Goal: Information Seeking & Learning: Learn about a topic

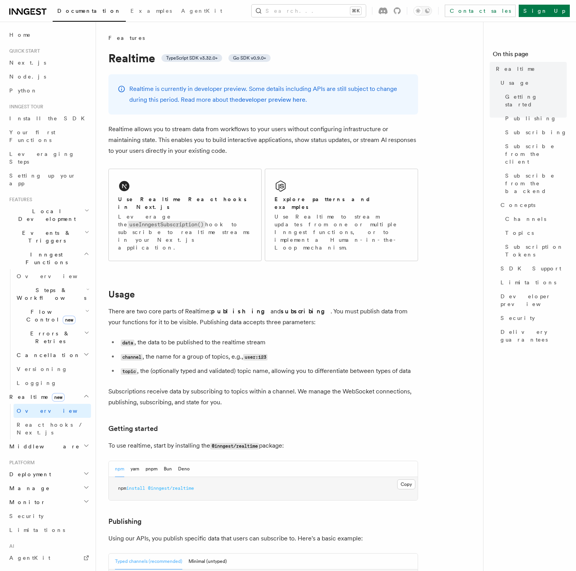
click at [262, 154] on p "Realtime allows you to stream data from workflows to your users without configu…" at bounding box center [263, 140] width 310 height 33
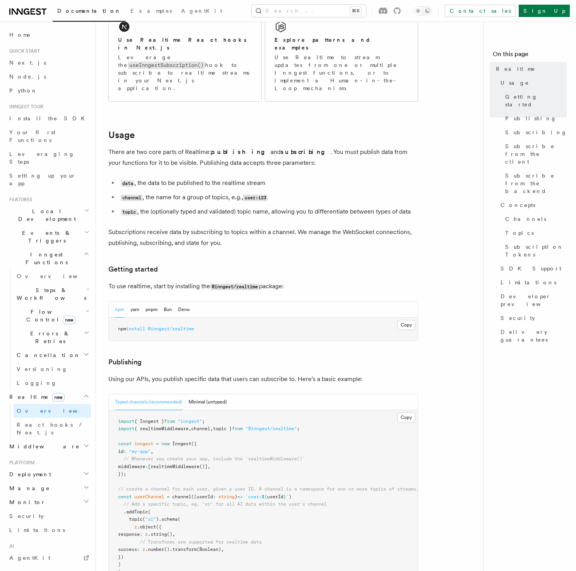
scroll to position [191, 0]
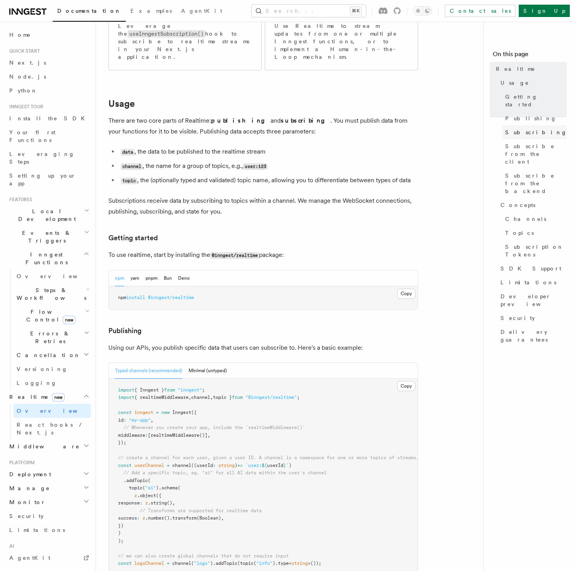
click at [522, 129] on span "Subscribing" at bounding box center [536, 133] width 62 height 8
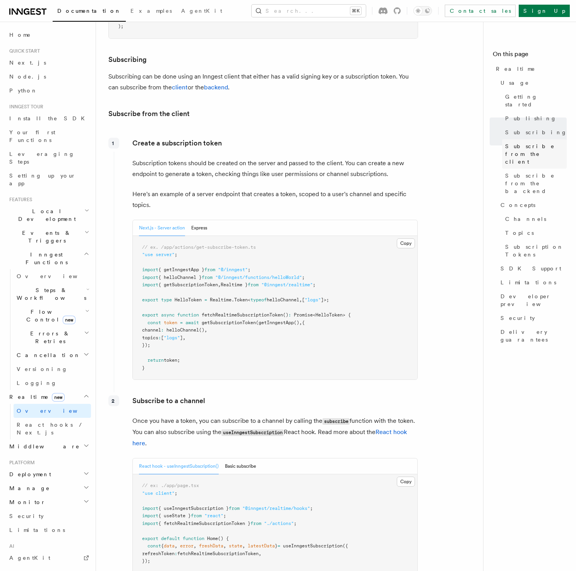
click at [528, 142] on span "Subscribe from the client" at bounding box center [536, 153] width 62 height 23
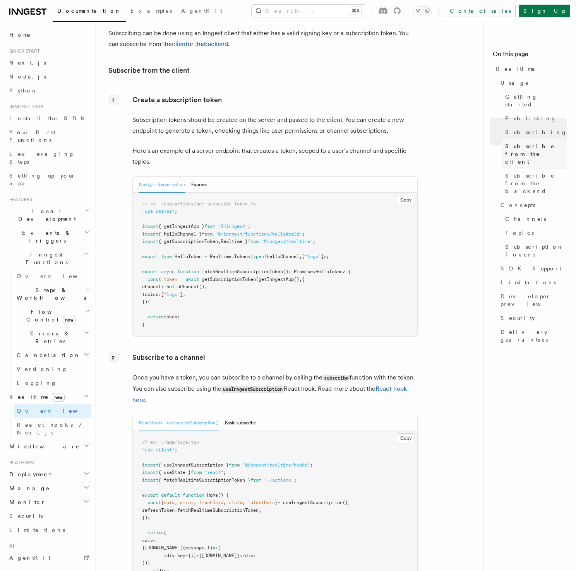
scroll to position [903, 0]
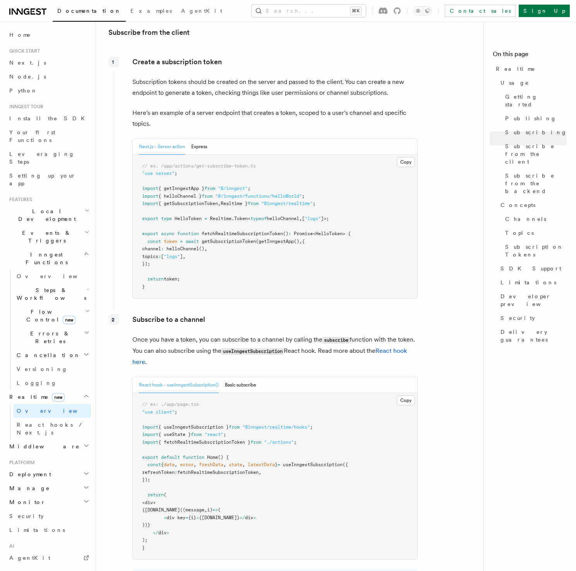
scroll to position [1060, 0]
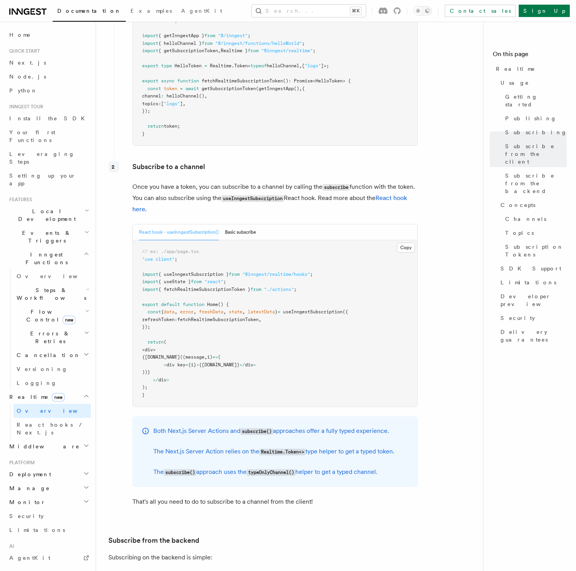
click at [442, 242] on article "Features Realtime TypeScript SDK v3.32.0+ Go SDK v0.9.0+ Realtime is currently …" at bounding box center [292, 419] width 369 height 2937
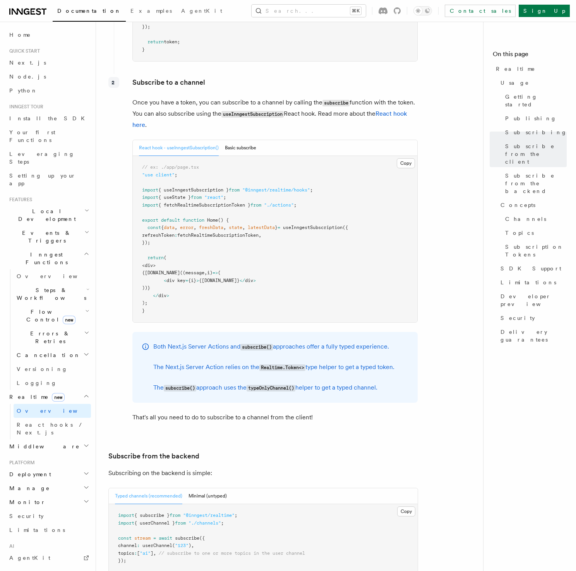
click at [442, 242] on article "Features Realtime TypeScript SDK v3.32.0+ Go SDK v0.9.0+ Realtime is currently …" at bounding box center [292, 335] width 369 height 2937
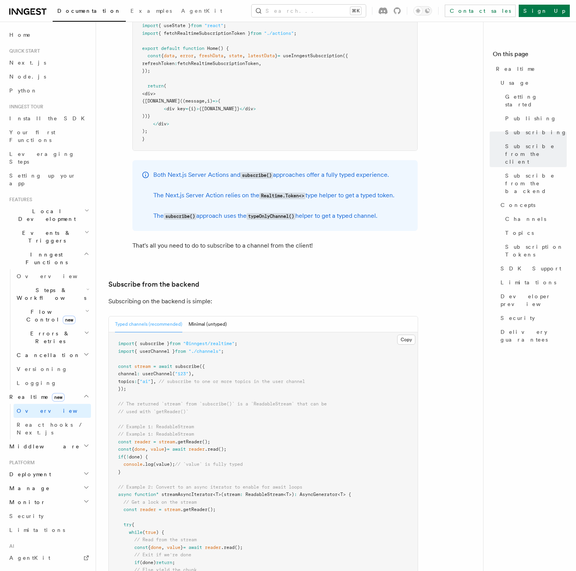
click at [442, 242] on article "Features Realtime TypeScript SDK v3.32.0+ Go SDK v0.9.0+ Realtime is currently …" at bounding box center [292, 163] width 369 height 2937
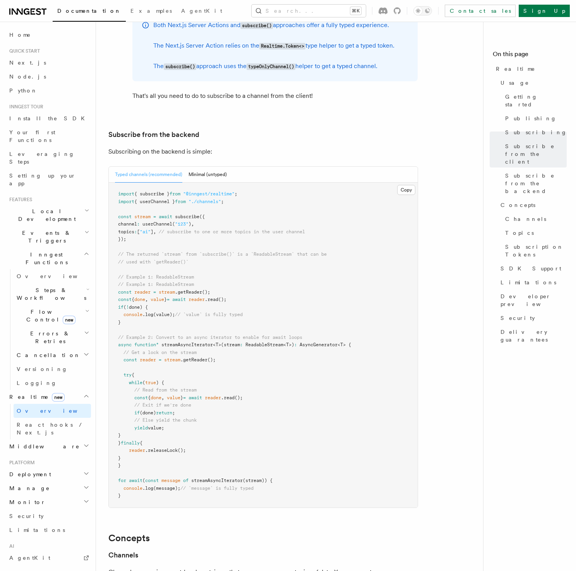
scroll to position [1509, 0]
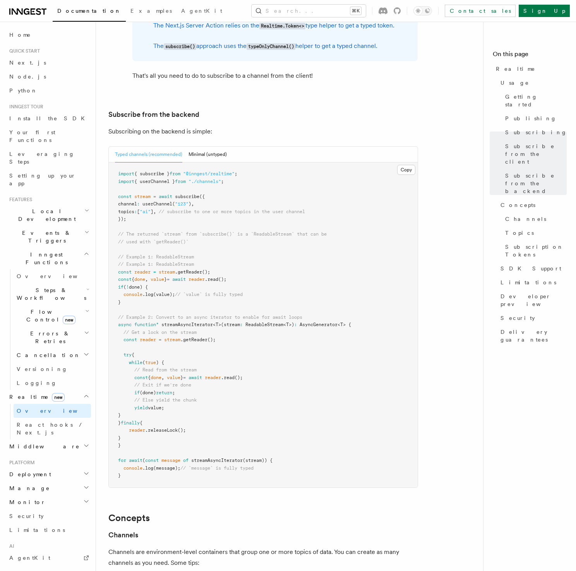
click at [183, 270] on pre "import { subscribe } from "@inngest/realtime" ; import { userChannel } from "./…" at bounding box center [263, 325] width 309 height 325
click at [167, 203] on pre "import { subscribe } from "@inngest/realtime" ; import { userChannel } from "./…" at bounding box center [263, 325] width 309 height 325
click at [168, 201] on pre "import { subscribe } from "@inngest/realtime" ; import { userChannel } from "./…" at bounding box center [263, 325] width 309 height 325
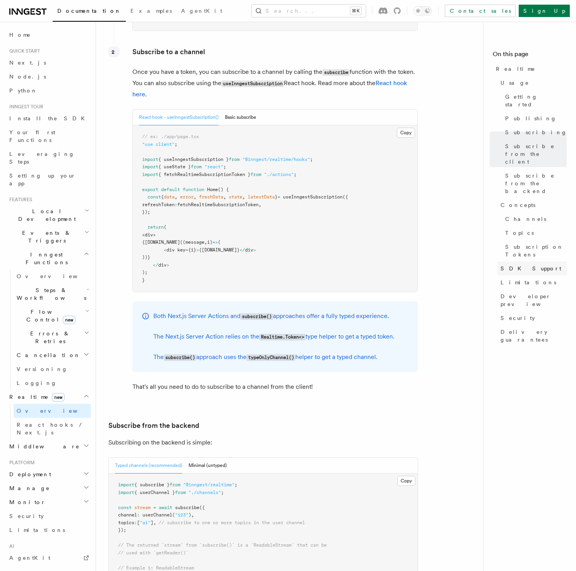
click at [526, 265] on span "SDK Support" at bounding box center [531, 269] width 61 height 8
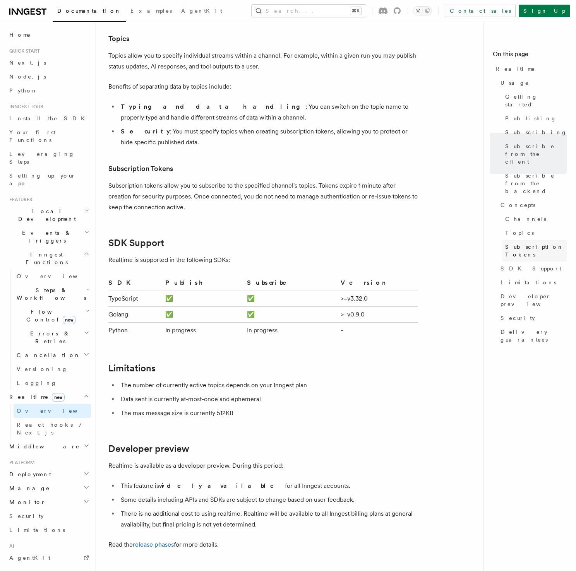
click at [529, 243] on span "Subscription Tokens" at bounding box center [536, 250] width 62 height 15
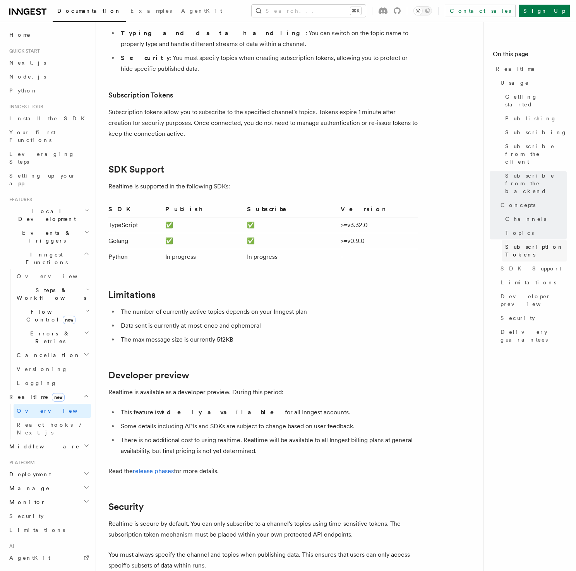
scroll to position [2219, 0]
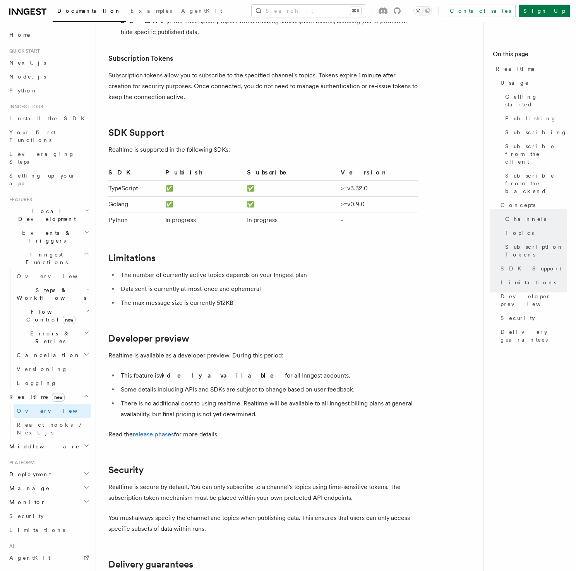
click at [377, 270] on li "The number of currently active topics depends on your Inngest plan" at bounding box center [268, 275] width 300 height 11
click at [310, 284] on li "Data sent is currently at-most-once and ephemeral" at bounding box center [268, 289] width 300 height 11
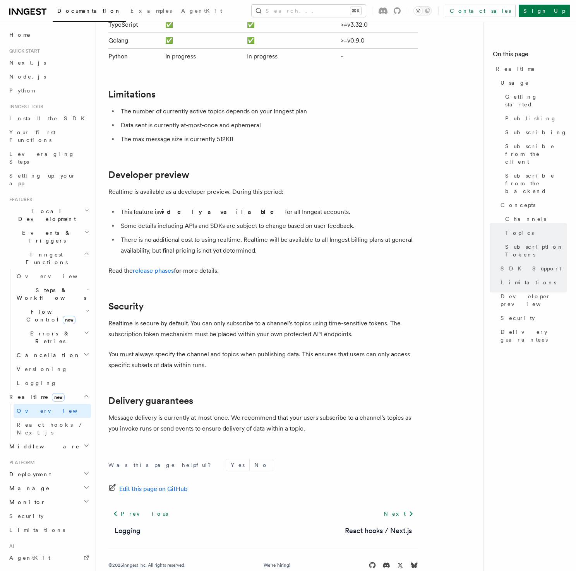
scroll to position [2382, 0]
click at [43, 422] on span "React hooks / Next.js" at bounding box center [51, 429] width 69 height 14
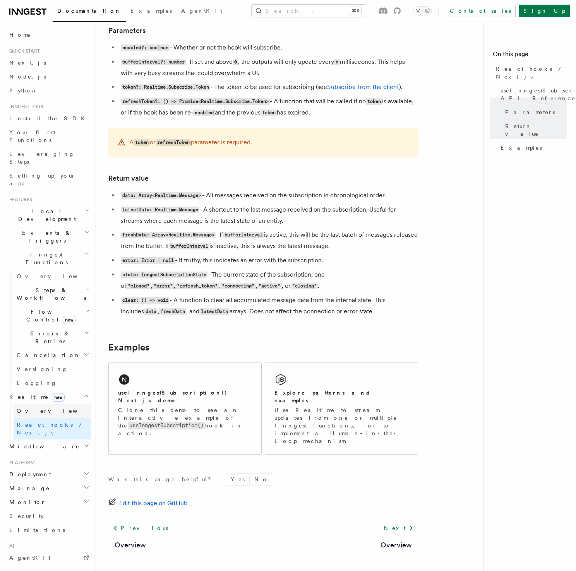
scroll to position [510, 0]
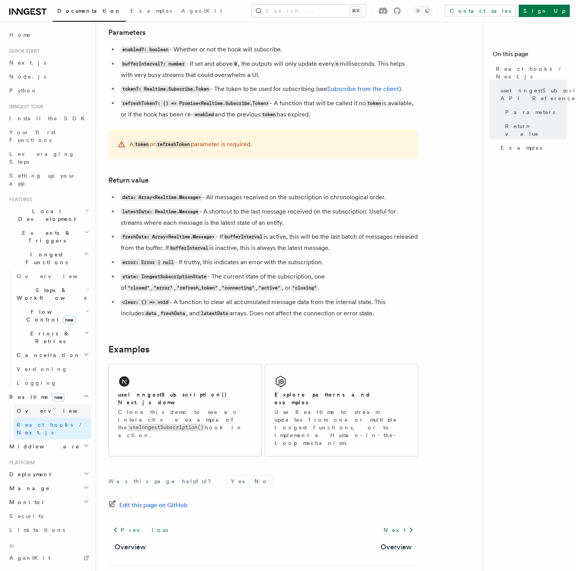
click at [33, 404] on link "Overview" at bounding box center [52, 411] width 77 height 14
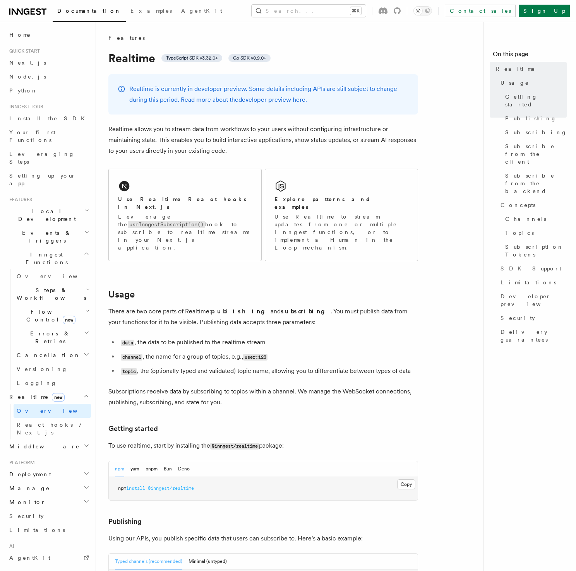
click at [327, 289] on h2 "Usage" at bounding box center [263, 294] width 310 height 11
click at [328, 306] on p "There are two core parts of Realtime: publishing and subscribing . You must pub…" at bounding box center [263, 317] width 310 height 22
click at [256, 289] on h2 "Usage" at bounding box center [263, 294] width 310 height 11
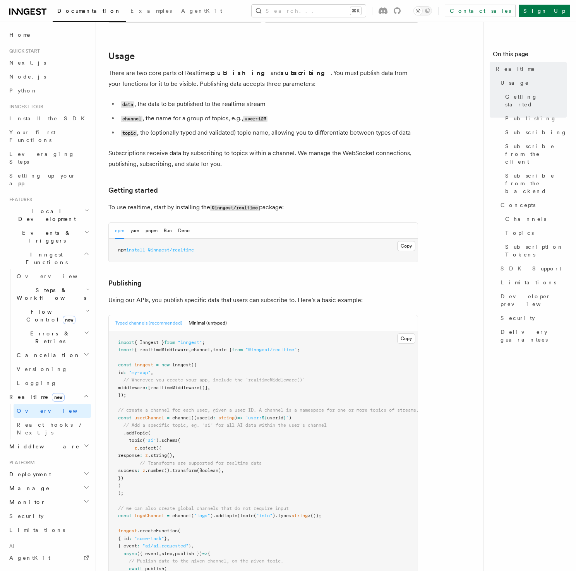
scroll to position [269, 0]
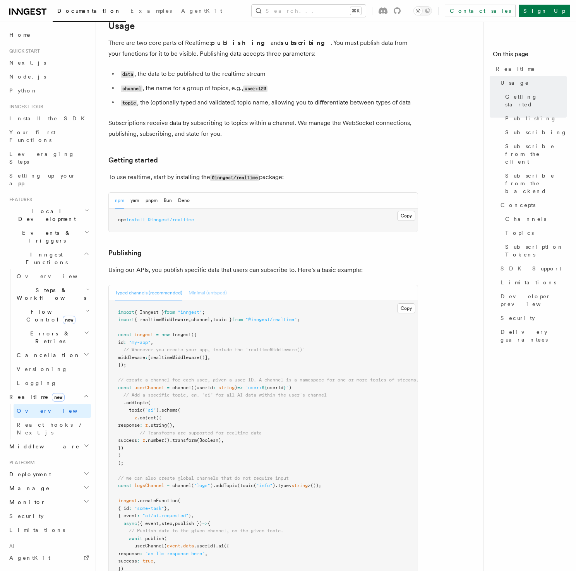
click at [195, 285] on button "Minimal (untyped)" at bounding box center [208, 293] width 38 height 16
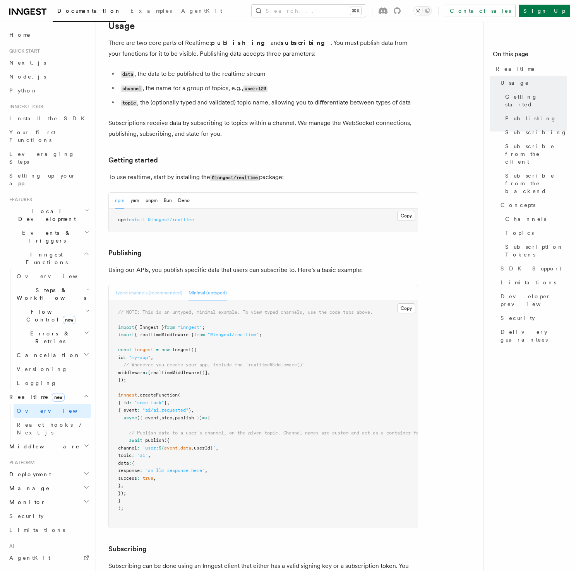
click at [163, 285] on button "Typed channels (recommended)" at bounding box center [148, 293] width 67 height 16
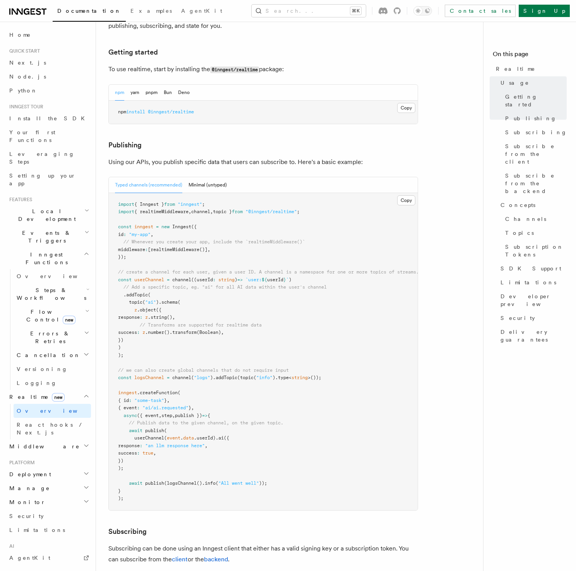
scroll to position [377, 0]
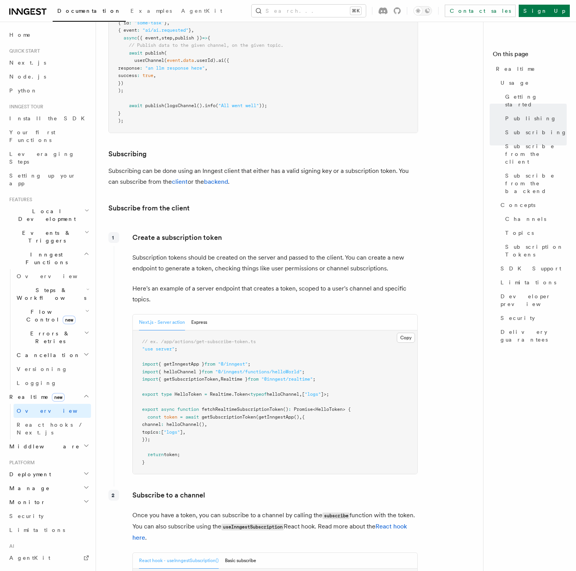
scroll to position [762, 0]
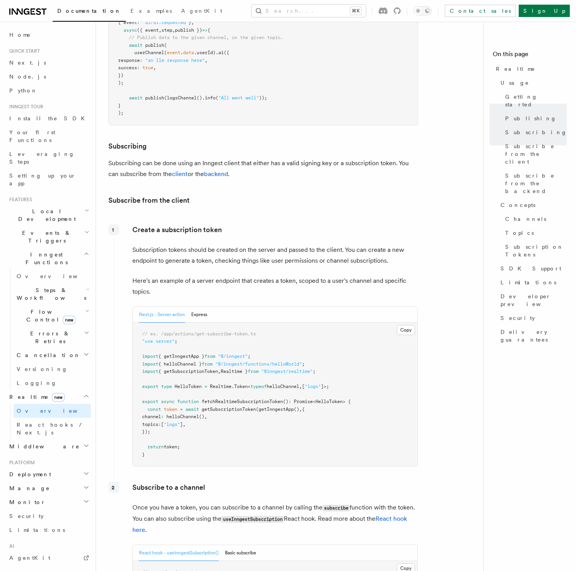
click at [281, 253] on div "Create a subscription token Subscription tokens should be created on the server…" at bounding box center [266, 348] width 304 height 255
click at [278, 253] on div "Create a subscription token Subscription tokens should be created on the server…" at bounding box center [266, 348] width 304 height 255
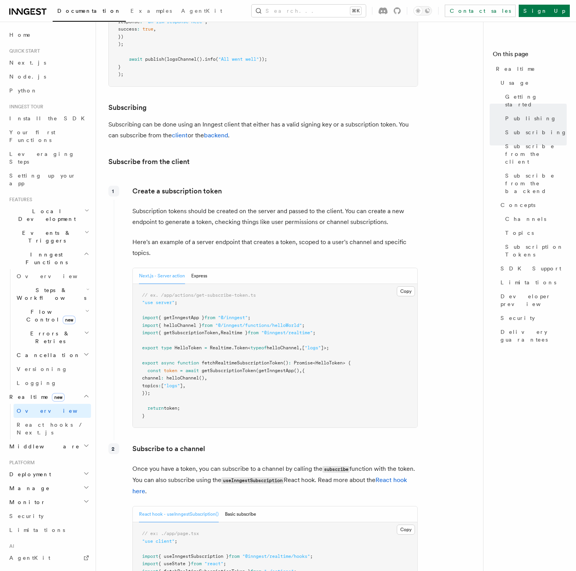
scroll to position [806, 0]
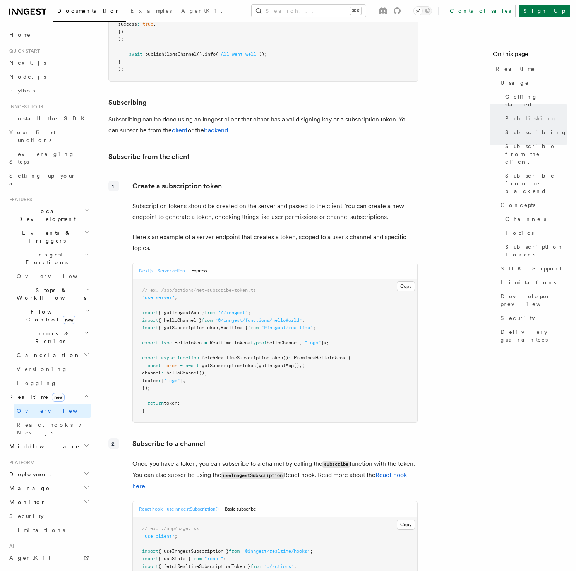
click at [275, 232] on p "Here's an example of a server endpoint that creates a token, scoped to a user's…" at bounding box center [274, 243] width 285 height 22
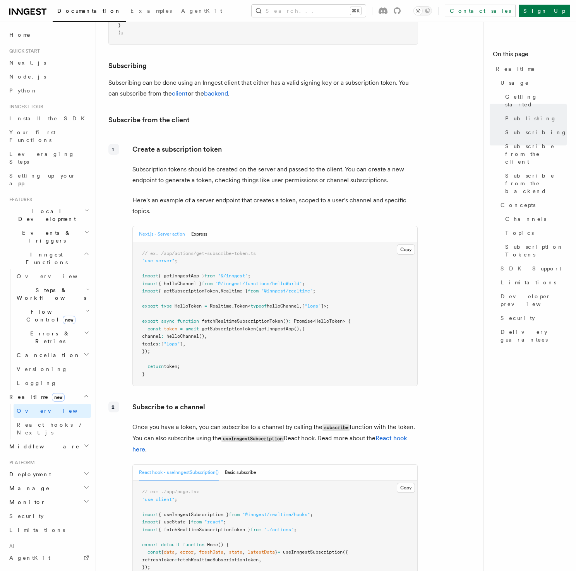
scroll to position [905, 0]
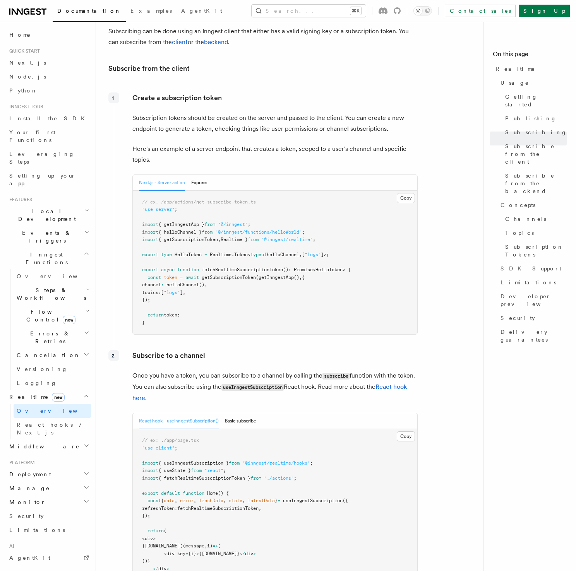
scroll to position [893, 0]
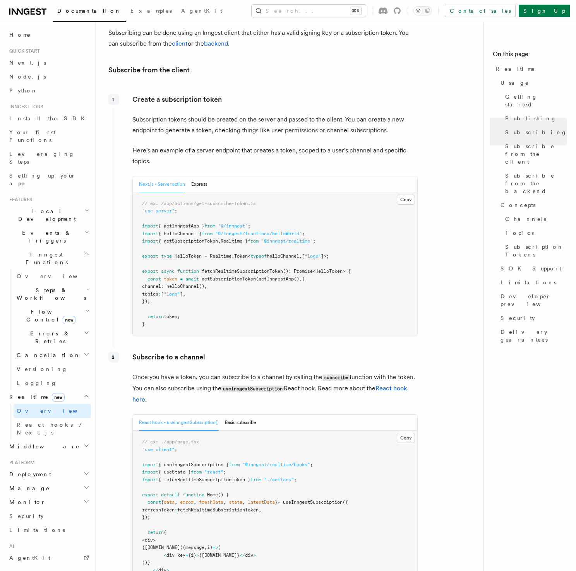
click at [414, 145] on p "Here's an example of a server endpoint that creates a token, scoped to a user's…" at bounding box center [274, 156] width 285 height 22
click at [381, 145] on p "Here's an example of a server endpoint that creates a token, scoped to a user's…" at bounding box center [274, 156] width 285 height 22
click at [523, 172] on span "Subscribe from the backend" at bounding box center [536, 183] width 62 height 23
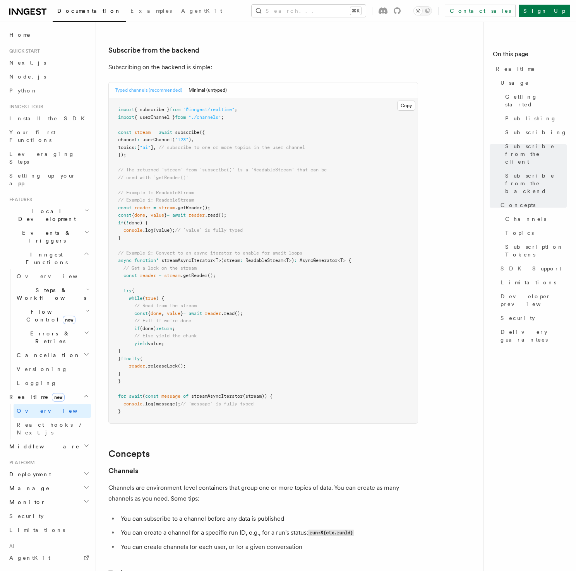
click at [523, 142] on span "Subscribe from the client" at bounding box center [536, 153] width 62 height 23
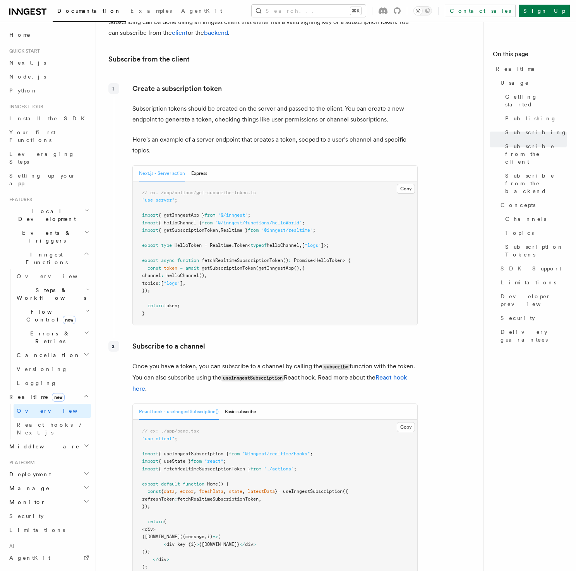
scroll to position [903, 0]
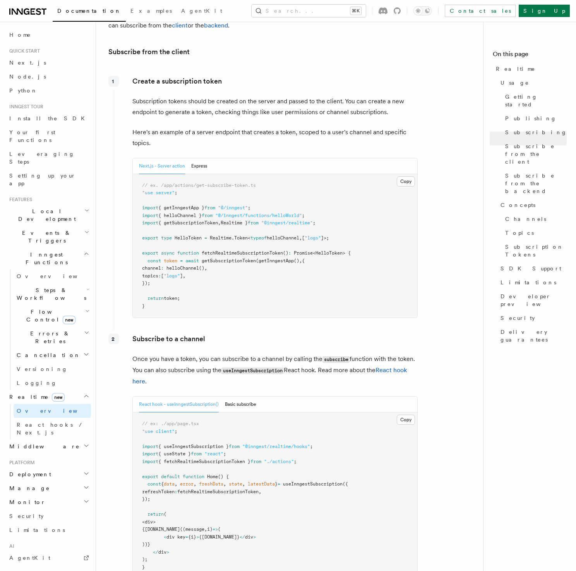
scroll to position [923, 0]
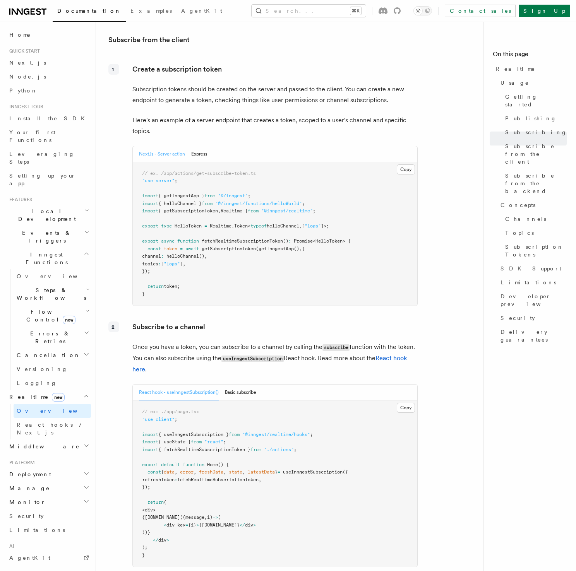
click at [447, 200] on article "Features Realtime TypeScript SDK v3.32.0+ Go SDK v0.9.0+ Realtime is currently …" at bounding box center [292, 579] width 369 height 2937
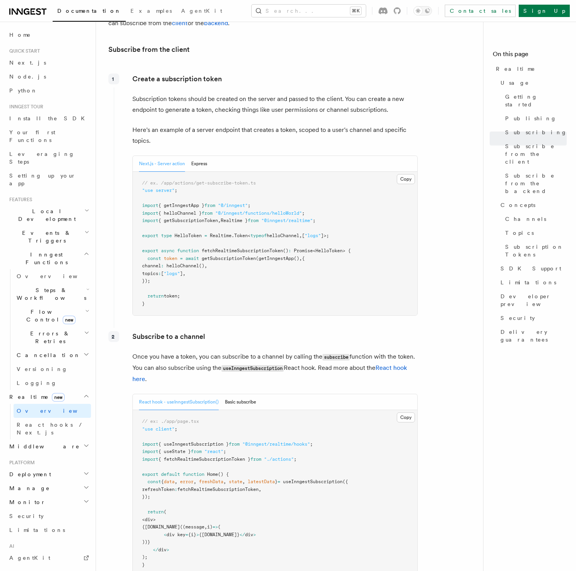
scroll to position [910, 0]
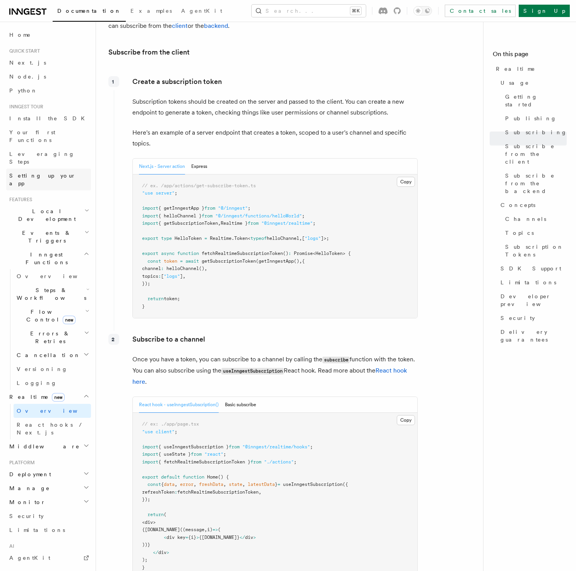
click at [43, 173] on span "Setting up your app" at bounding box center [42, 180] width 67 height 14
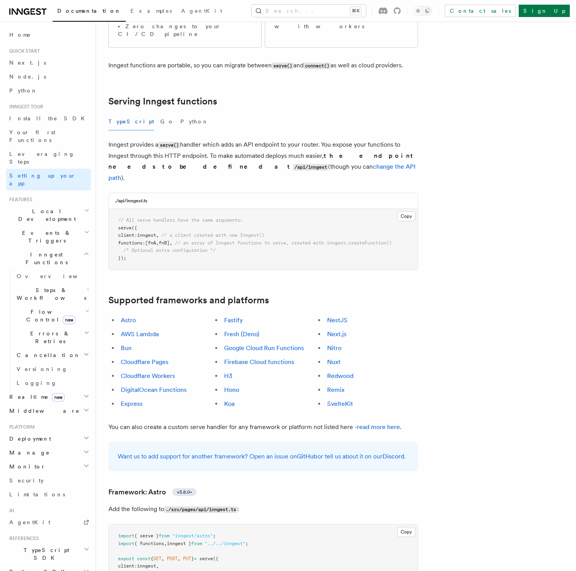
scroll to position [233, 0]
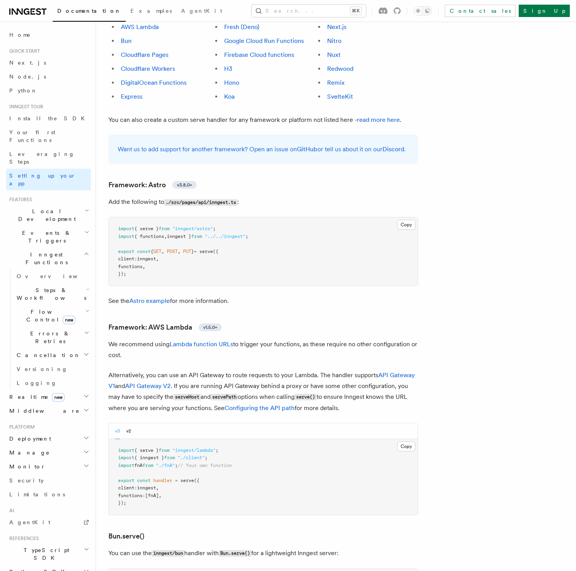
scroll to position [540, 0]
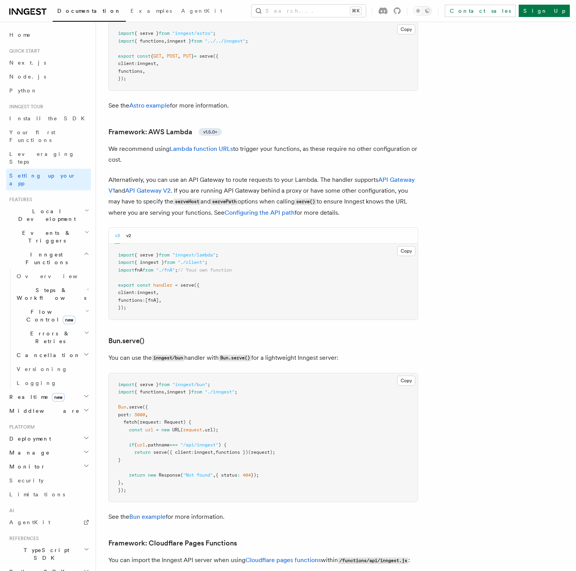
scroll to position [720, 0]
click at [40, 273] on span "Overview" at bounding box center [57, 276] width 80 height 6
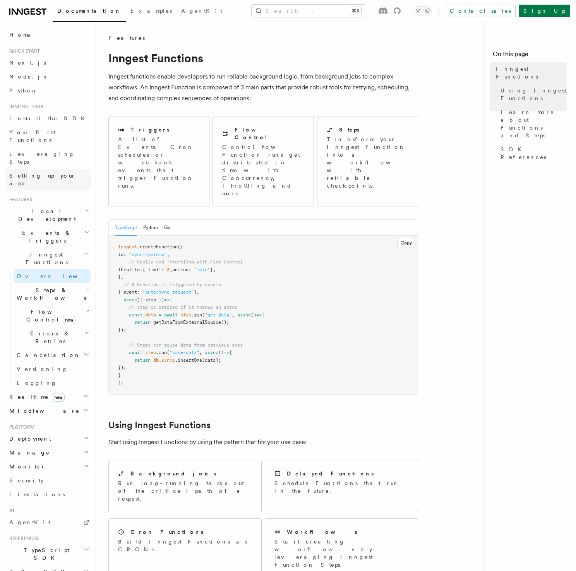
click at [37, 173] on span "Setting up your app" at bounding box center [42, 180] width 67 height 14
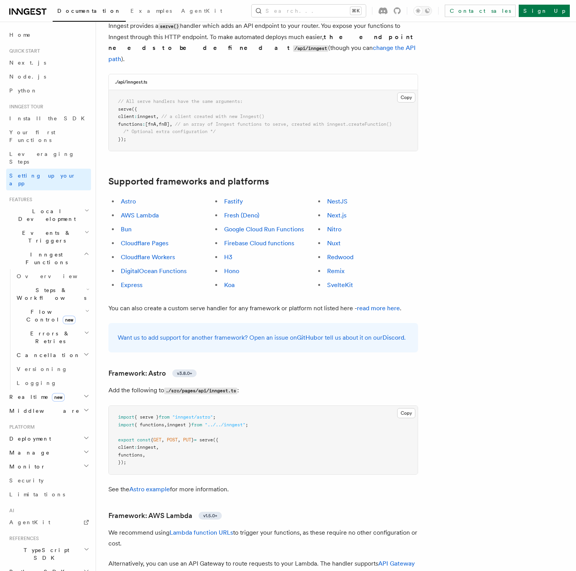
scroll to position [430, 0]
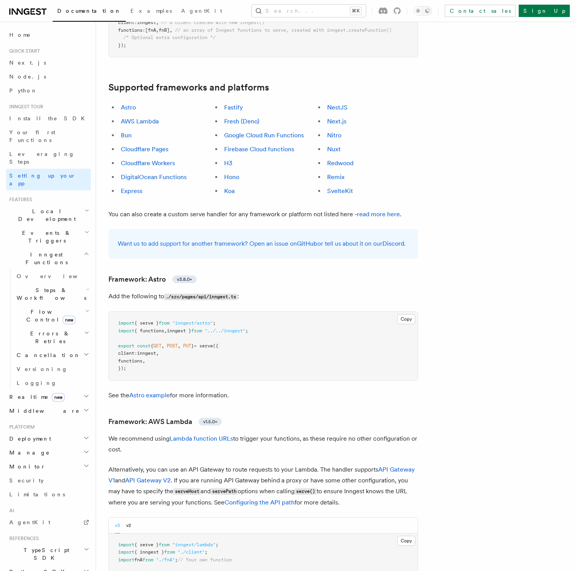
click at [240, 104] on link "Fastify" at bounding box center [233, 107] width 19 height 7
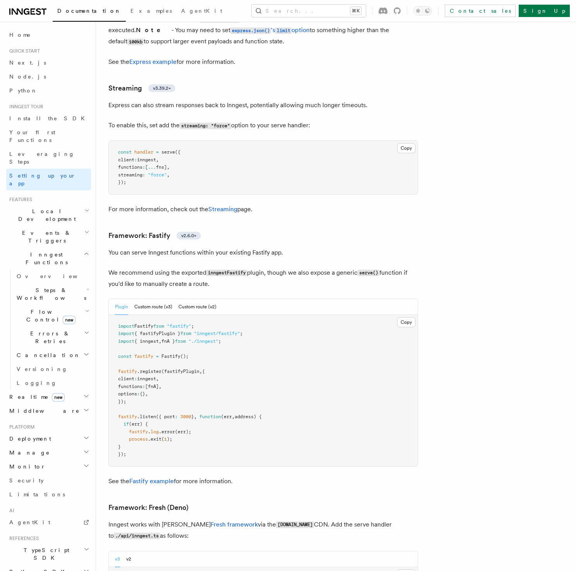
scroll to position [2381, 0]
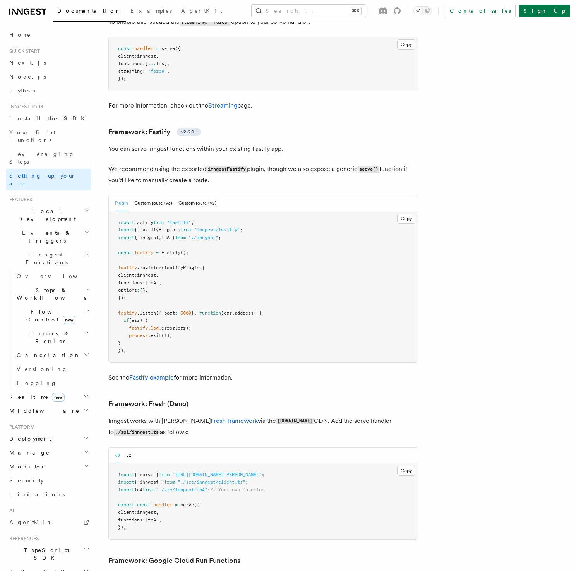
scroll to position [2316, 0]
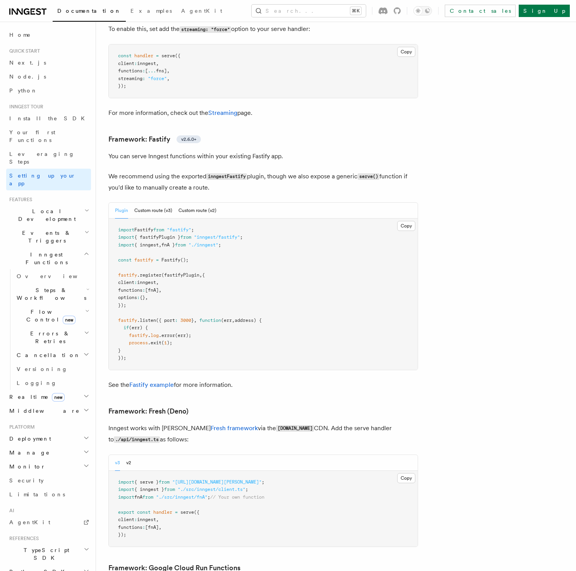
click at [261, 171] on p "We recommend using the exported inngestFastify plugin, though we also expose a …" at bounding box center [263, 182] width 310 height 22
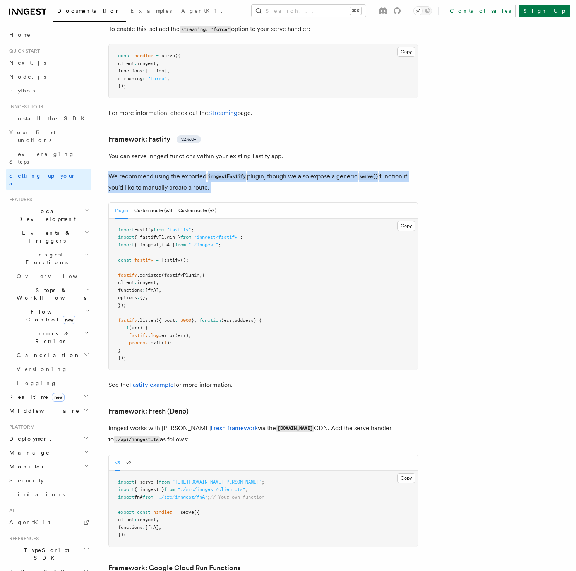
click at [261, 171] on p "We recommend using the exported inngestFastify plugin, though we also expose a …" at bounding box center [263, 182] width 310 height 22
click at [303, 171] on p "We recommend using the exported inngestFastify plugin, though we also expose a …" at bounding box center [263, 182] width 310 height 22
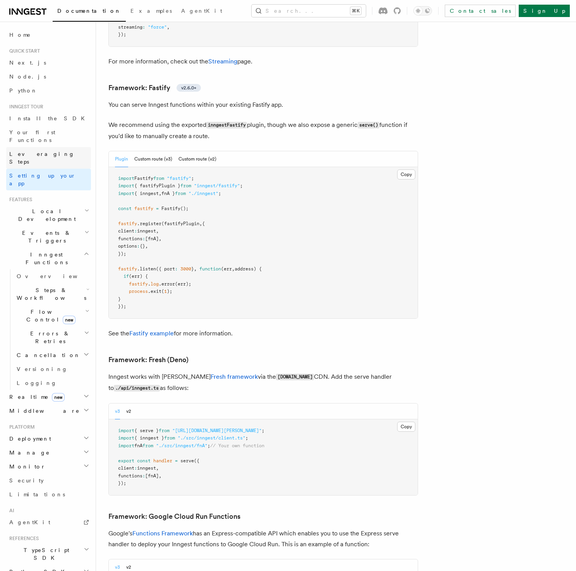
scroll to position [2367, 0]
click at [57, 121] on link "Install the SDK" at bounding box center [48, 118] width 85 height 14
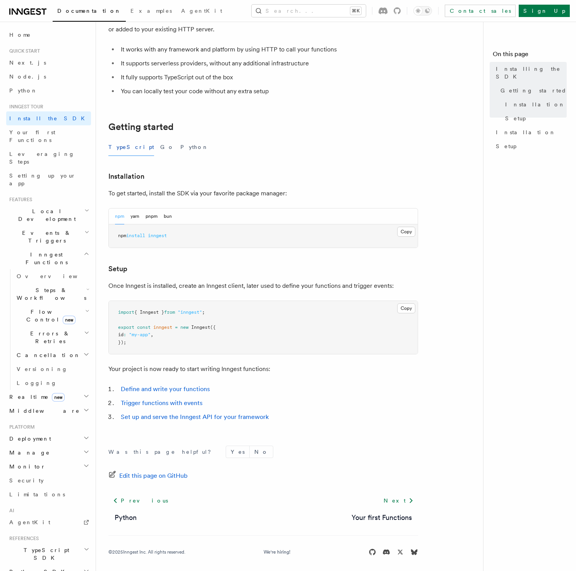
scroll to position [72, 0]
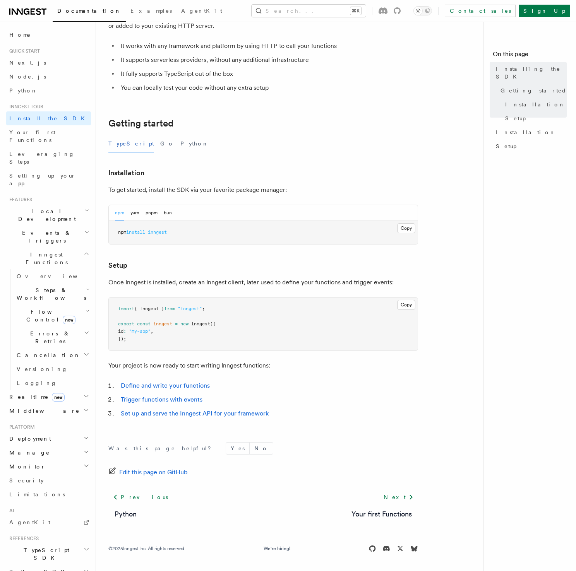
click at [288, 365] on p "Your project is now ready to start writing Inngest functions:" at bounding box center [263, 365] width 310 height 11
click at [278, 364] on p "Your project is now ready to start writing Inngest functions:" at bounding box center [263, 365] width 310 height 11
click at [300, 364] on p "Your project is now ready to start writing Inngest functions:" at bounding box center [263, 365] width 310 height 11
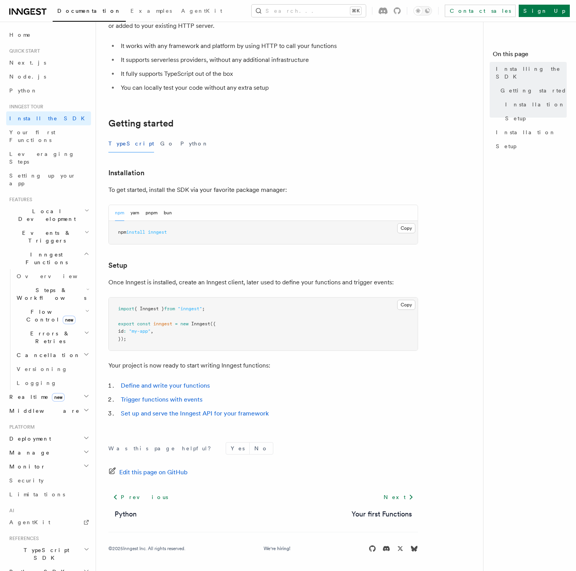
click at [527, 202] on nav "On this page Installing the SDK Getting started Installation Setup Installation…" at bounding box center [529, 297] width 93 height 550
click at [514, 129] on span "Installation" at bounding box center [526, 133] width 60 height 8
click at [516, 141] on link "Setup" at bounding box center [530, 146] width 74 height 14
click at [213, 152] on div "TypeScript Go Python" at bounding box center [263, 143] width 310 height 17
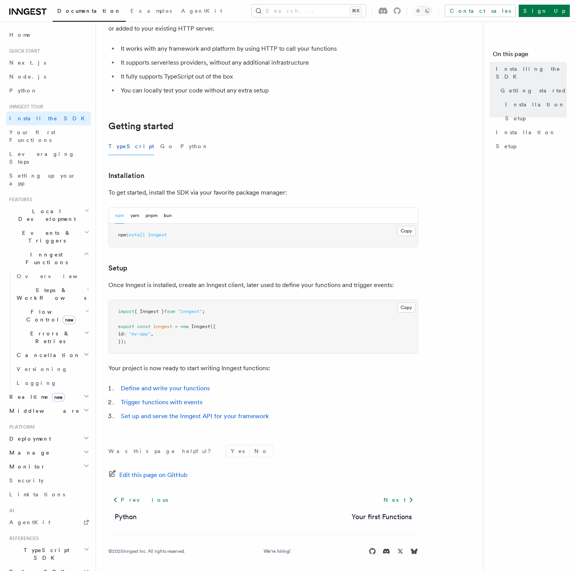
scroll to position [72, 0]
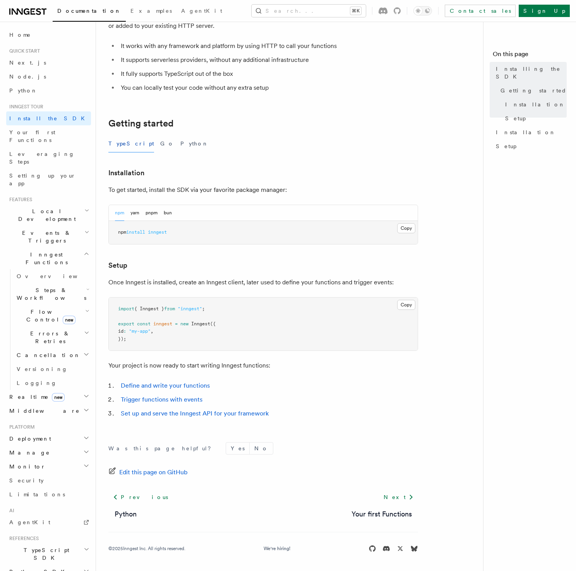
click at [193, 273] on article "Inngest tour Installing the SDK The Inngest SDK allows you to write reliable, d…" at bounding box center [292, 267] width 369 height 610
click at [203, 188] on p "To get started, install the SDK via your favorite package manager:" at bounding box center [263, 190] width 310 height 11
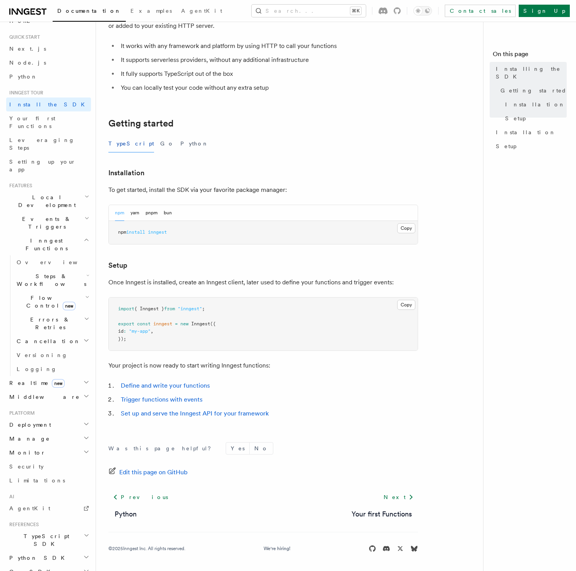
scroll to position [19, 0]
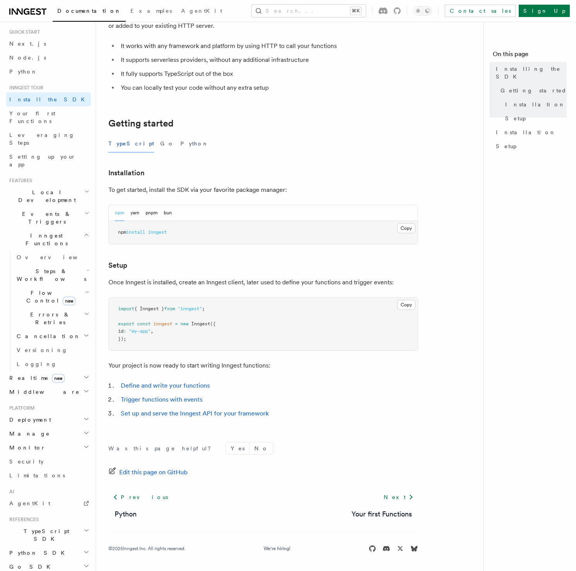
click at [68, 371] on h2 "Realtime new" at bounding box center [48, 378] width 85 height 14
click at [51, 385] on link "Overview" at bounding box center [52, 392] width 77 height 14
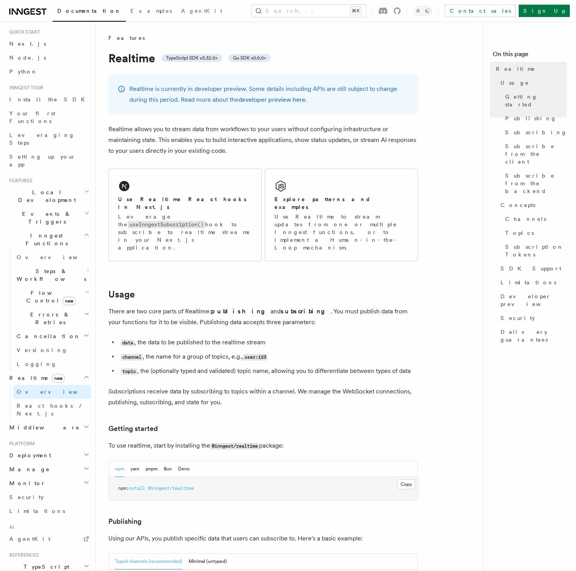
click at [313, 351] on li "channel , the name for a group of topics, e.g., user:123" at bounding box center [268, 356] width 300 height 11
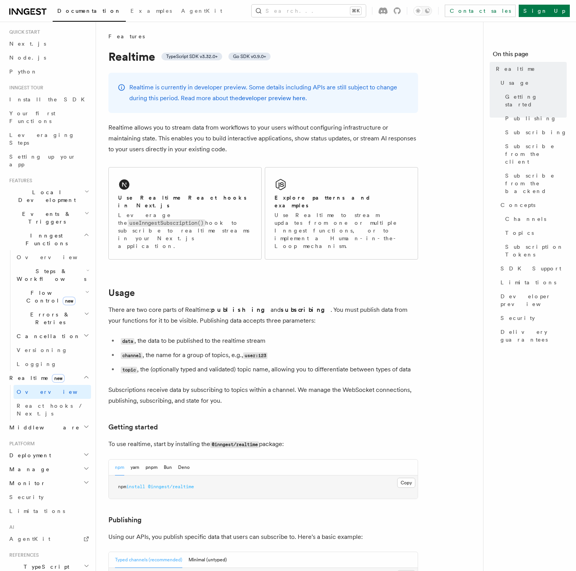
click at [314, 336] on li "data , the data to be published to the realtime stream" at bounding box center [268, 341] width 300 height 11
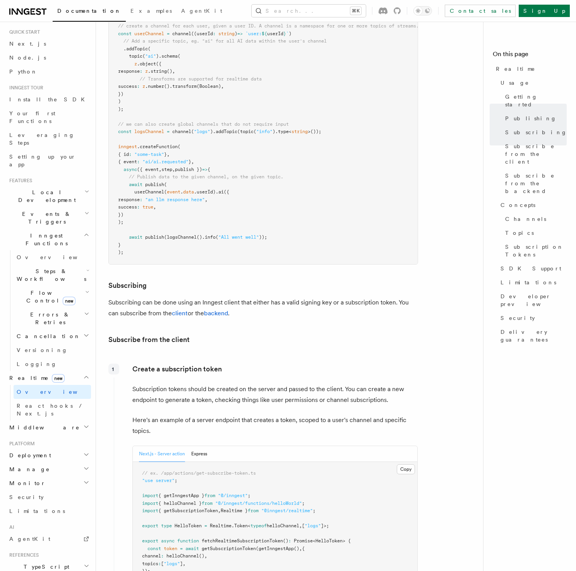
click at [345, 297] on p "Subscribing can be done using an Inngest client that either has a valid signing…" at bounding box center [263, 308] width 310 height 22
drag, startPoint x: 345, startPoint y: 286, endPoint x: 394, endPoint y: 283, distance: 49.3
click at [394, 297] on p "Subscribing can be done using an Inngest client that either has a valid signing…" at bounding box center [263, 308] width 310 height 22
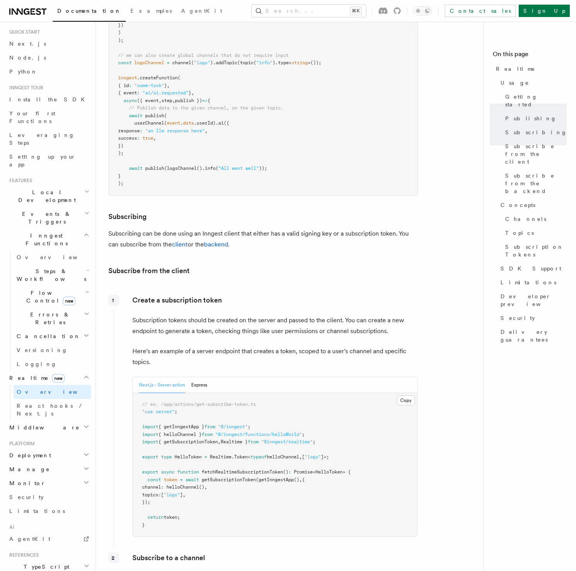
scroll to position [745, 0]
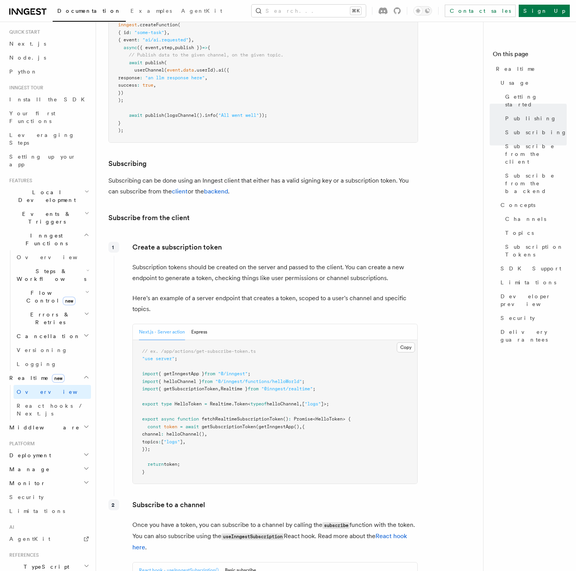
click at [266, 293] on p "Here's an example of a server endpoint that creates a token, scoped to a user's…" at bounding box center [274, 304] width 285 height 22
click at [264, 293] on p "Here's an example of a server endpoint that creates a token, scoped to a user's…" at bounding box center [274, 304] width 285 height 22
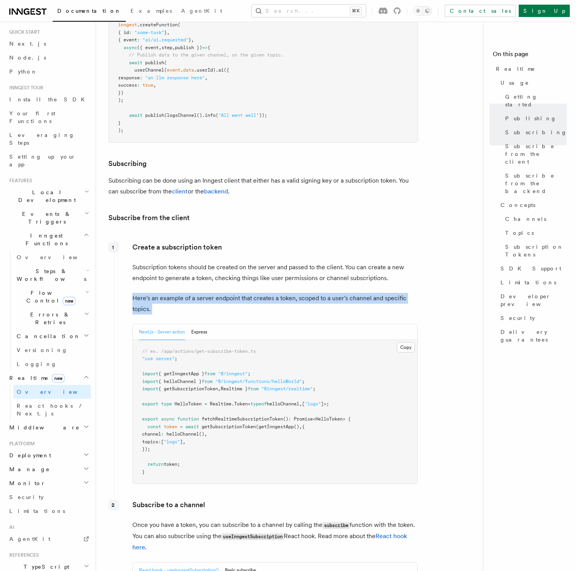
click at [264, 293] on p "Here's an example of a server endpoint that creates a token, scoped to a user's…" at bounding box center [274, 304] width 285 height 22
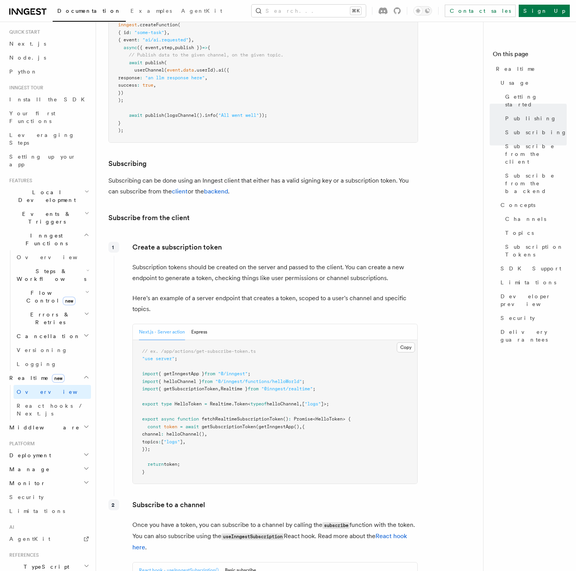
click at [391, 262] on p "Subscription tokens should be created on the server and passed to the client. Y…" at bounding box center [274, 273] width 285 height 22
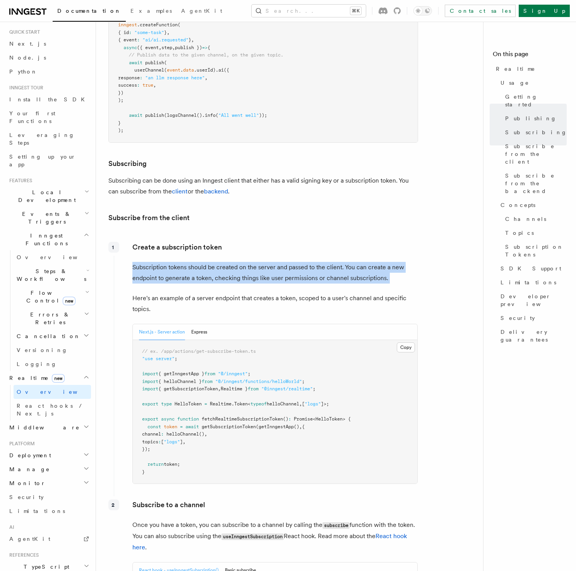
click at [391, 262] on p "Subscription tokens should be created on the server and passed to the client. Y…" at bounding box center [274, 273] width 285 height 22
click at [384, 265] on p "Subscription tokens should be created on the server and passed to the client. Y…" at bounding box center [274, 273] width 285 height 22
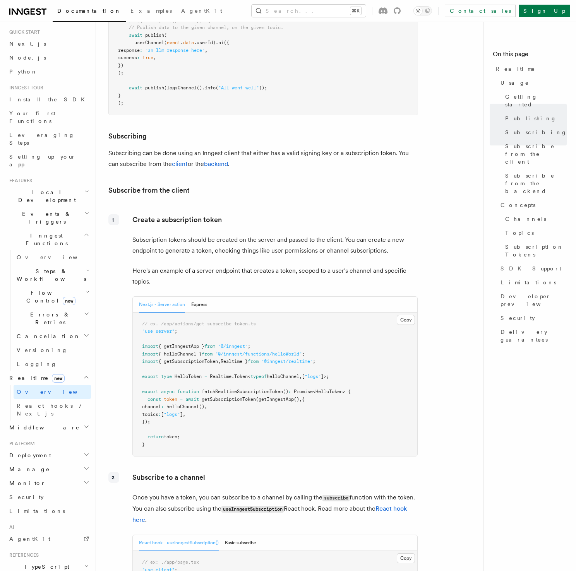
scroll to position [780, 0]
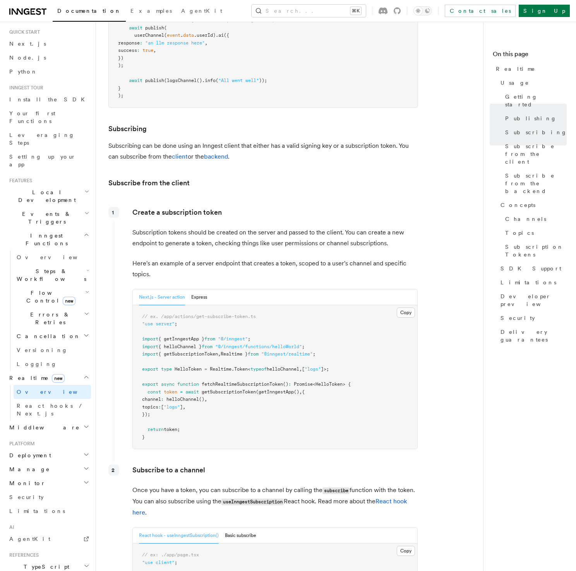
click at [259, 141] on p "Subscribing can be done using an Inngest client that either has a valid signing…" at bounding box center [263, 152] width 310 height 22
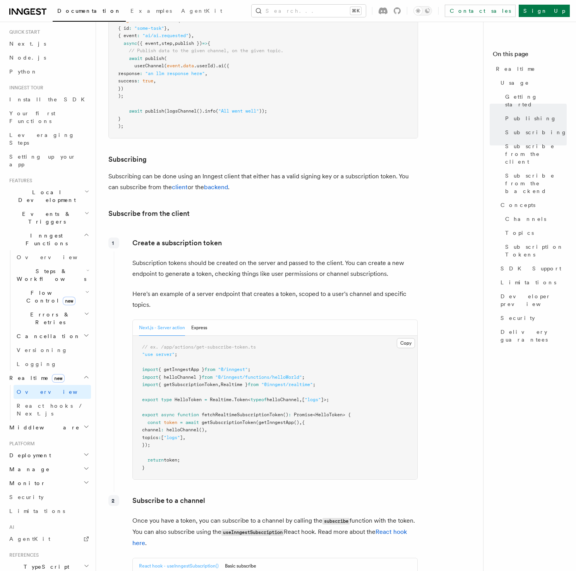
scroll to position [738, 0]
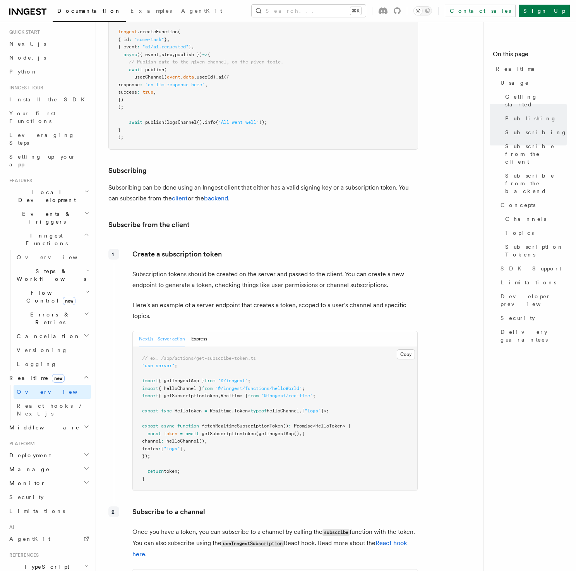
click at [162, 165] on h3 "Subscribing" at bounding box center [263, 170] width 310 height 11
click at [264, 182] on p "Subscribing can be done using an Inngest client that either has a valid signing…" at bounding box center [263, 193] width 310 height 22
click at [260, 182] on p "Subscribing can be done using an Inngest client that either has a valid signing…" at bounding box center [263, 193] width 310 height 22
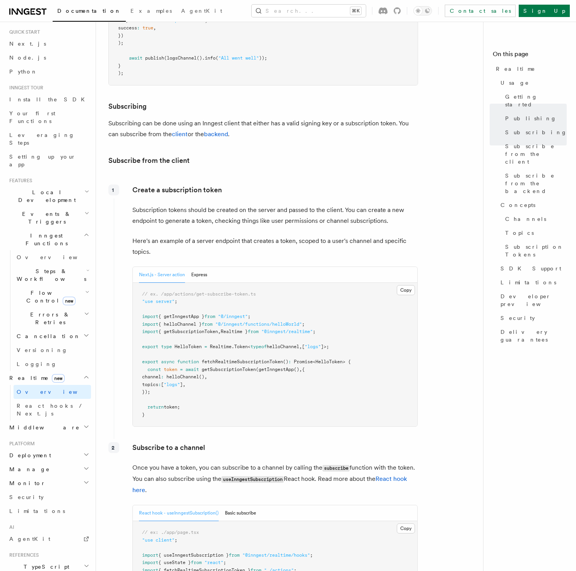
scroll to position [803, 0]
click at [247, 183] on p "Create a subscription token" at bounding box center [274, 188] width 285 height 11
click at [279, 183] on p "Create a subscription token" at bounding box center [274, 188] width 285 height 11
click at [324, 154] on h3 "Subscribe from the client" at bounding box center [263, 159] width 310 height 11
click at [293, 154] on h3 "Subscribe from the client" at bounding box center [263, 159] width 310 height 11
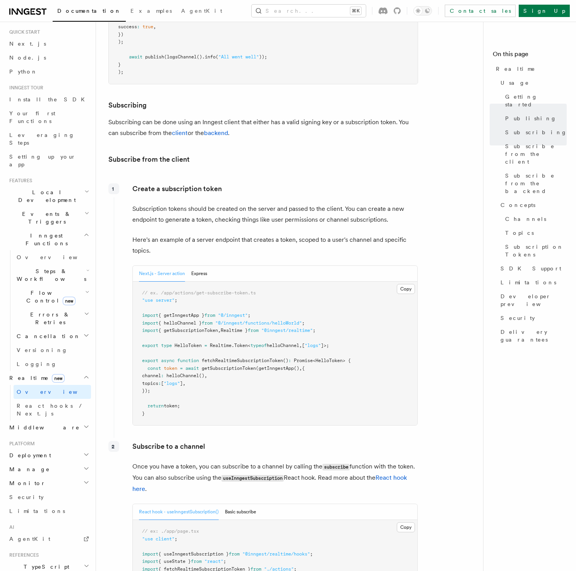
click at [262, 117] on p "Subscribing can be done using an Inngest client that either has a valid signing…" at bounding box center [263, 128] width 310 height 22
click at [263, 119] on p "Subscribing can be done using an Inngest client that either has a valid signing…" at bounding box center [263, 128] width 310 height 22
click at [262, 117] on p "Subscribing can be done using an Inngest client that either has a valid signing…" at bounding box center [263, 128] width 310 height 22
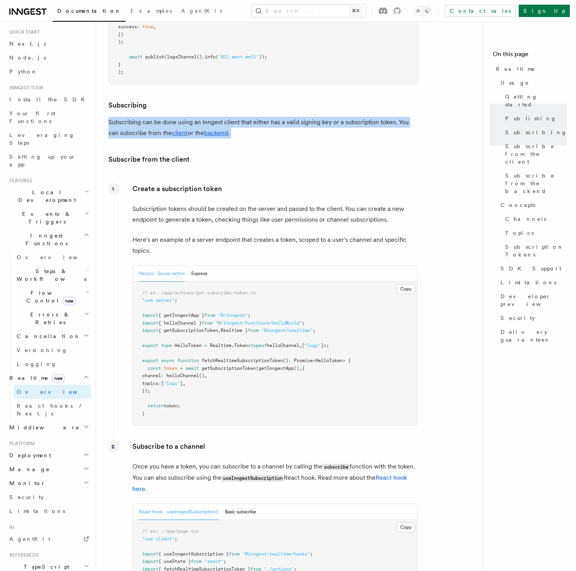
click at [262, 117] on p "Subscribing can be done using an Inngest client that either has a valid signing…" at bounding box center [263, 128] width 310 height 22
click at [261, 117] on p "Subscribing can be done using an Inngest client that either has a valid signing…" at bounding box center [263, 128] width 310 height 22
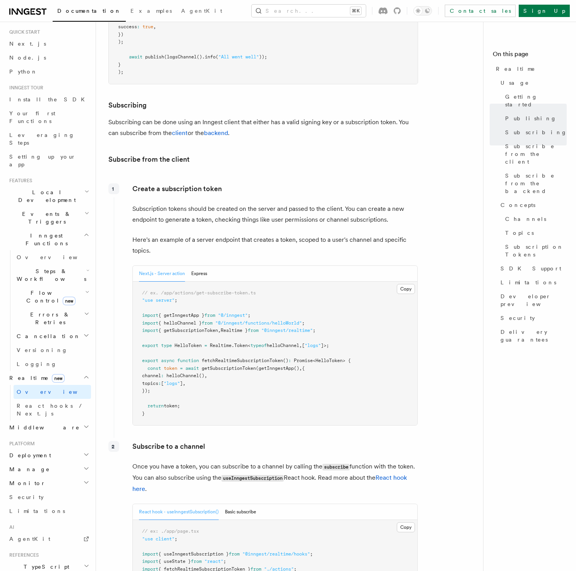
click at [235, 154] on h3 "Subscribe from the client" at bounding box center [263, 159] width 310 height 11
click at [236, 154] on h3 "Subscribe from the client" at bounding box center [263, 159] width 310 height 11
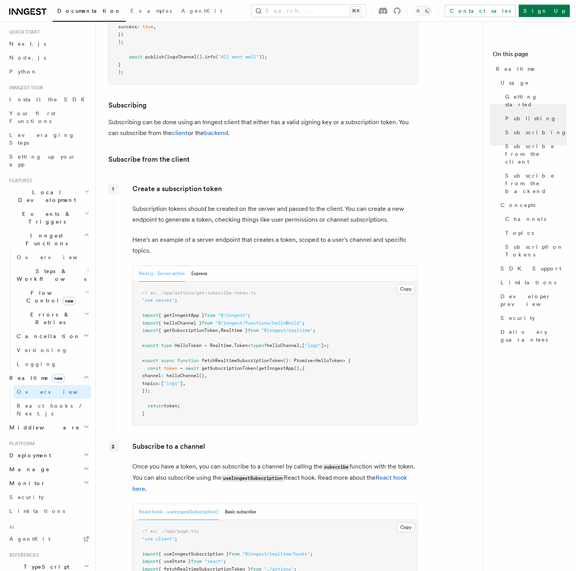
click at [236, 154] on h3 "Subscribe from the client" at bounding box center [263, 159] width 310 height 11
click at [274, 154] on h3 "Subscribe from the client" at bounding box center [263, 159] width 310 height 11
click at [249, 183] on p "Create a subscription token" at bounding box center [274, 188] width 285 height 11
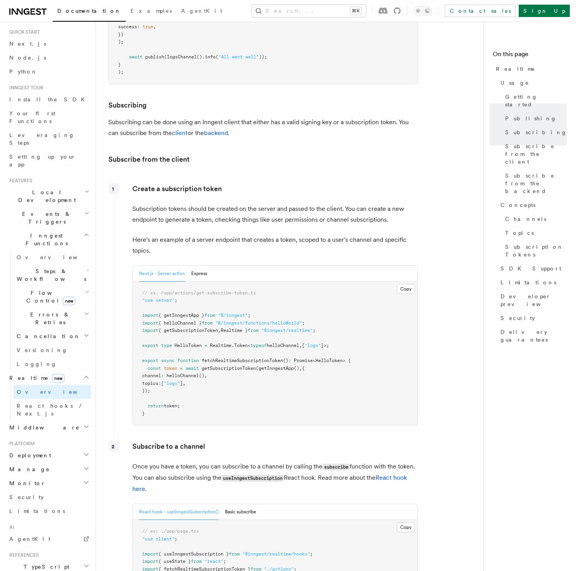
click at [249, 183] on p "Create a subscription token" at bounding box center [274, 188] width 285 height 11
click at [255, 183] on p "Create a subscription token" at bounding box center [274, 188] width 285 height 11
click at [73, 207] on h2 "Events & Triggers" at bounding box center [48, 218] width 85 height 22
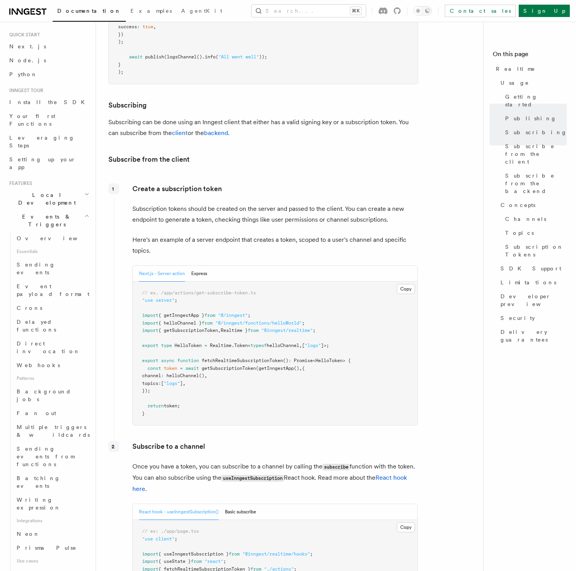
scroll to position [0, 0]
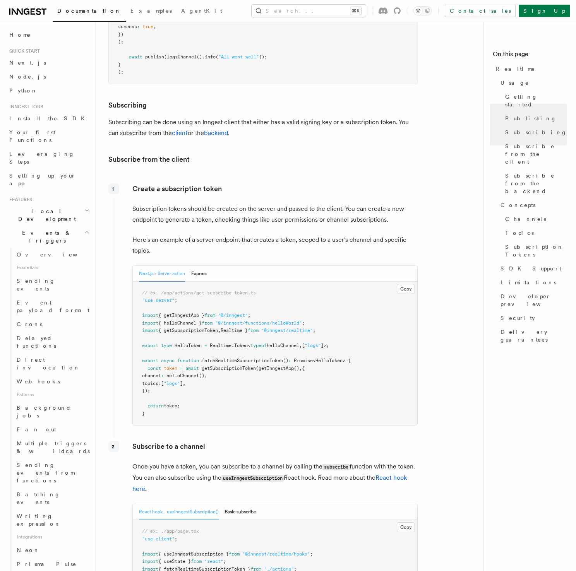
click at [40, 207] on span "Local Development" at bounding box center [45, 214] width 78 height 15
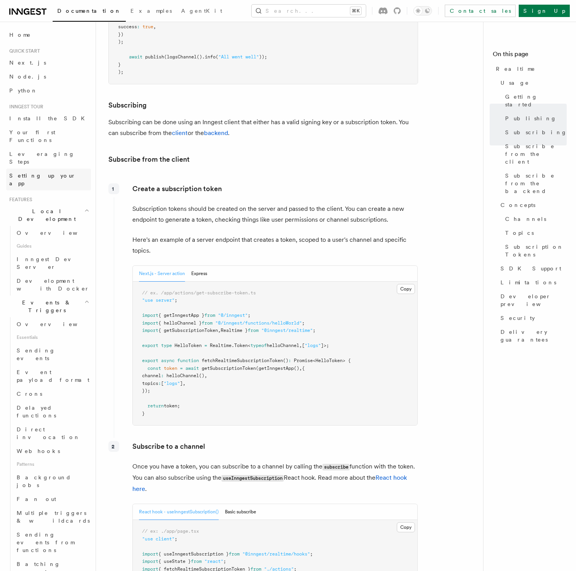
click at [48, 173] on span "Setting up your app" at bounding box center [42, 180] width 67 height 14
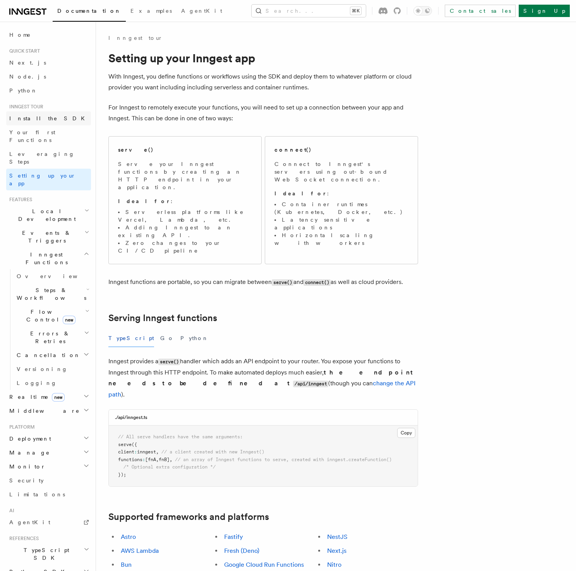
click at [6, 117] on span at bounding box center [6, 118] width 0 height 14
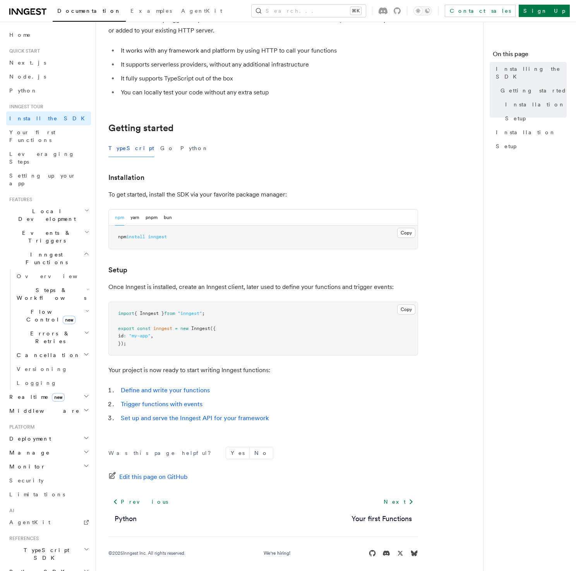
scroll to position [72, 0]
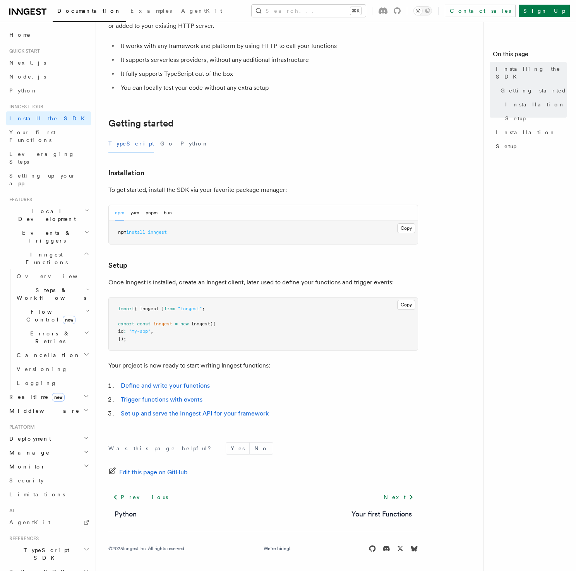
click at [451, 285] on article "Inngest tour Installing the SDK The Inngest SDK allows you to write reliable, d…" at bounding box center [292, 267] width 369 height 610
click at [451, 290] on article "Inngest tour Installing the SDK The Inngest SDK allows you to write reliable, d…" at bounding box center [292, 267] width 369 height 610
click at [438, 178] on article "Inngest tour Installing the SDK The Inngest SDK allows you to write reliable, d…" at bounding box center [292, 267] width 369 height 610
click at [243, 284] on p "Once Inngest is installed, create an Inngest client, later used to define your …" at bounding box center [263, 282] width 310 height 11
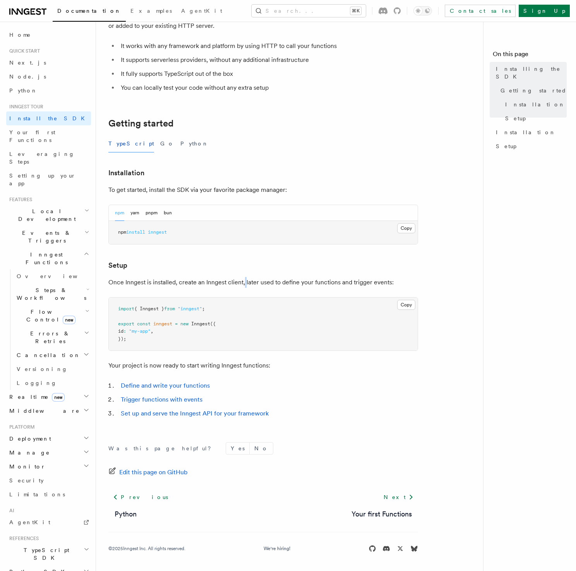
click at [243, 284] on p "Once Inngest is installed, create an Inngest client, later used to define your …" at bounding box center [263, 282] width 310 height 11
click at [326, 282] on p "Once Inngest is installed, create an Inngest client, later used to define your …" at bounding box center [263, 282] width 310 height 11
click at [200, 322] on span "Inngest" at bounding box center [200, 323] width 19 height 5
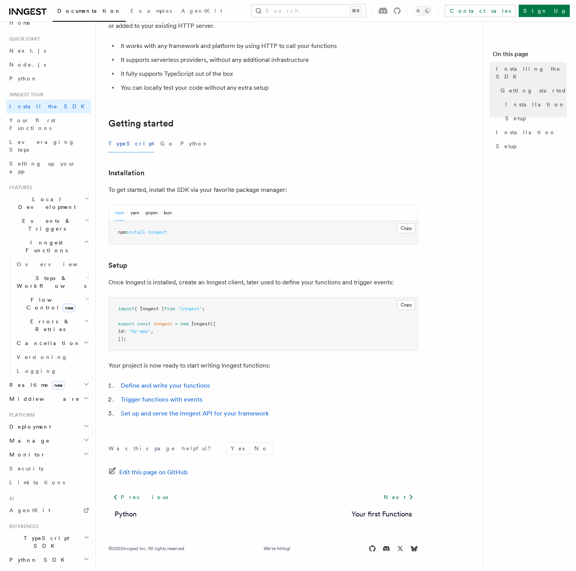
scroll to position [48, 0]
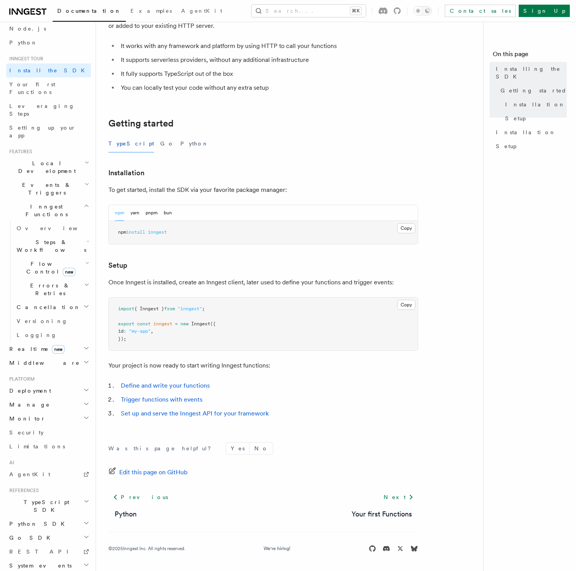
click at [84, 499] on icon "button" at bounding box center [87, 502] width 6 height 6
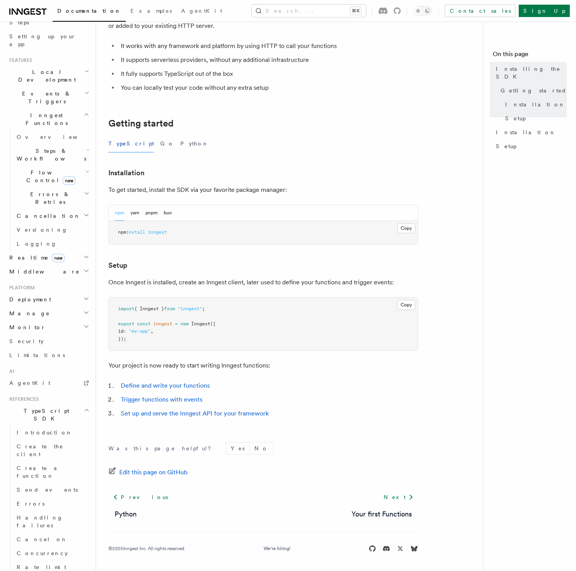
scroll to position [137, 0]
click at [48, 442] on link "Create the client" at bounding box center [52, 453] width 77 height 22
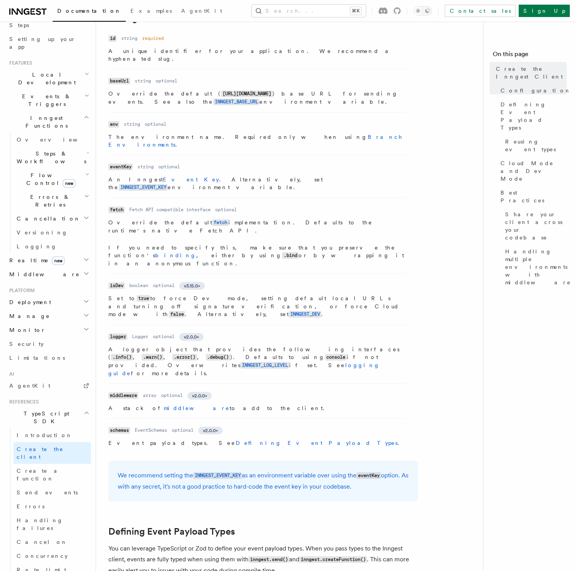
scroll to position [202, 0]
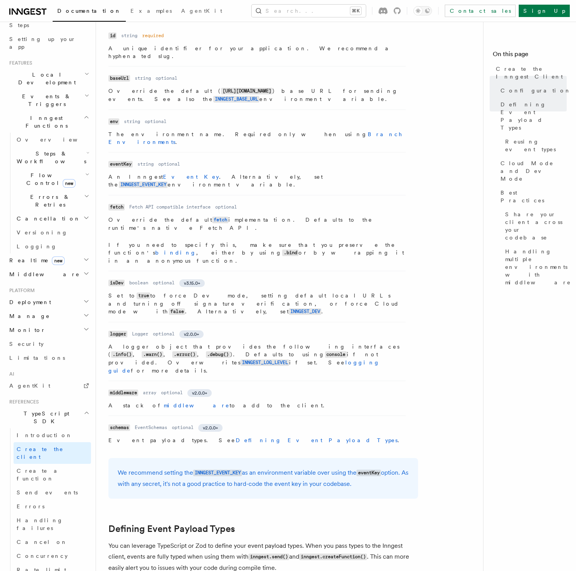
click at [385, 173] on p "An Inngest Event Key . Alternatively, set the INNGEST_EVENT_KEY environment var…" at bounding box center [256, 181] width 297 height 16
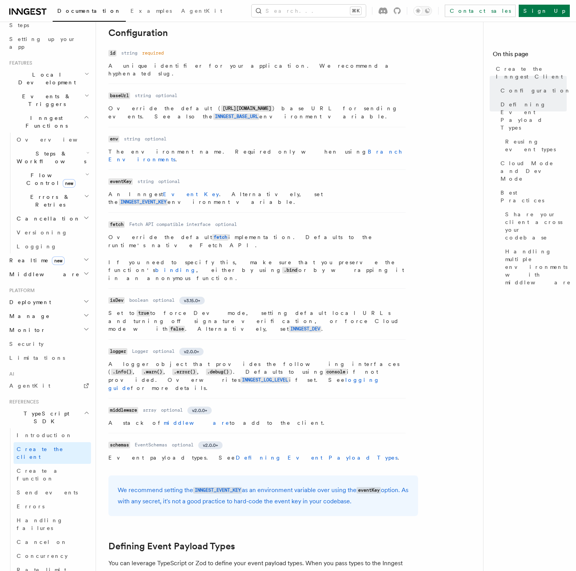
scroll to position [183, 0]
click at [355, 177] on dl "Name eventKey Type string Required optional Description An Inngest Event Key . …" at bounding box center [256, 192] width 297 height 30
click at [328, 191] on p "An Inngest Event Key . Alternatively, set the INNGEST_EVENT_KEY environment var…" at bounding box center [256, 199] width 297 height 16
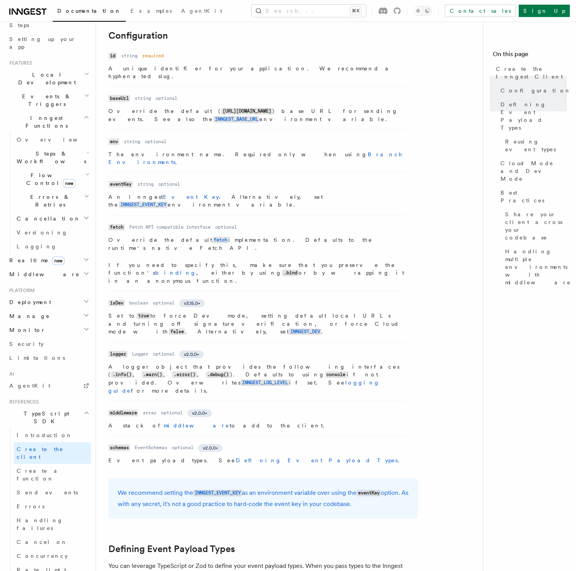
scroll to position [180, 0]
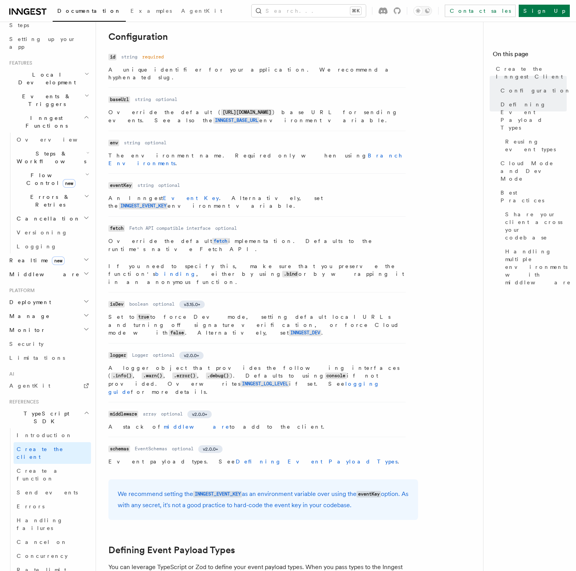
click at [323, 194] on p "An Inngest Event Key . Alternatively, set the INNGEST_EVENT_KEY environment var…" at bounding box center [256, 202] width 297 height 16
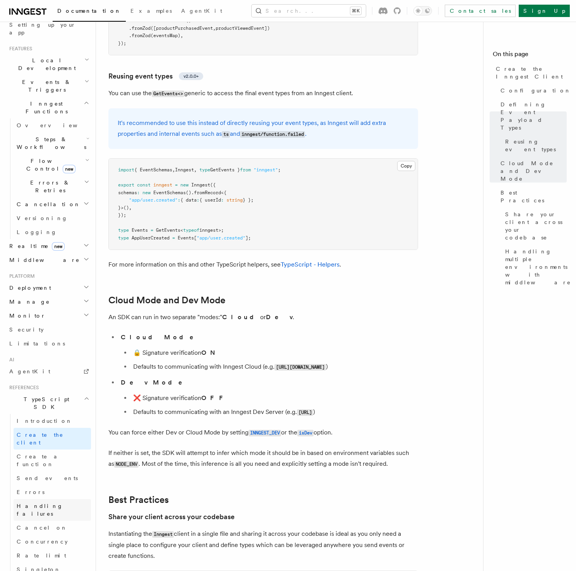
scroll to position [154, 0]
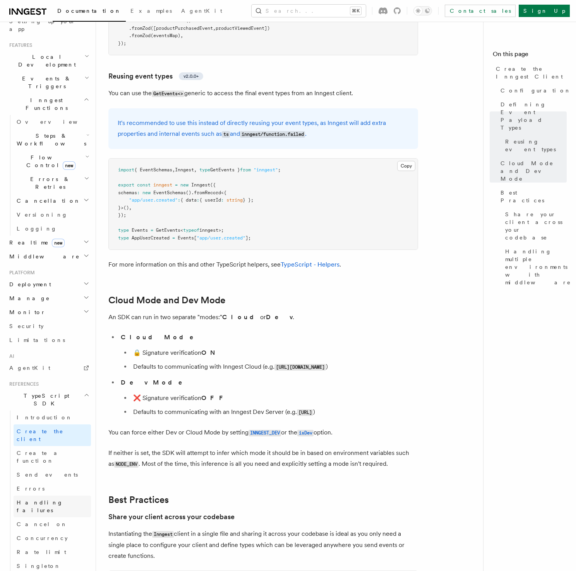
click at [44, 500] on span "Handling failures" at bounding box center [40, 507] width 46 height 14
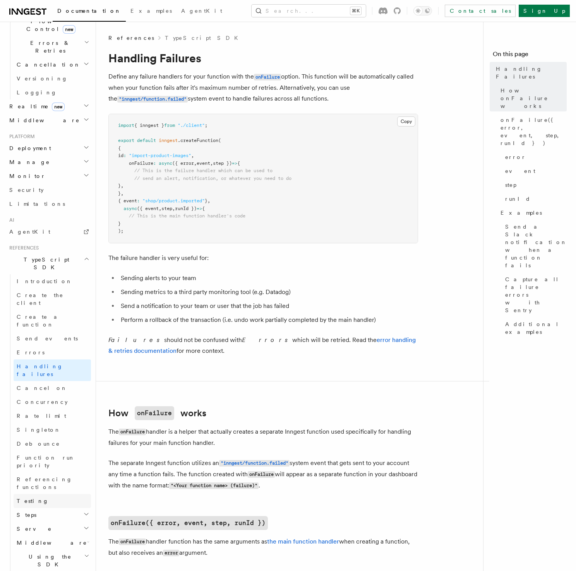
scroll to position [299, 0]
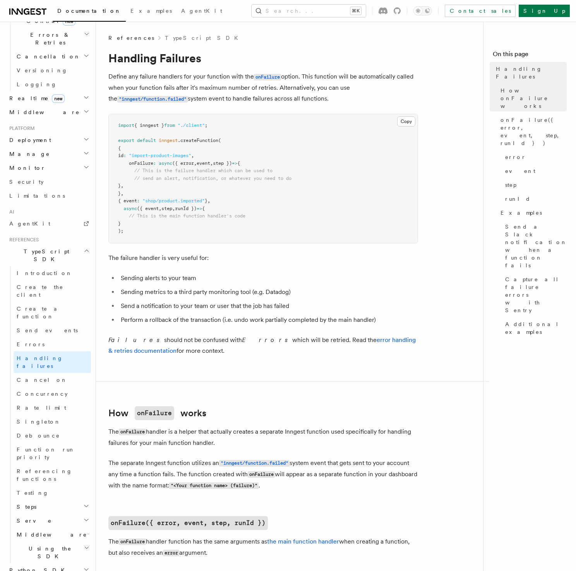
click at [74, 542] on h2 "Using the SDK" at bounding box center [52, 553] width 77 height 22
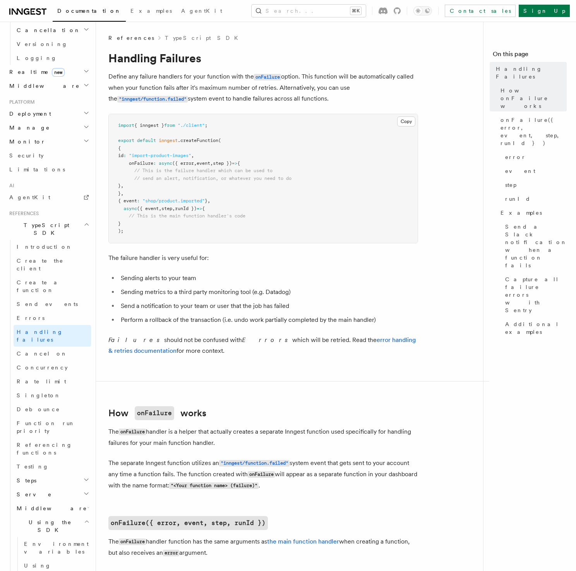
scroll to position [334, 0]
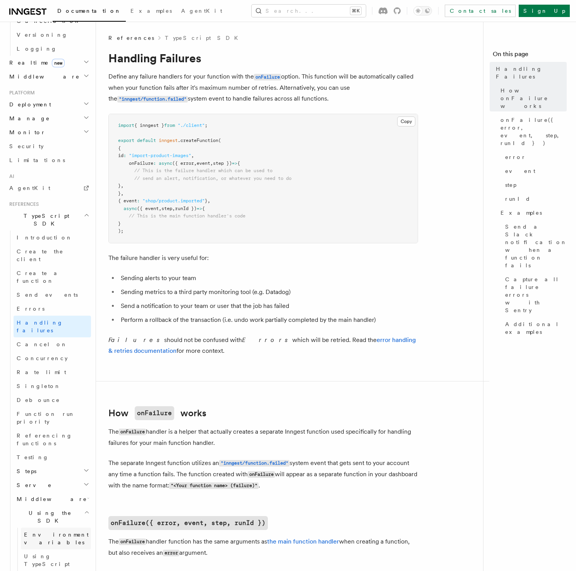
click at [54, 528] on link "Environment variables" at bounding box center [56, 539] width 70 height 22
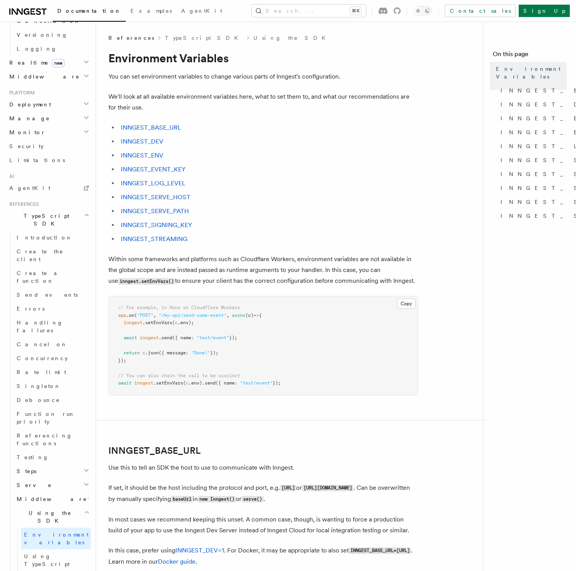
click at [295, 216] on li "INNGEST_SERVE_PATH" at bounding box center [268, 211] width 300 height 11
click at [266, 232] on ul "INNGEST_BASE_URL INNGEST_DEV INNGEST_ENV INNGEST_EVENT_KEY INNGEST_LOG_LEVEL IN…" at bounding box center [263, 183] width 310 height 122
click at [165, 226] on link "INNGEST_SIGNING_KEY" at bounding box center [156, 224] width 71 height 7
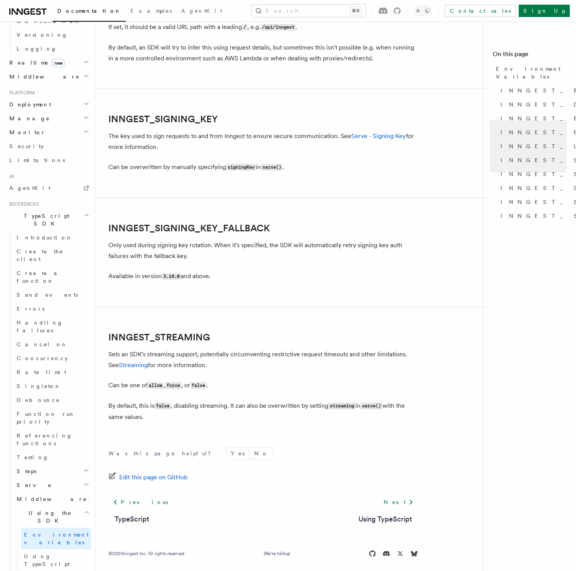
scroll to position [1292, 0]
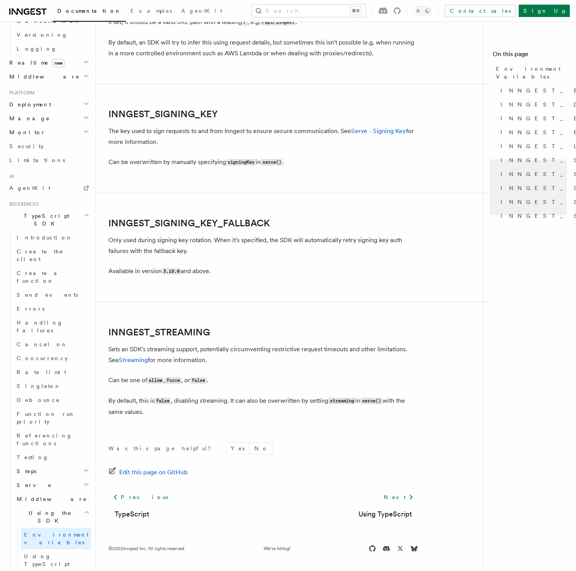
click at [261, 135] on p "The key used to sign requests to and from Inngest to ensure secure communicatio…" at bounding box center [263, 137] width 310 height 22
click at [370, 131] on link "Serve - Signing Key" at bounding box center [378, 130] width 55 height 7
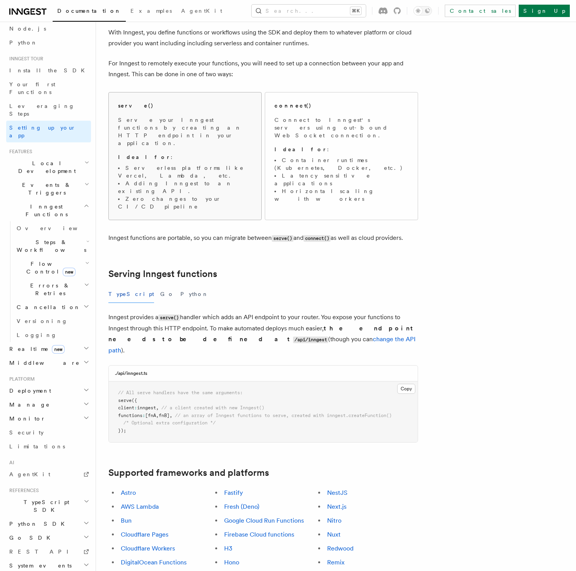
scroll to position [60, 0]
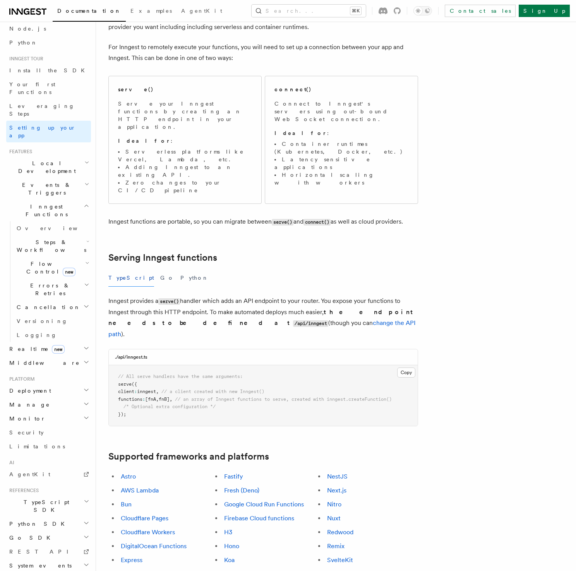
click at [310, 252] on h2 "Serving Inngest functions" at bounding box center [263, 257] width 310 height 11
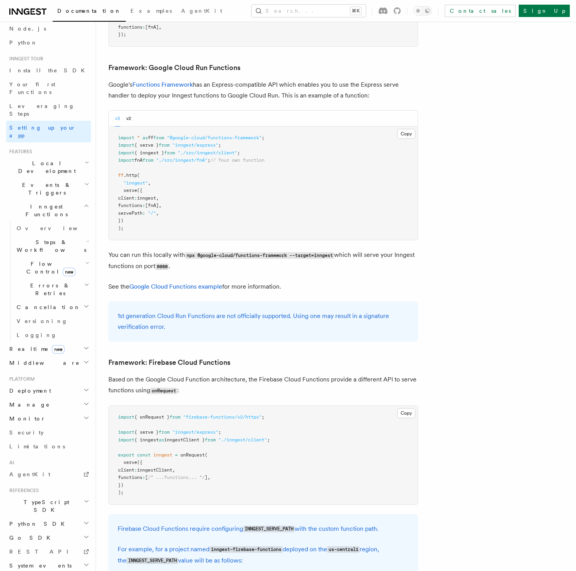
scroll to position [6312, 0]
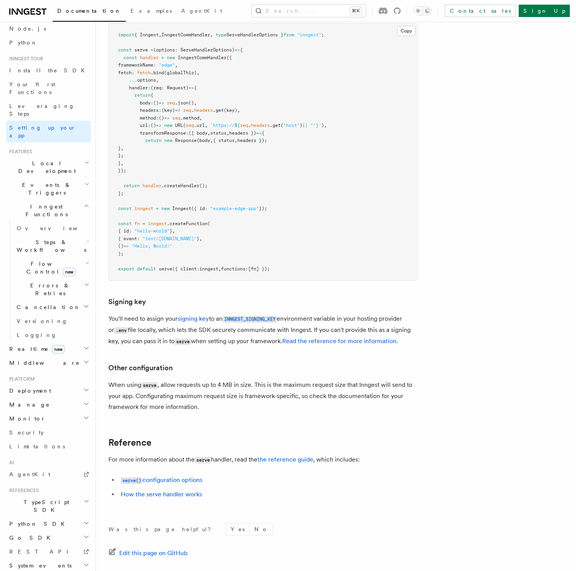
click at [247, 297] on h3 "Signing key" at bounding box center [263, 302] width 310 height 11
click at [211, 297] on h3 "Signing key" at bounding box center [263, 302] width 310 height 11
click at [98, 299] on icon at bounding box center [96, 303] width 8 height 8
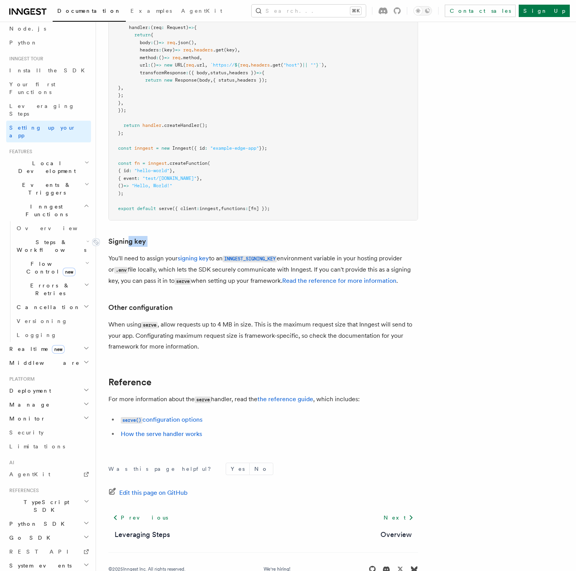
scroll to position [6375, 0]
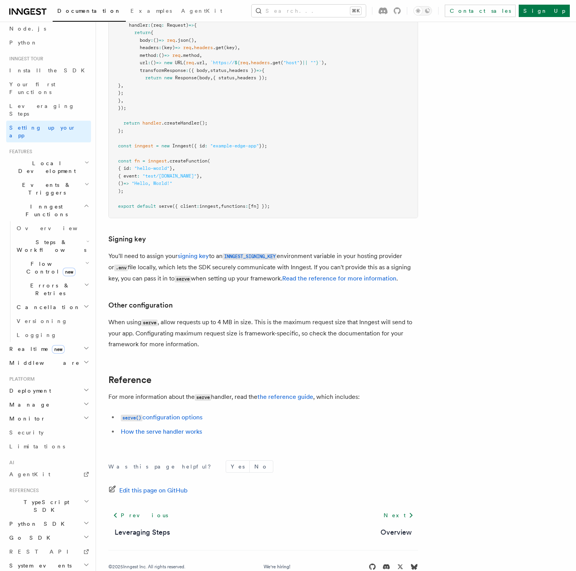
click at [283, 253] on p "You'll need to assign your signing key to an INNGEST_SIGNING_KEY environment va…" at bounding box center [263, 268] width 310 height 34
click at [252, 260] on p "You'll need to assign your signing key to an INNGEST_SIGNING_KEY environment va…" at bounding box center [263, 268] width 310 height 34
click at [223, 257] on p "You'll need to assign your signing key to an INNGEST_SIGNING_KEY environment va…" at bounding box center [263, 268] width 310 height 34
click at [230, 256] on p "You'll need to assign your signing key to an INNGEST_SIGNING_KEY environment va…" at bounding box center [263, 268] width 310 height 34
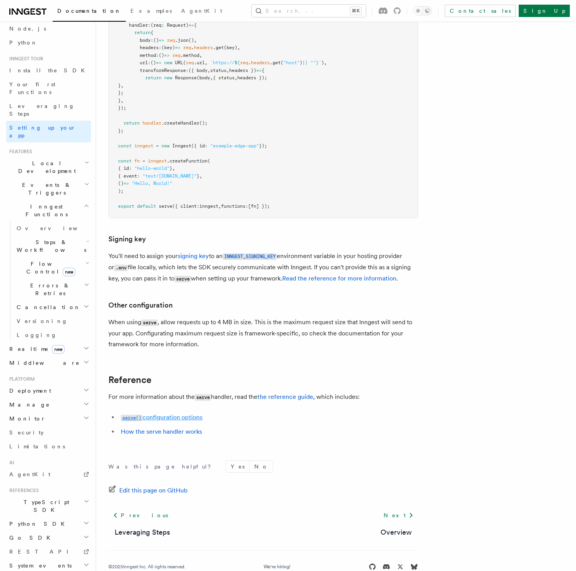
click at [189, 414] on link "serve() configuration options" at bounding box center [162, 417] width 82 height 7
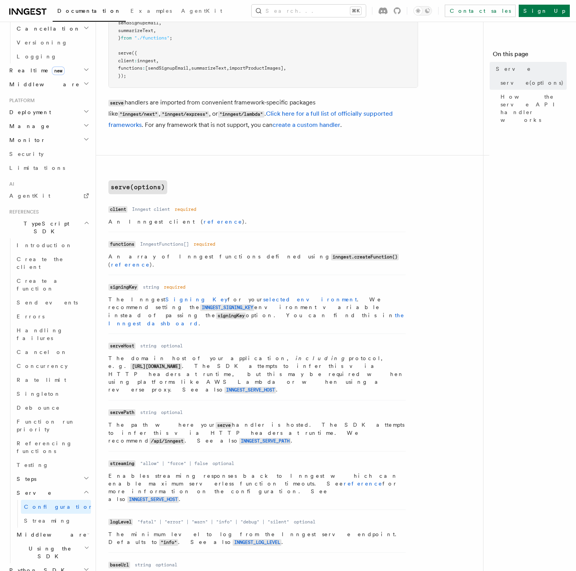
scroll to position [185, 0]
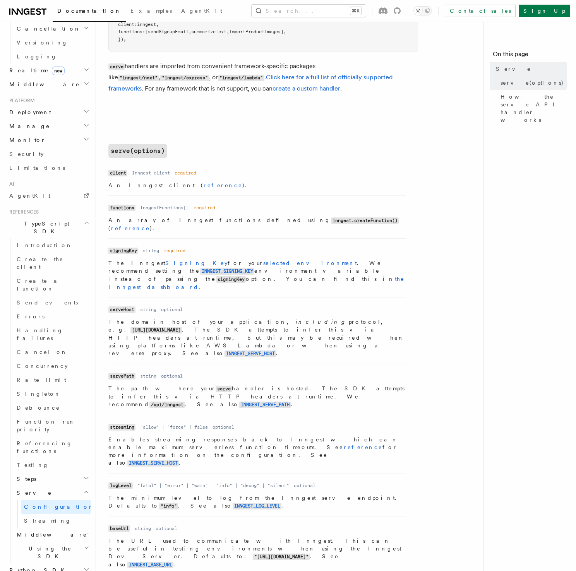
click at [397, 175] on dl "Name client Type Inngest client Required required Description An Inngest client…" at bounding box center [256, 178] width 297 height 22
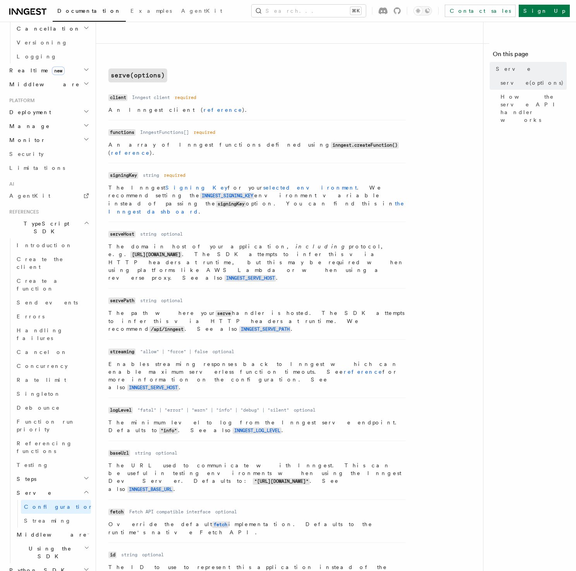
scroll to position [261, 0]
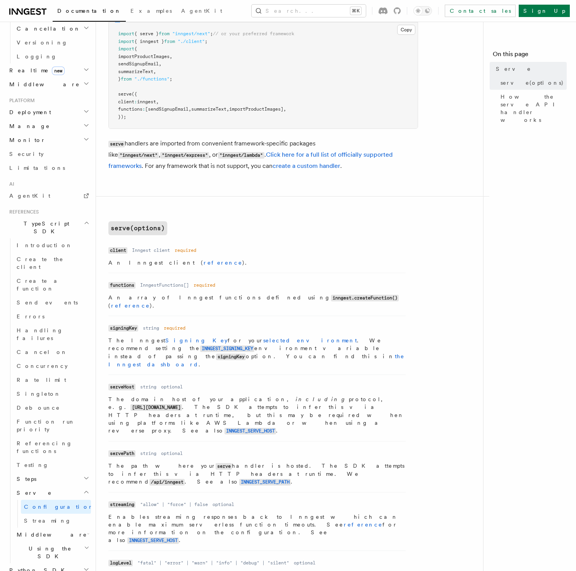
click at [321, 198] on article "References TypeScript SDK Serve Serve The serve() API handler is used to serve …" at bounding box center [292, 500] width 369 height 1147
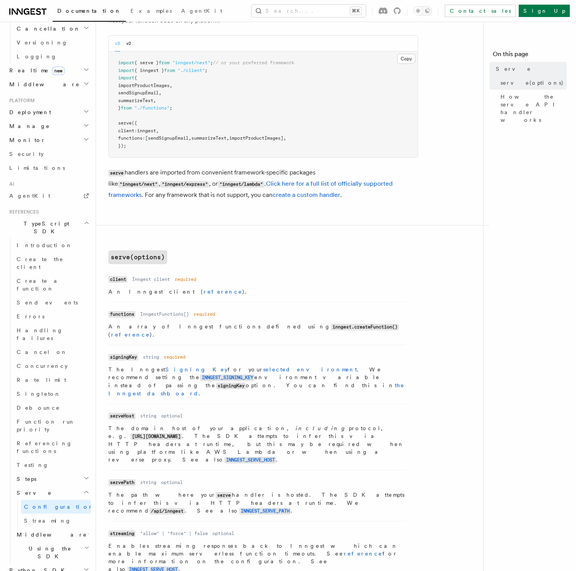
scroll to position [63, 0]
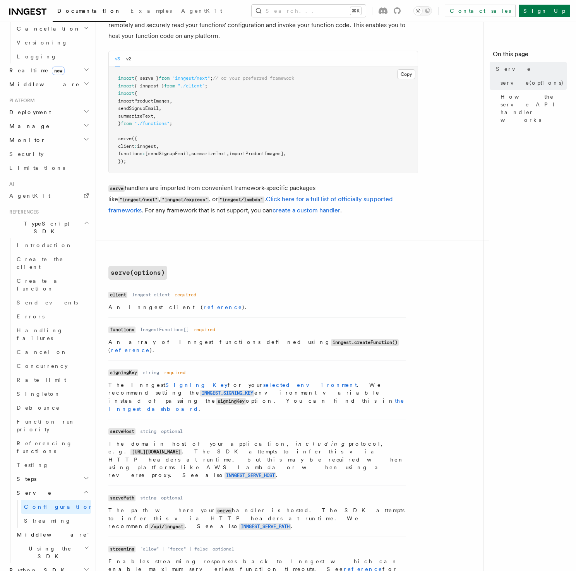
click at [314, 213] on p "serve handlers are imported from convenient framework-specific packages like "i…" at bounding box center [263, 199] width 310 height 33
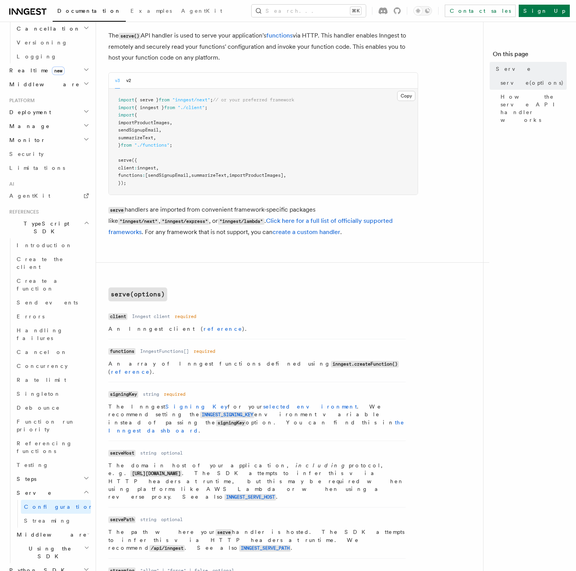
click at [453, 199] on article "References TypeScript SDK Serve Serve The serve() API handler is used to serve …" at bounding box center [292, 566] width 369 height 1147
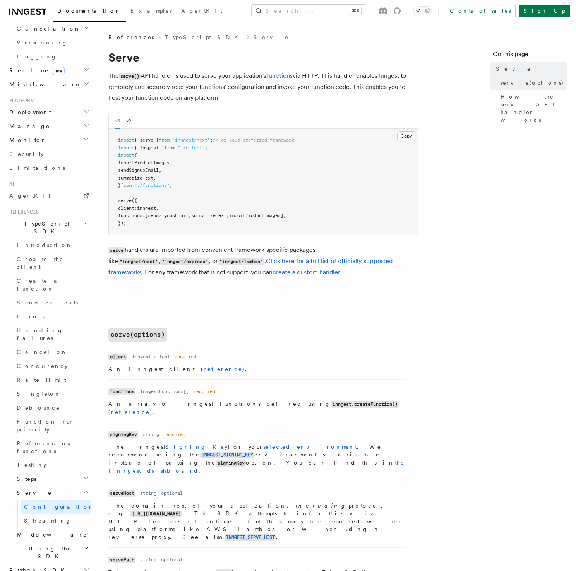
scroll to position [0, 0]
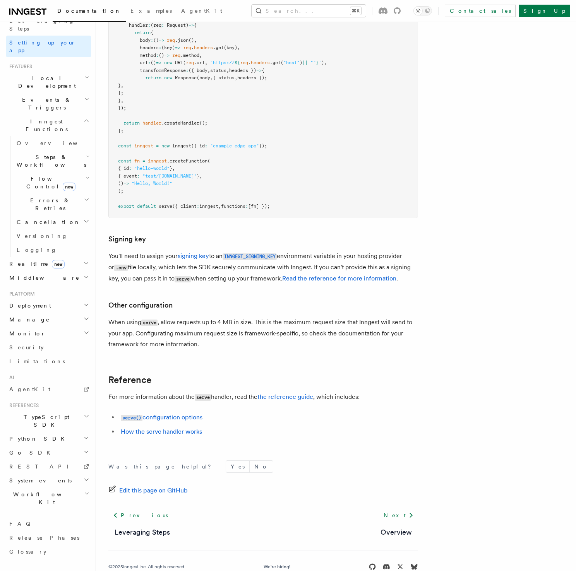
scroll to position [48, 0]
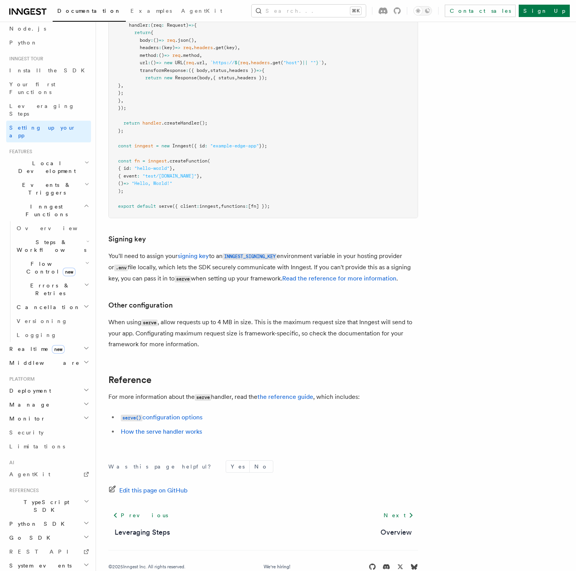
click at [257, 234] on h3 "Signing key" at bounding box center [263, 239] width 310 height 11
click at [291, 234] on h3 "Signing key" at bounding box center [263, 239] width 310 height 11
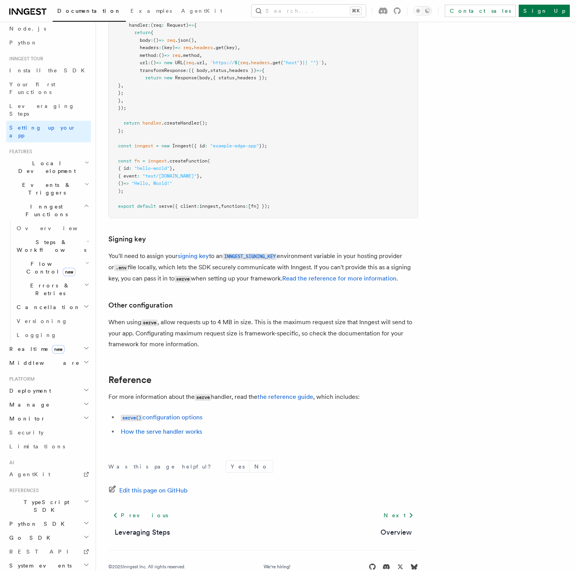
click at [275, 234] on h3 "Signing key" at bounding box center [263, 239] width 310 height 11
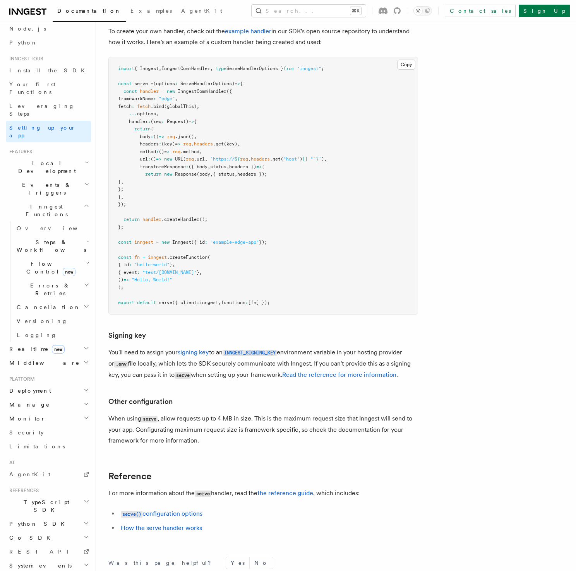
scroll to position [6237, 0]
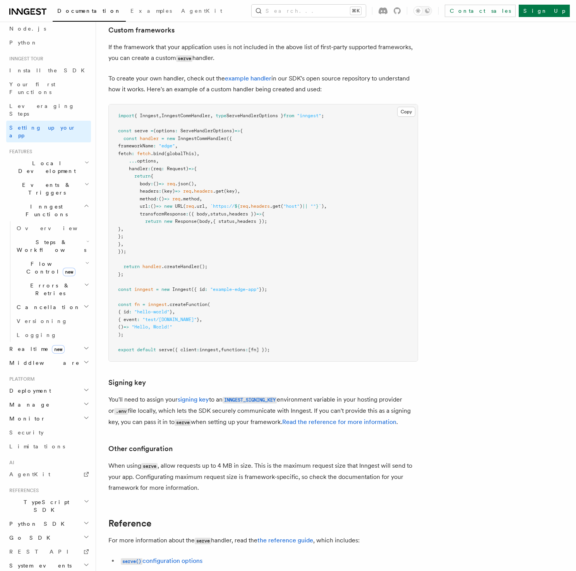
scroll to position [6223, 0]
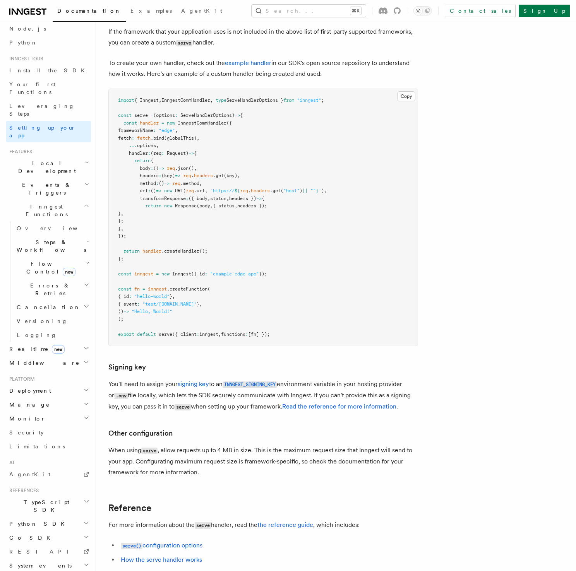
scroll to position [6375, 0]
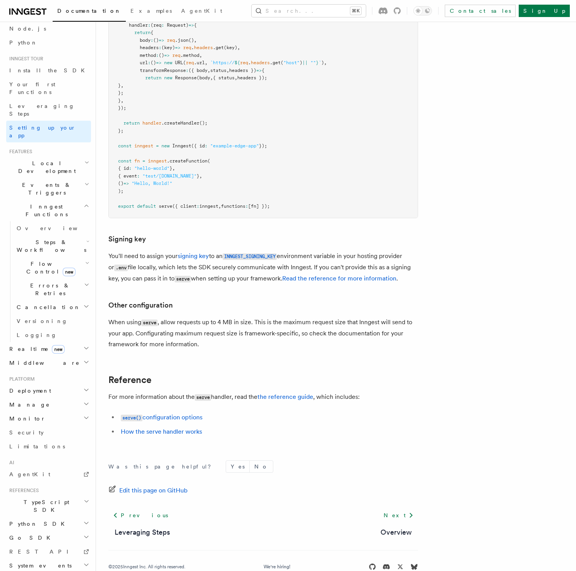
drag, startPoint x: 259, startPoint y: 267, endPoint x: 302, endPoint y: 264, distance: 43.1
click at [259, 267] on p "You'll need to assign your signing key to an INNGEST_SIGNING_KEY environment va…" at bounding box center [263, 268] width 310 height 34
click at [307, 275] on link "Read the reference for more information" at bounding box center [339, 278] width 114 height 7
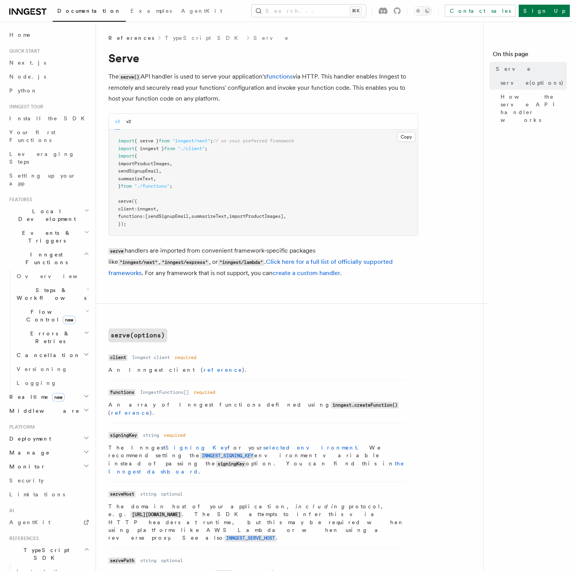
click at [250, 98] on p "The serve() API handler is used to serve your application's functions via HTTP.…" at bounding box center [263, 87] width 310 height 33
click at [254, 95] on p "The serve() API handler is used to serve your application's functions via HTTP.…" at bounding box center [263, 87] width 310 height 33
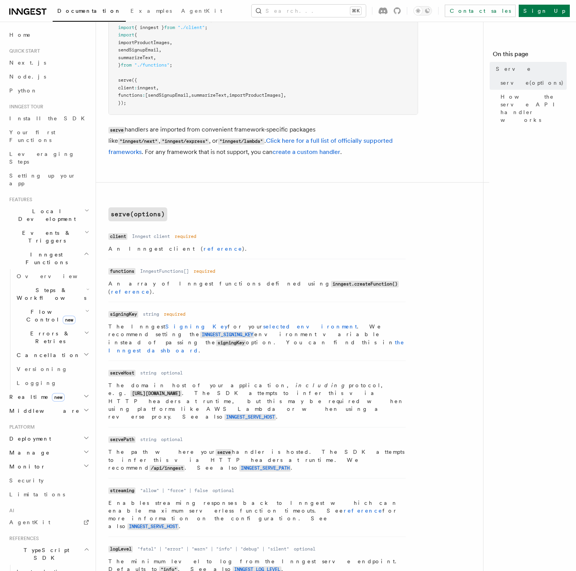
scroll to position [125, 0]
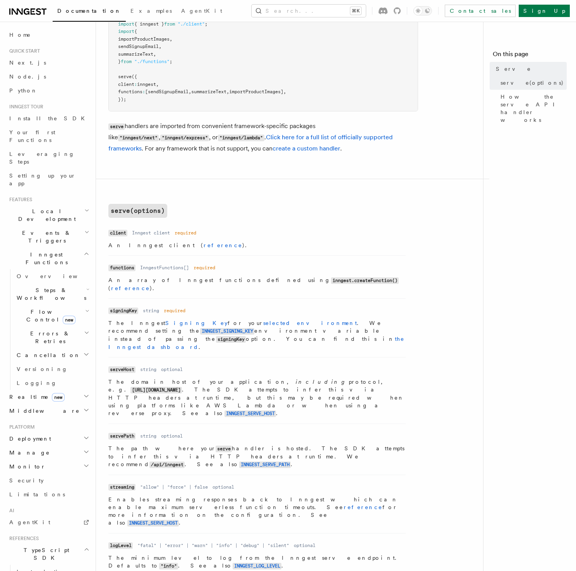
click at [299, 147] on p "serve handlers are imported from convenient framework-specific packages like "i…" at bounding box center [263, 137] width 310 height 33
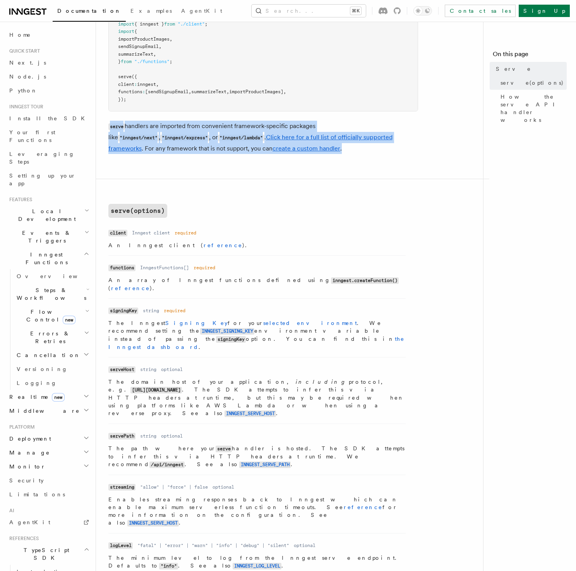
click at [299, 147] on p "serve handlers are imported from convenient framework-specific packages like "i…" at bounding box center [263, 137] width 310 height 33
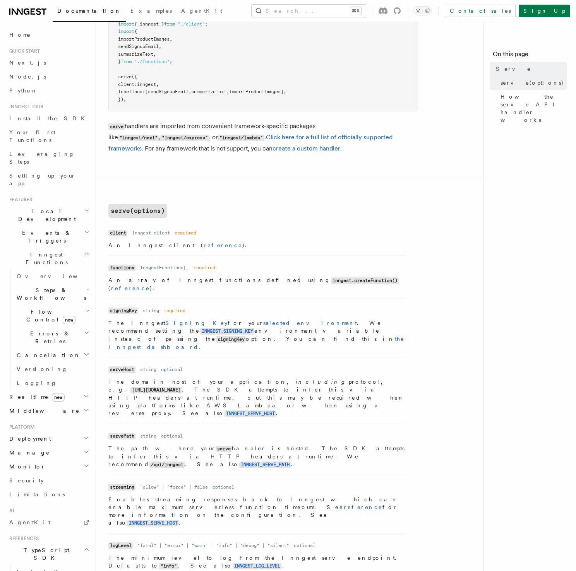
click at [300, 156] on article "References TypeScript SDK Serve Serve The serve() API handler is used to serve …" at bounding box center [292, 482] width 369 height 1147
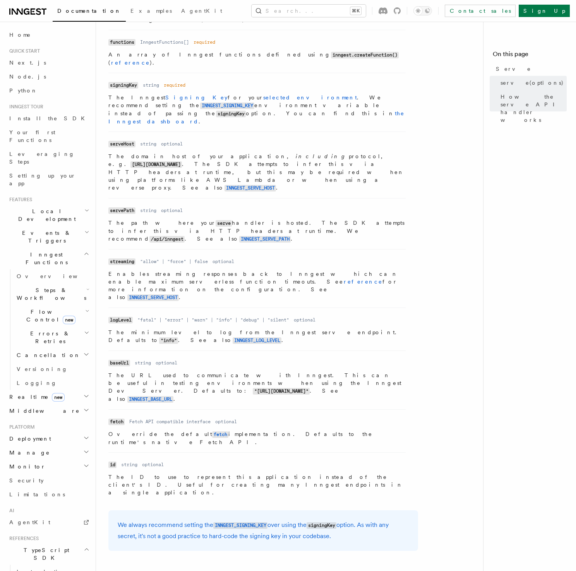
scroll to position [352, 0]
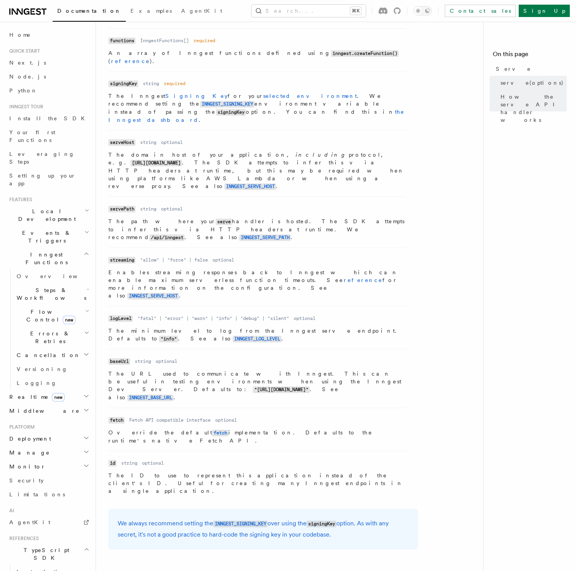
click at [255, 197] on li "Name servePath Type string Required optional Description The path where your se…" at bounding box center [256, 222] width 297 height 51
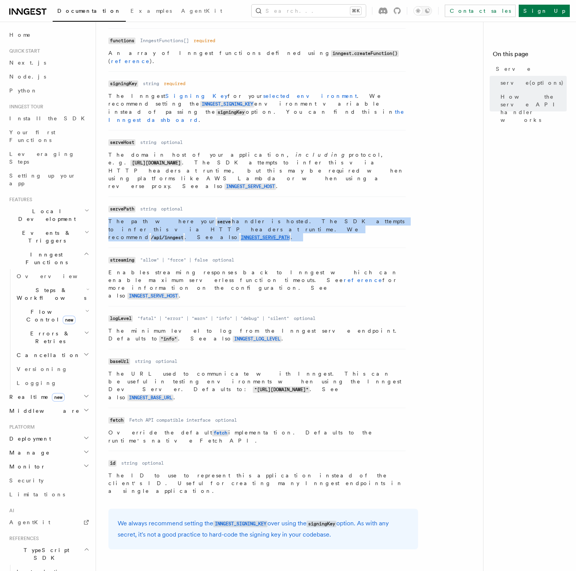
click at [255, 197] on li "Name servePath Type string Required optional Description The path where your se…" at bounding box center [256, 222] width 297 height 51
click at [256, 203] on dl "Name servePath Type string Required optional Description The path where your se…" at bounding box center [256, 222] width 297 height 38
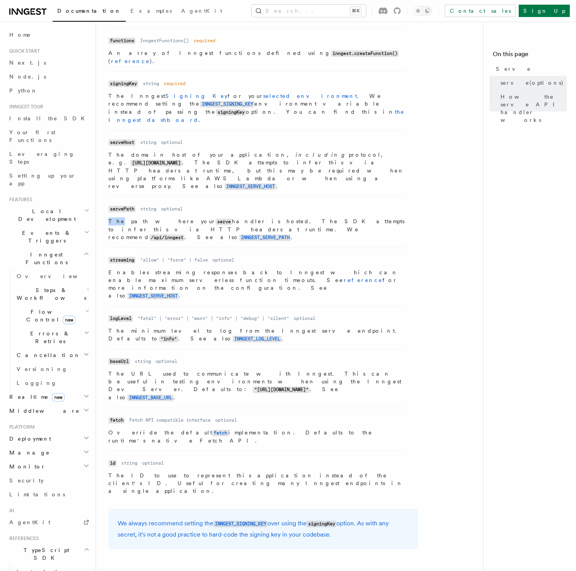
click at [256, 203] on dl "Name servePath Type string Required optional Description The path where your se…" at bounding box center [256, 222] width 297 height 38
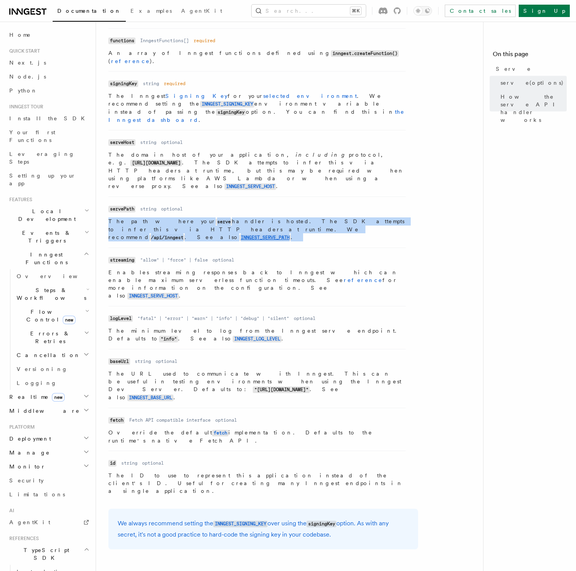
click at [256, 203] on dl "Name servePath Type string Required optional Description The path where your se…" at bounding box center [256, 222] width 297 height 38
click at [262, 203] on dl "Name servePath Type string Required optional Description The path where your se…" at bounding box center [256, 222] width 297 height 38
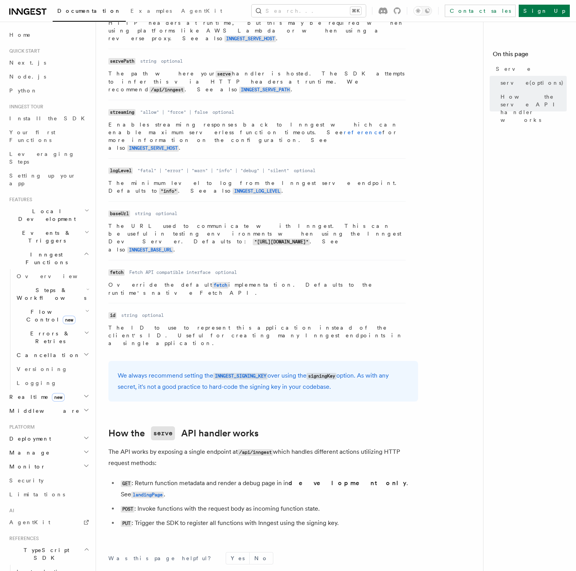
scroll to position [501, 0]
click at [283, 425] on h2 "How the serve API handler works" at bounding box center [263, 432] width 310 height 14
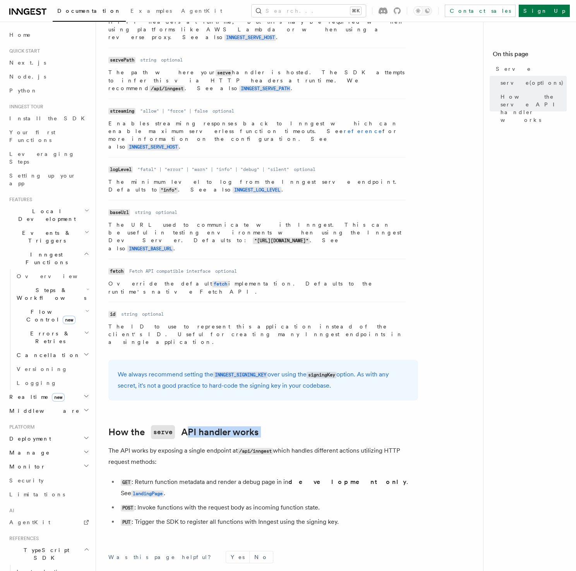
click at [283, 425] on h2 "How the serve API handler works" at bounding box center [263, 432] width 310 height 14
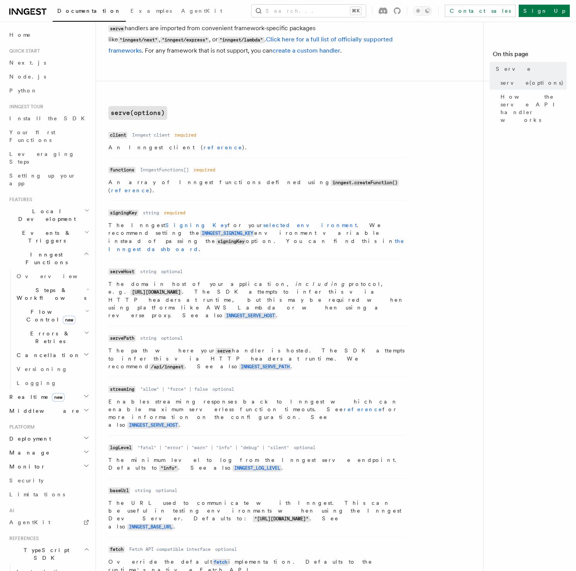
scroll to position [222, 0]
click at [259, 222] on p "The Inngest Signing Key for your selected environment . We recommend setting th…" at bounding box center [256, 238] width 297 height 32
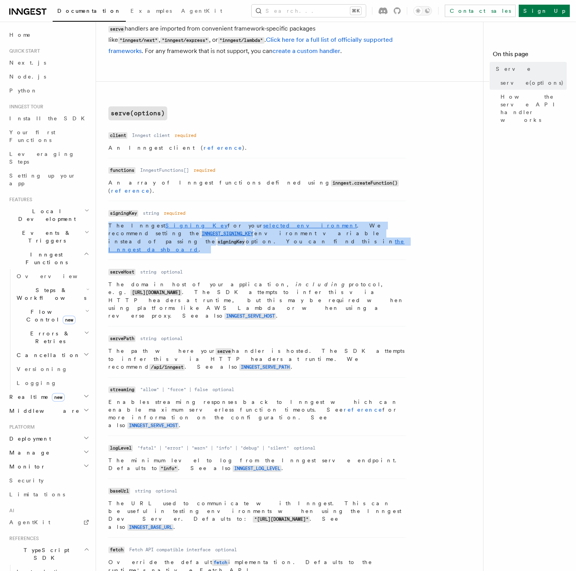
click at [259, 222] on p "The Inngest Signing Key for your selected environment . We recommend setting th…" at bounding box center [256, 238] width 297 height 32
click at [252, 207] on dl "Name signingKey Type string Required required Description The Inngest Signing K…" at bounding box center [256, 230] width 297 height 46
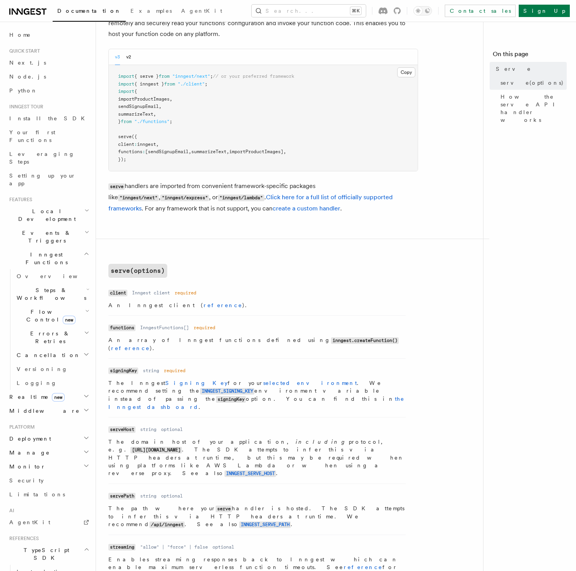
scroll to position [0, 0]
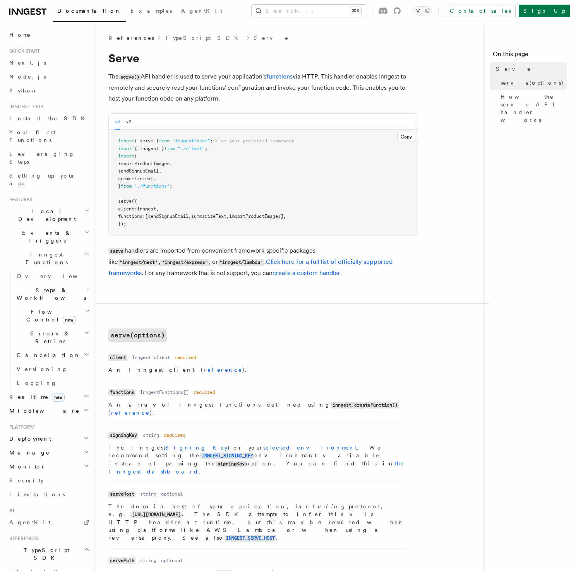
click at [256, 95] on p "The serve() API handler is used to serve your application's functions via HTTP.…" at bounding box center [263, 87] width 310 height 33
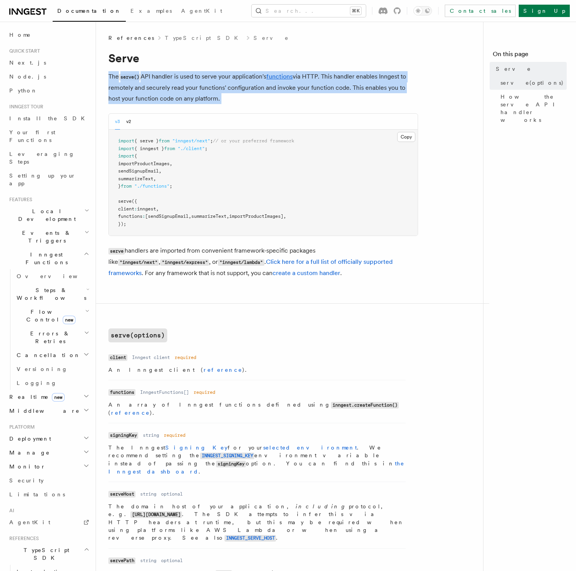
click at [256, 95] on p "The serve() API handler is used to serve your application's functions via HTTP.…" at bounding box center [263, 87] width 310 height 33
click at [256, 97] on p "The serve() API handler is used to serve your application's functions via HTTP.…" at bounding box center [263, 87] width 310 height 33
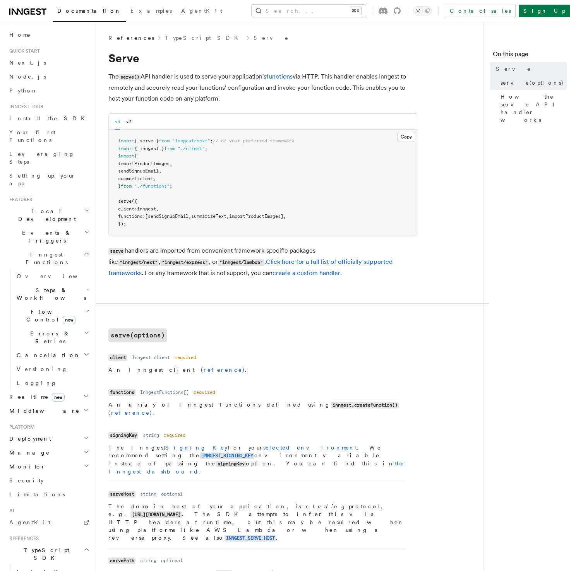
click at [253, 96] on p "The serve() API handler is used to serve your application's functions via HTTP.…" at bounding box center [263, 87] width 310 height 33
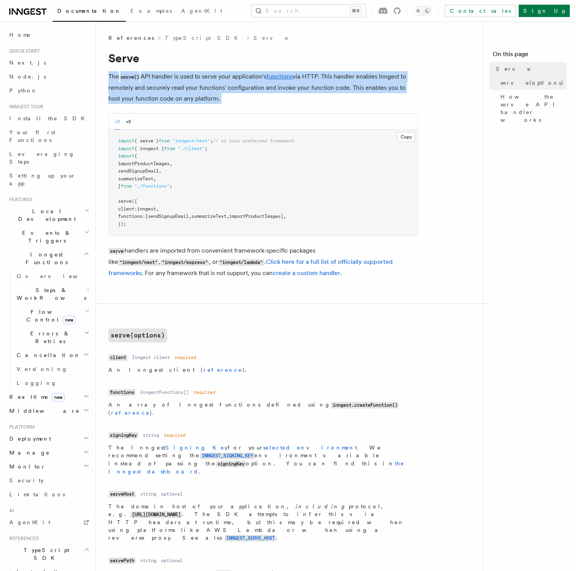
click at [253, 96] on p "The serve() API handler is used to serve your application's functions via HTTP.…" at bounding box center [263, 87] width 310 height 33
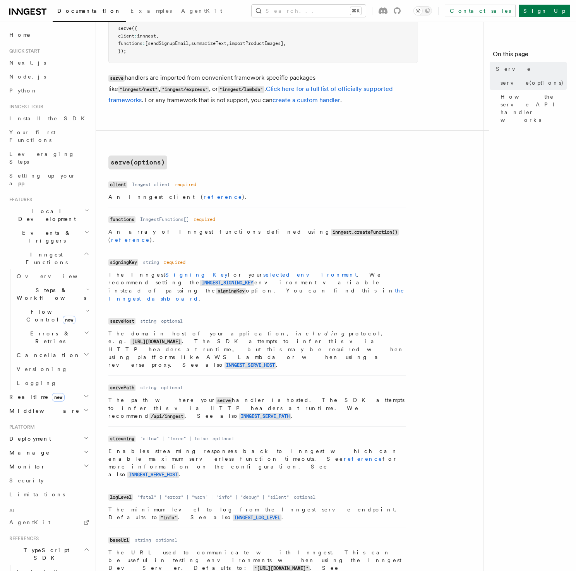
scroll to position [177, 0]
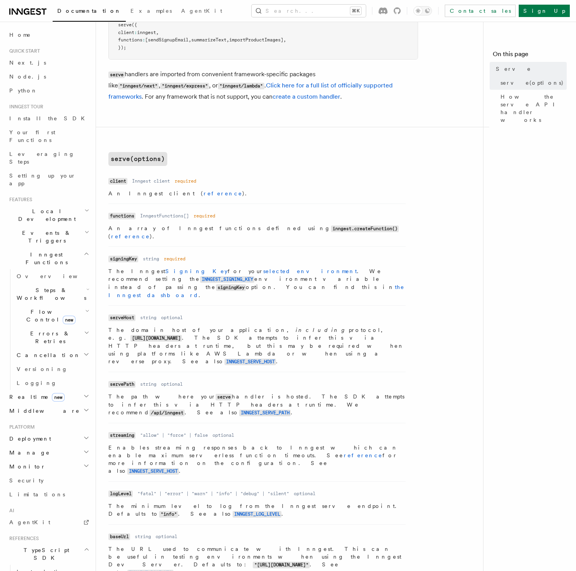
click at [251, 267] on p "The Inngest Signing Key for your selected environment . We recommend setting th…" at bounding box center [256, 283] width 297 height 32
click at [273, 267] on p "The Inngest Signing Key for your selected environment . We recommend setting th…" at bounding box center [256, 283] width 297 height 32
click at [242, 326] on p "The domain host of your application, including protocol, e.g. https://myapp.com…" at bounding box center [256, 345] width 297 height 39
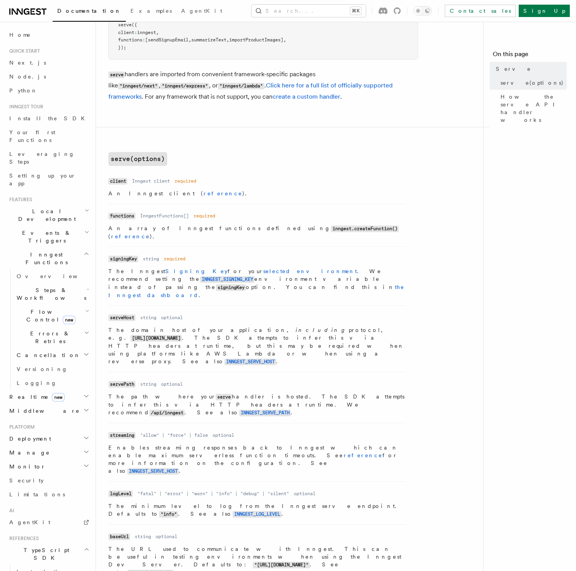
click at [341, 326] on p "The domain host of your application, including protocol, e.g. https://myapp.com…" at bounding box center [256, 345] width 297 height 39
click at [326, 326] on p "The domain host of your application, including protocol, e.g. https://myapp.com…" at bounding box center [256, 345] width 297 height 39
drag, startPoint x: 357, startPoint y: 308, endPoint x: 355, endPoint y: 329, distance: 21.4
click at [357, 326] on p "The domain host of your application, including protocol, e.g. https://myapp.com…" at bounding box center [256, 345] width 297 height 39
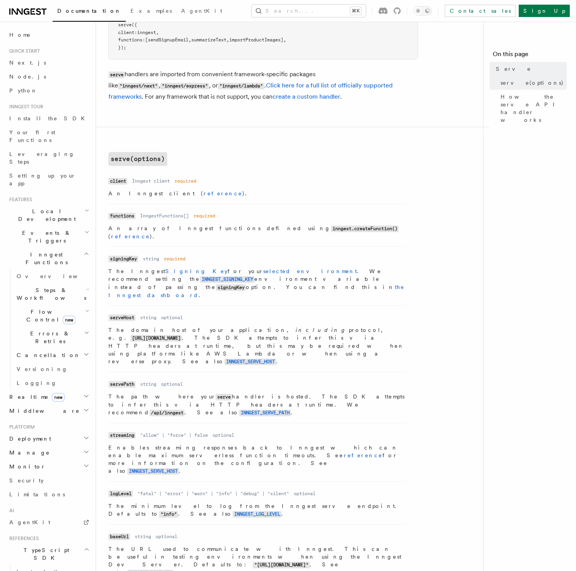
click at [349, 326] on p "The domain host of your application, including protocol, e.g. https://myapp.com…" at bounding box center [256, 345] width 297 height 39
click at [309, 326] on p "The domain host of your application, including protocol, e.g. https://myapp.com…" at bounding box center [256, 345] width 297 height 39
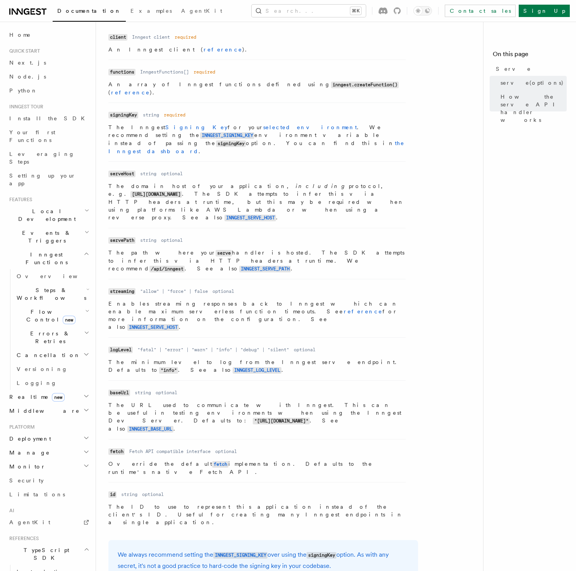
scroll to position [0, 0]
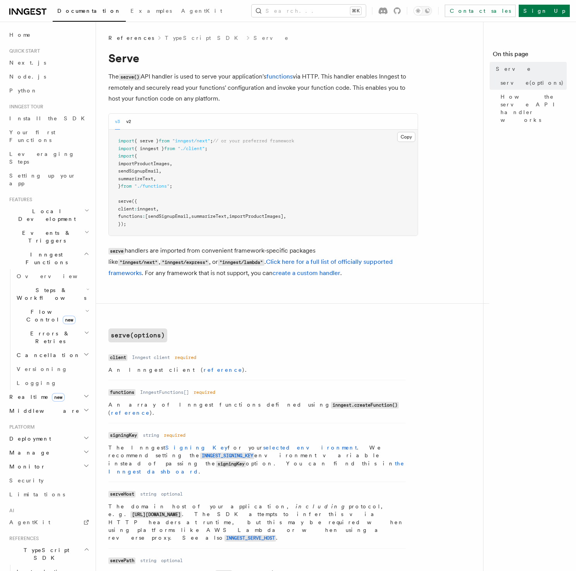
click at [492, 139] on nav "On this page Serve serve(options) How the serve API handler works" at bounding box center [529, 297] width 93 height 550
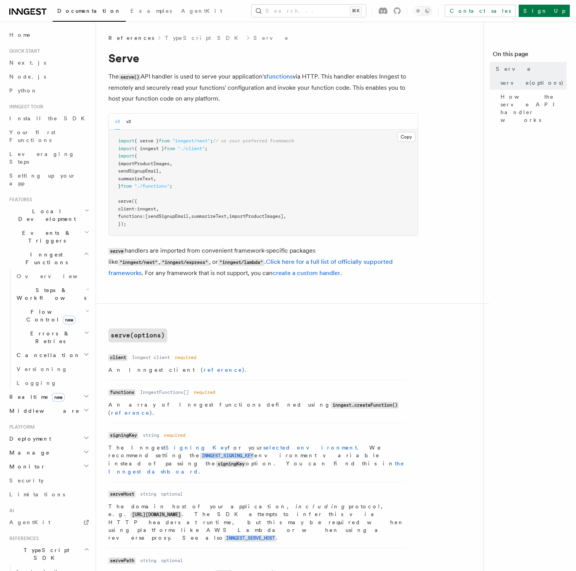
click at [483, 130] on nav "On this page Serve serve(options) How the serve API handler works" at bounding box center [529, 297] width 93 height 550
click at [484, 130] on nav "On this page Serve serve(options) How the serve API handler works" at bounding box center [529, 297] width 93 height 550
click at [489, 129] on nav "On this page Serve serve(options) How the serve API handler works" at bounding box center [529, 297] width 93 height 550
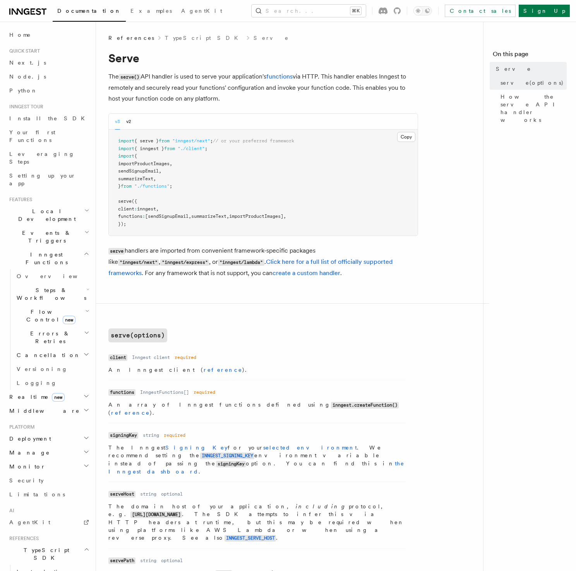
click at [483, 130] on nav "On this page Serve serve(options) How the serve API handler works" at bounding box center [529, 297] width 93 height 550
click at [487, 132] on nav "On this page Serve serve(options) How the serve API handler works" at bounding box center [529, 297] width 93 height 550
click at [518, 132] on nav "On this page Serve serve(options) How the serve API handler works" at bounding box center [529, 297] width 93 height 550
click at [528, 138] on nav "On this page Serve serve(options) How the serve API handler works" at bounding box center [529, 297] width 93 height 550
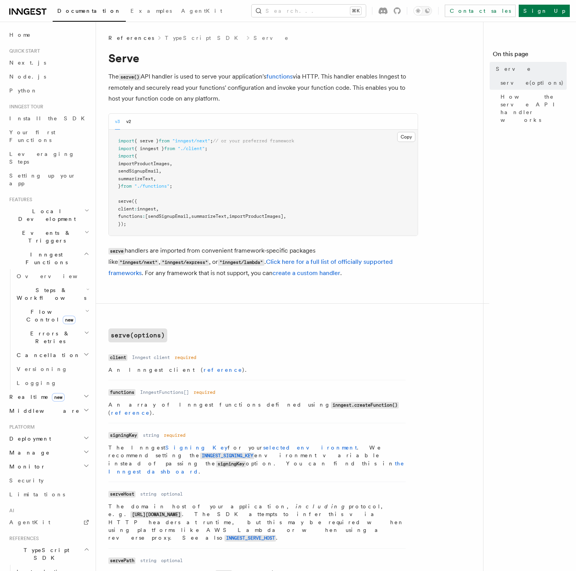
click at [250, 95] on p "The serve() API handler is used to serve your application's functions via HTTP.…" at bounding box center [263, 87] width 310 height 33
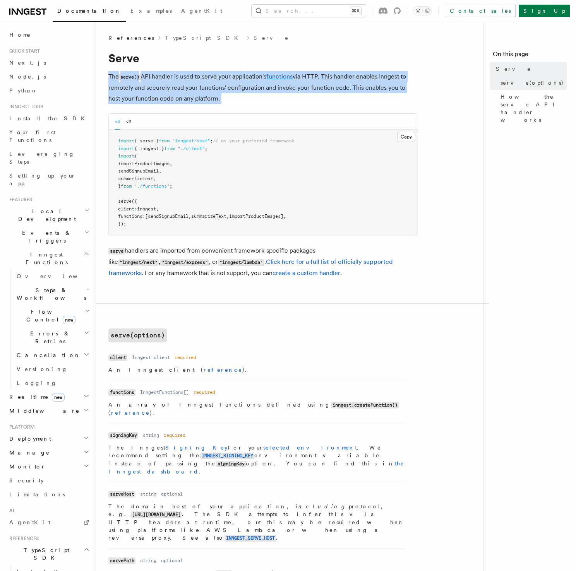
click at [250, 95] on p "The serve() API handler is used to serve your application's functions via HTTP.…" at bounding box center [263, 87] width 310 height 33
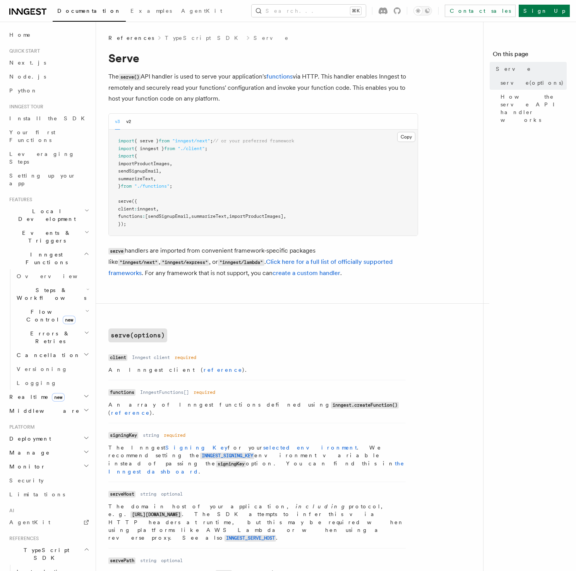
click at [51, 390] on h2 "Realtime new" at bounding box center [48, 397] width 85 height 14
click at [50, 404] on link "Overview" at bounding box center [52, 411] width 77 height 14
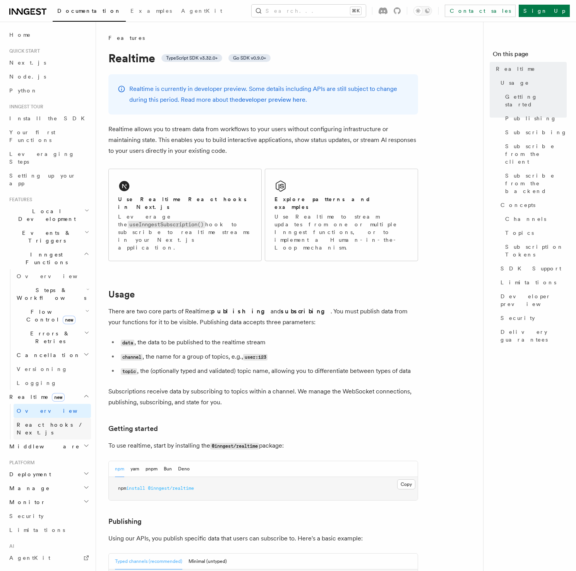
click at [44, 422] on span "React hooks / Next.js" at bounding box center [51, 429] width 69 height 14
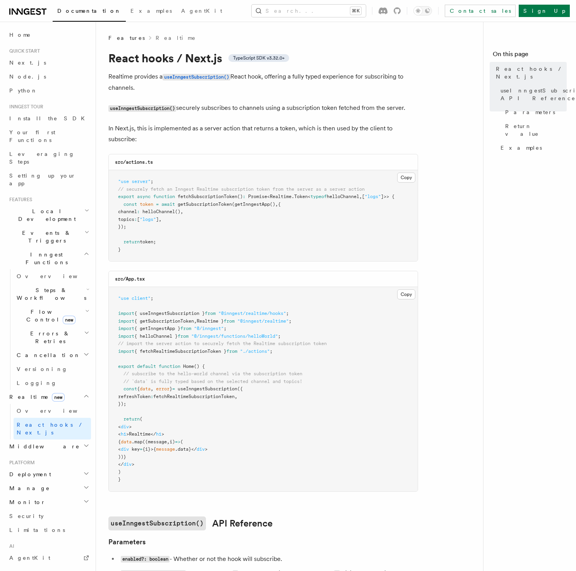
scroll to position [2, 0]
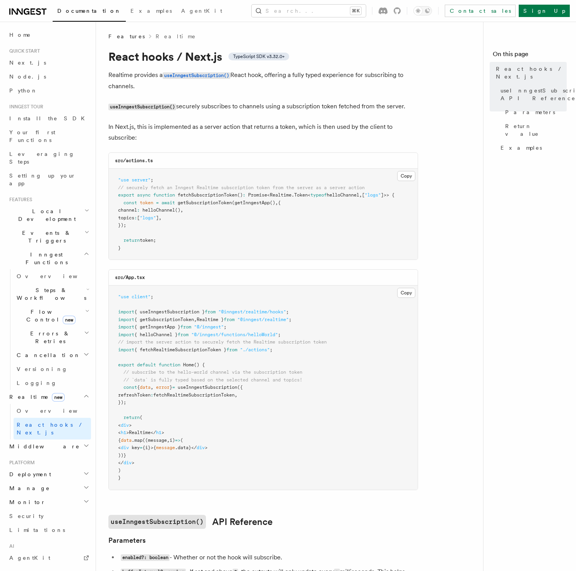
click at [445, 253] on article "Features Realtime React hooks / Next.js TypeScript SDK v3.32.0+ Realtime provid…" at bounding box center [292, 573] width 369 height 1080
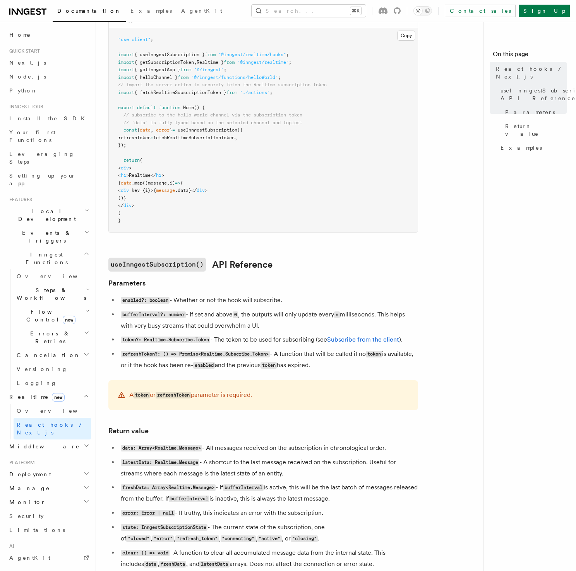
scroll to position [275, 0]
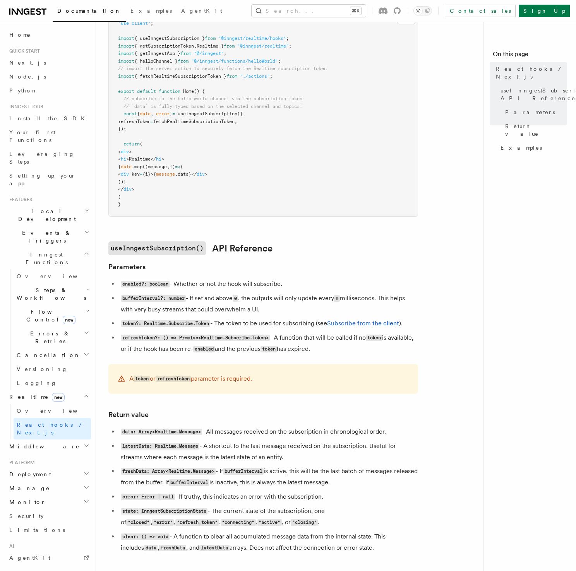
click at [287, 267] on h3 "Parameters" at bounding box center [263, 267] width 310 height 11
click at [298, 278] on article "Features Realtime React hooks / Next.js TypeScript SDK v3.32.0+ Realtime provid…" at bounding box center [292, 299] width 369 height 1080
click at [305, 262] on h3 "Parameters" at bounding box center [263, 267] width 310 height 11
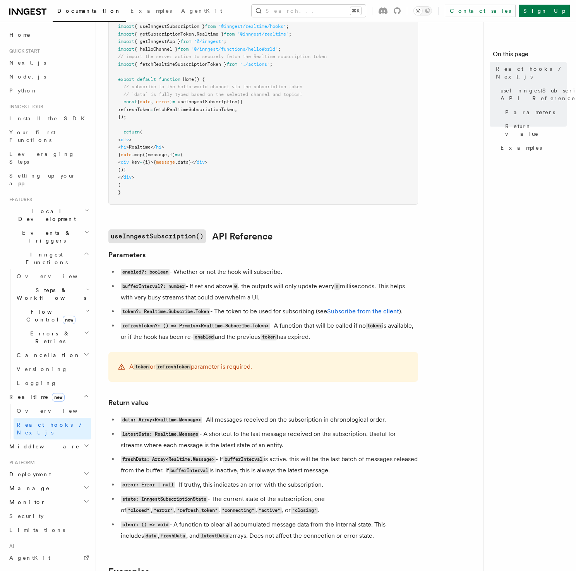
scroll to position [293, 0]
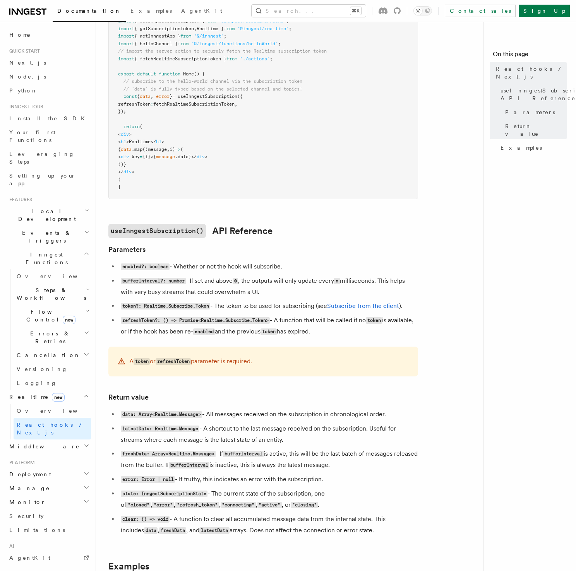
click at [279, 289] on li "bufferInterval?: number - If set and above 0 , the outputs will only update eve…" at bounding box center [268, 287] width 300 height 22
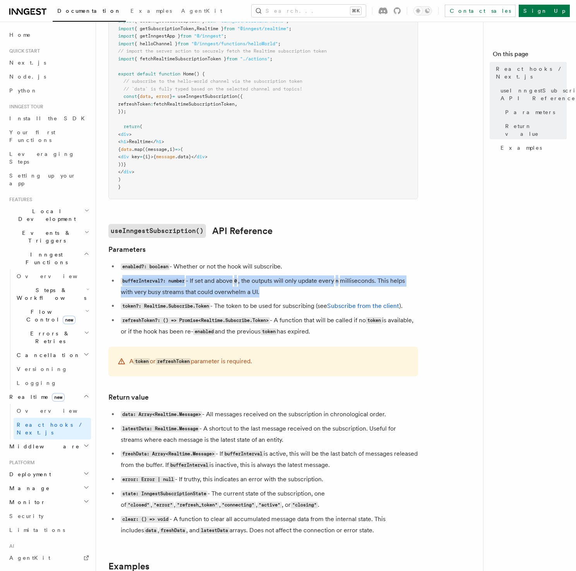
click at [279, 289] on li "bufferInterval?: number - If set and above 0 , the outputs will only update eve…" at bounding box center [268, 287] width 300 height 22
click at [266, 290] on li "bufferInterval?: number - If set and above 0 , the outputs will only update eve…" at bounding box center [268, 287] width 300 height 22
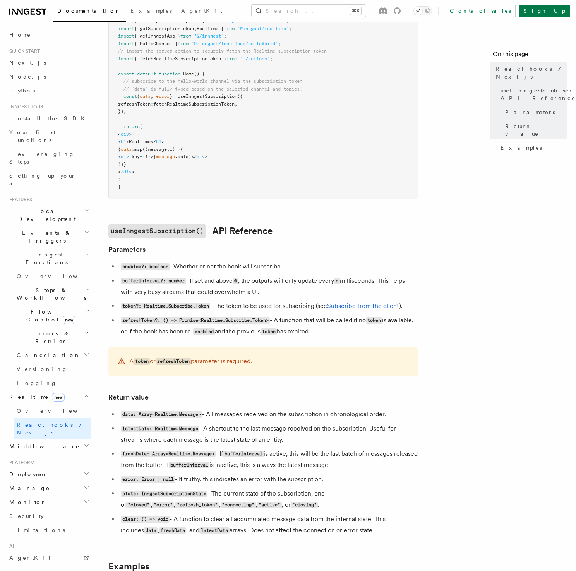
click at [269, 291] on li "bufferInterval?: number - If set and above 0 , the outputs will only update eve…" at bounding box center [268, 287] width 300 height 22
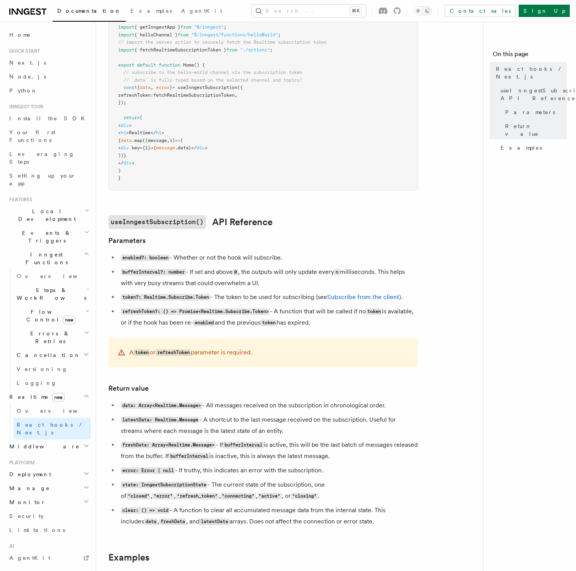
scroll to position [337, 0]
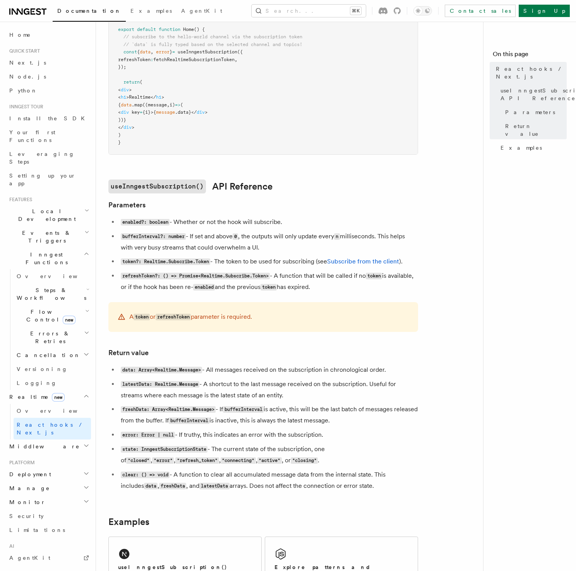
click at [269, 245] on li "bufferInterval?: number - If set and above 0 , the outputs will only update eve…" at bounding box center [268, 242] width 300 height 22
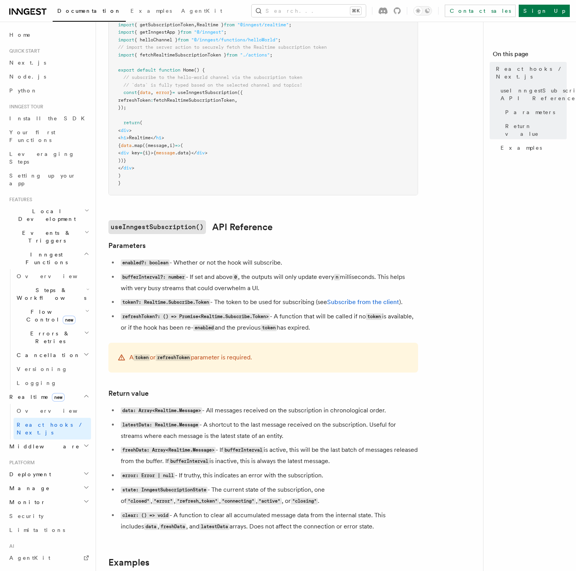
scroll to position [295, 0]
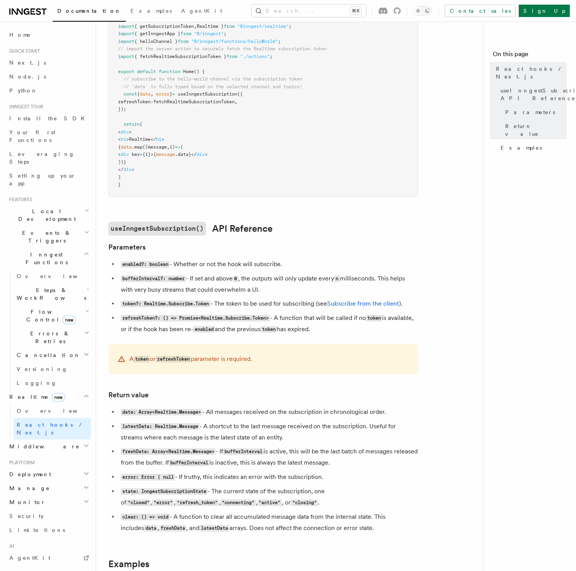
click at [276, 287] on li "bufferInterval?: number - If set and above 0 , the outputs will only update eve…" at bounding box center [268, 284] width 300 height 22
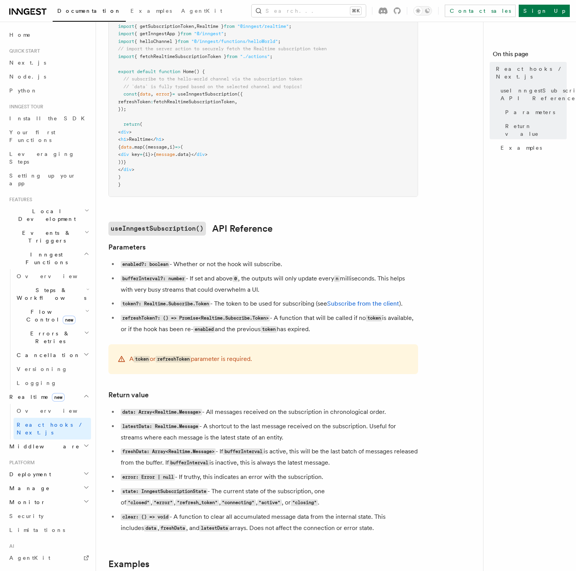
click at [276, 287] on li "bufferInterval?: number - If set and above 0 , the outputs will only update eve…" at bounding box center [268, 284] width 300 height 22
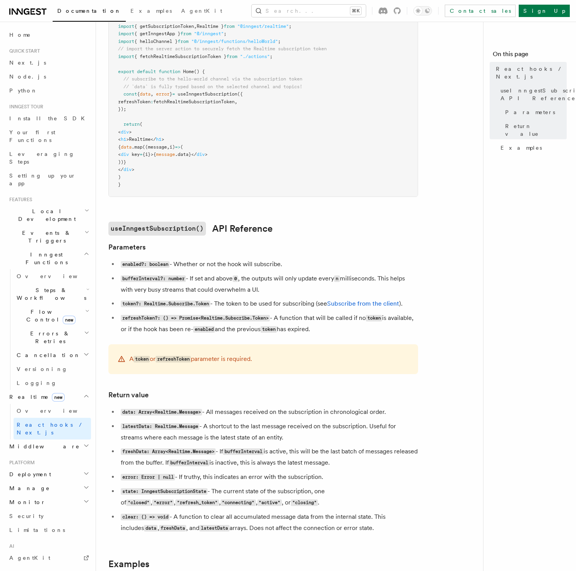
click at [276, 287] on li "bufferInterval?: number - If set and above 0 , the outputs will only update eve…" at bounding box center [268, 284] width 300 height 22
click at [291, 262] on li "enabled?: boolean - Whether or not the hook will subscribe." at bounding box center [268, 264] width 300 height 11
click at [293, 262] on li "enabled?: boolean - Whether or not the hook will subscribe." at bounding box center [268, 264] width 300 height 11
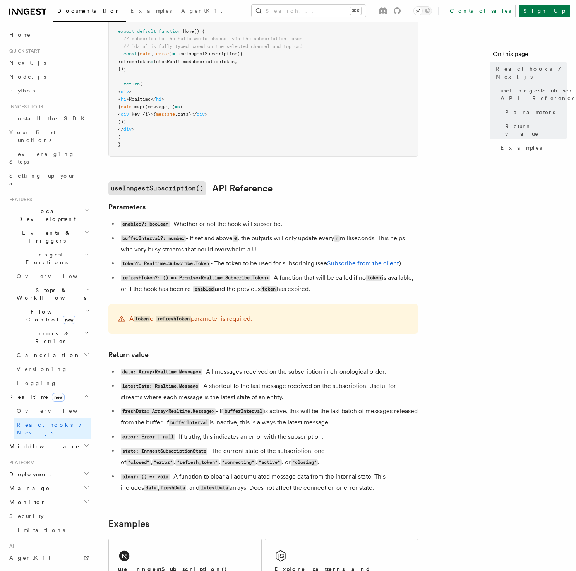
scroll to position [354, 0]
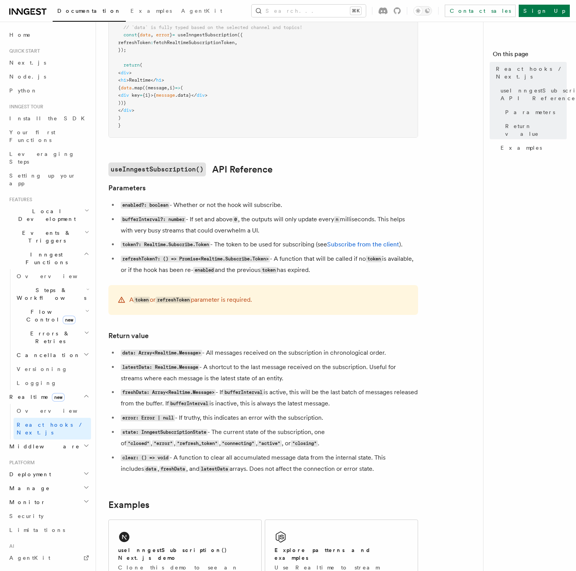
click at [358, 267] on li "refreshToken?: () => Promise<Realtime.Subscribe.Token> - A function that will b…" at bounding box center [268, 265] width 300 height 22
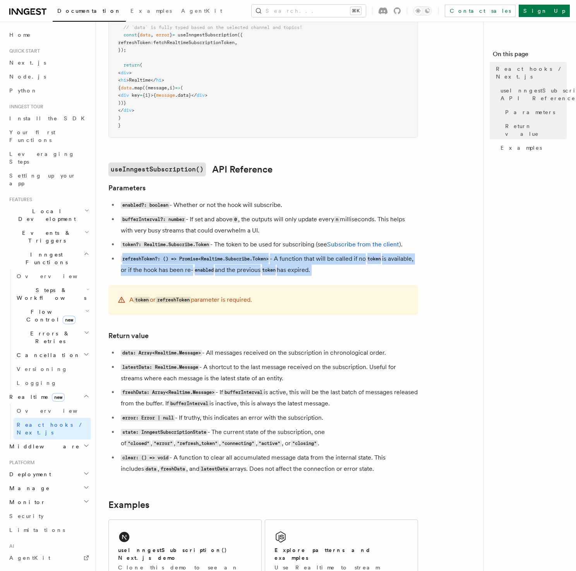
click at [358, 267] on li "refreshToken?: () => Promise<Realtime.Subscribe.Token> - A function that will b…" at bounding box center [268, 265] width 300 height 22
click at [351, 269] on li "refreshToken?: () => Promise<Realtime.Subscribe.Token> - A function that will b…" at bounding box center [268, 265] width 300 height 22
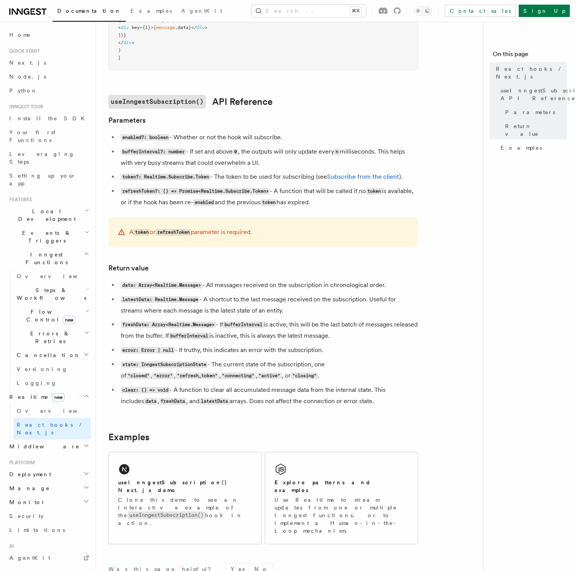
scroll to position [447, 0]
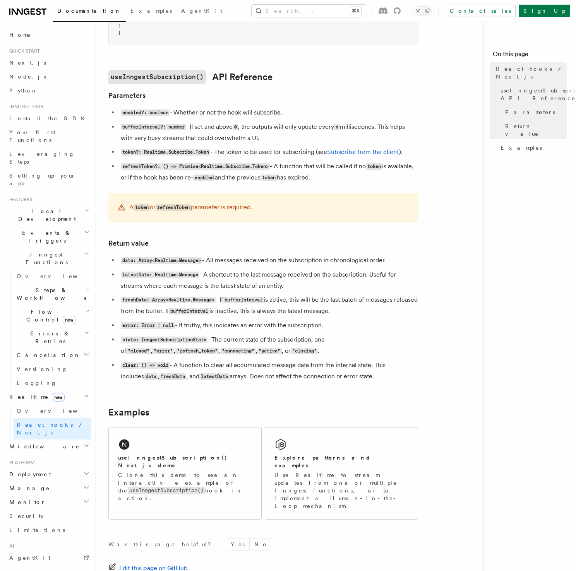
click at [292, 287] on li "latestData: Realtime.Message - A shortcut to the last message received on the s…" at bounding box center [268, 280] width 300 height 22
drag, startPoint x: 290, startPoint y: 284, endPoint x: 109, endPoint y: 244, distance: 185.6
click at [109, 244] on article "Features Realtime React hooks / Next.js TypeScript SDK v3.32.0+ Realtime provid…" at bounding box center [292, 127] width 369 height 1080
click at [297, 285] on li "latestData: Realtime.Message - A shortcut to the last message received on the s…" at bounding box center [268, 280] width 300 height 22
click at [287, 284] on li "latestData: Realtime.Message - A shortcut to the last message received on the s…" at bounding box center [268, 280] width 300 height 22
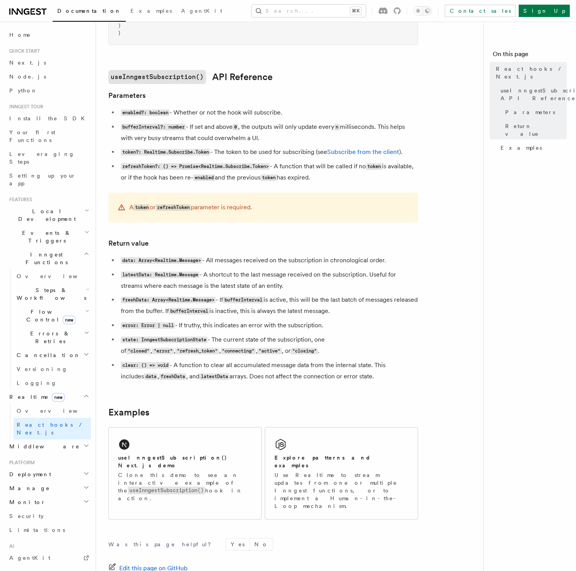
drag, startPoint x: 287, startPoint y: 284, endPoint x: 121, endPoint y: 259, distance: 167.9
click at [121, 259] on ul "data: Array<Realtime.Message> - All messages received on the subscription in ch…" at bounding box center [263, 318] width 310 height 127
click at [301, 285] on li "latestData: Realtime.Message - A shortcut to the last message received on the s…" at bounding box center [268, 280] width 300 height 22
click at [307, 284] on li "latestData: Realtime.Message - A shortcut to the last message received on the s…" at bounding box center [268, 280] width 300 height 22
click at [401, 166] on li "refreshToken?: () => Promise<Realtime.Subscribe.Token> - A function that will b…" at bounding box center [268, 172] width 300 height 22
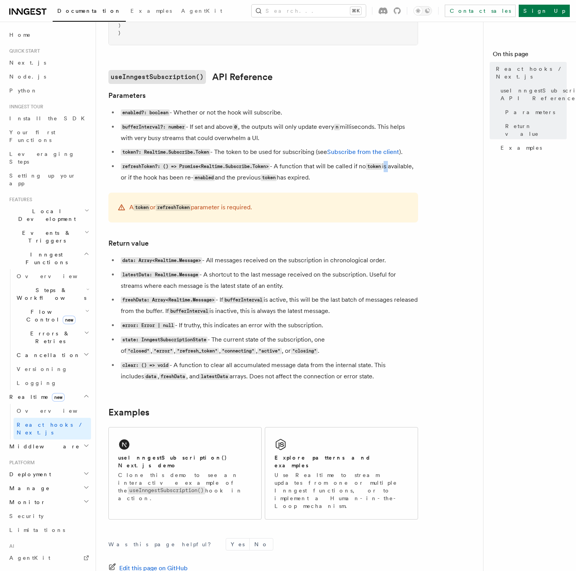
click at [401, 166] on li "refreshToken?: () => Promise<Realtime.Subscribe.Token> - A function that will b…" at bounding box center [268, 172] width 300 height 22
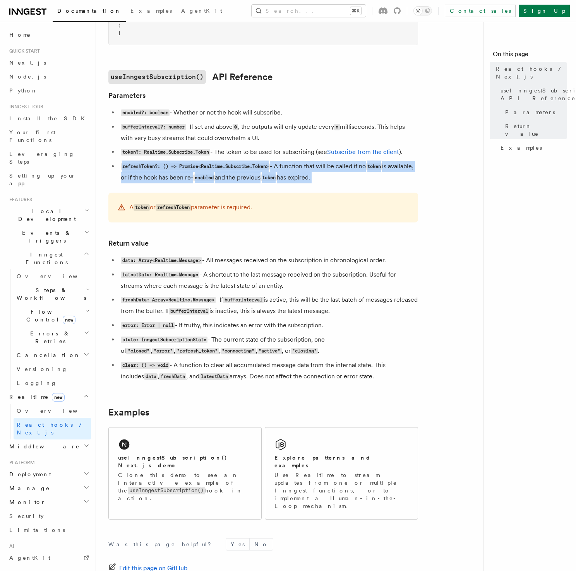
click at [401, 166] on li "refreshToken?: () => Promise<Realtime.Subscribe.Token> - A function that will b…" at bounding box center [268, 172] width 300 height 22
click at [383, 178] on li "refreshToken?: () => Promise<Realtime.Subscribe.Token> - A function that will b…" at bounding box center [268, 172] width 300 height 22
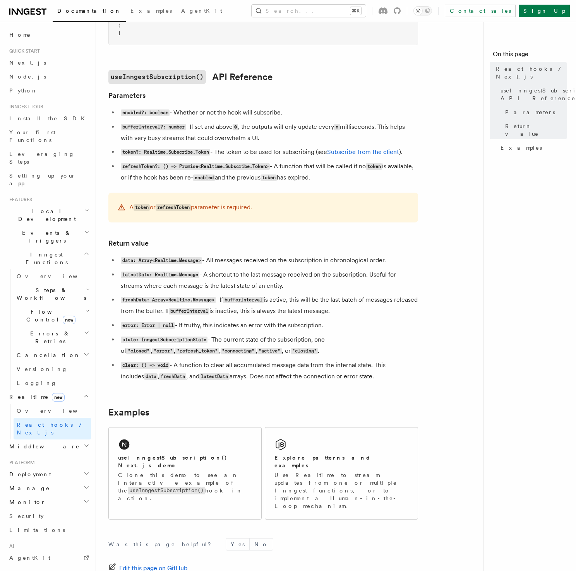
drag, startPoint x: 337, startPoint y: 177, endPoint x: 112, endPoint y: 163, distance: 225.0
click at [112, 163] on ul "enabled?: boolean - Whether or not the hook will subscribe. bufferInterval?: nu…" at bounding box center [263, 145] width 310 height 76
click at [333, 177] on li "refreshToken?: () => Promise<Realtime.Subscribe.Token> - A function that will b…" at bounding box center [268, 172] width 300 height 22
drag, startPoint x: 349, startPoint y: 179, endPoint x: 121, endPoint y: 167, distance: 228.3
click at [121, 167] on li "refreshToken?: () => Promise<Realtime.Subscribe.Token> - A function that will b…" at bounding box center [268, 172] width 300 height 22
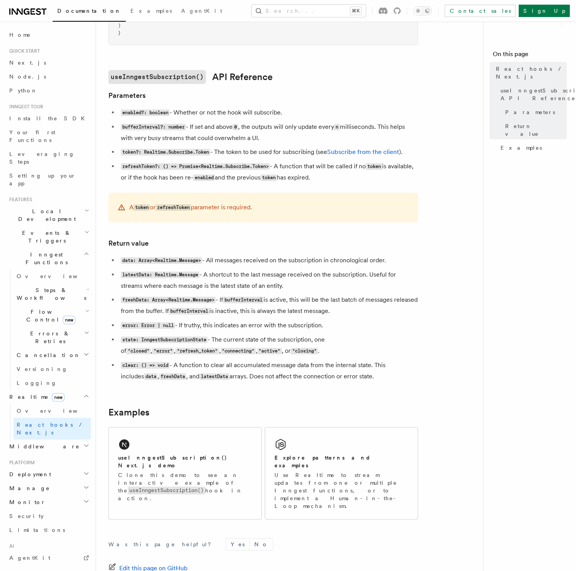
click at [365, 177] on li "refreshToken?: () => Promise<Realtime.Subscribe.Token> - A function that will b…" at bounding box center [268, 172] width 300 height 22
click at [359, 174] on li "refreshToken?: () => Promise<Realtime.Subscribe.Token> - A function that will b…" at bounding box center [268, 172] width 300 height 22
click at [348, 177] on li "refreshToken?: () => Promise<Realtime.Subscribe.Token> - A function that will b…" at bounding box center [268, 172] width 300 height 22
drag, startPoint x: 353, startPoint y: 176, endPoint x: 121, endPoint y: 167, distance: 232.0
click at [121, 167] on li "refreshToken?: () => Promise<Realtime.Subscribe.Token> - A function that will b…" at bounding box center [268, 172] width 300 height 22
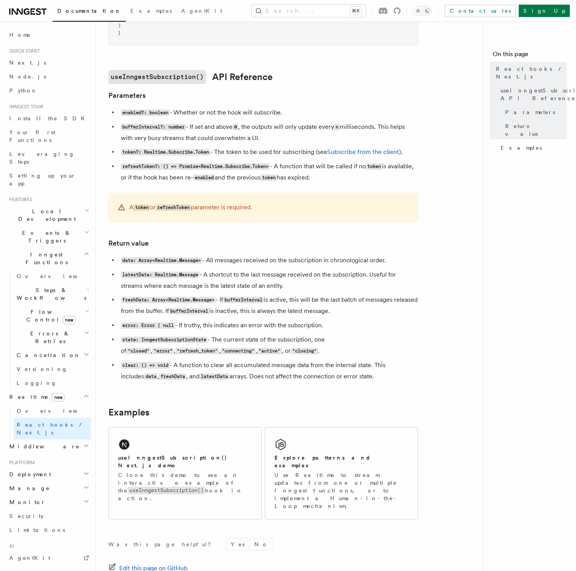
click at [358, 179] on li "refreshToken?: () => Promise<Realtime.Subscribe.Token> - A function that will b…" at bounding box center [268, 172] width 300 height 22
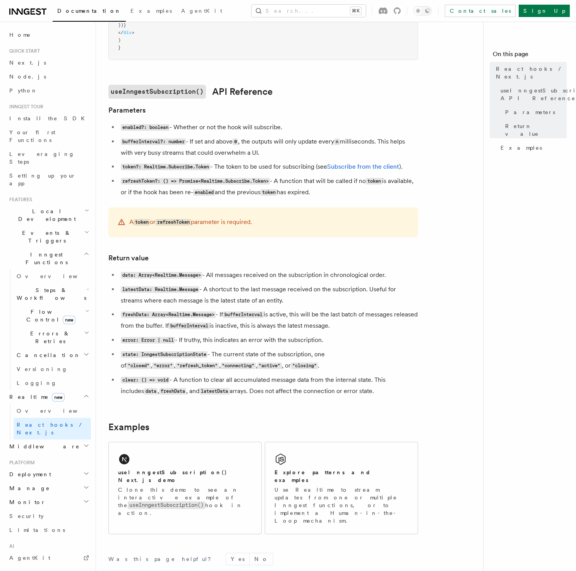
scroll to position [523, 0]
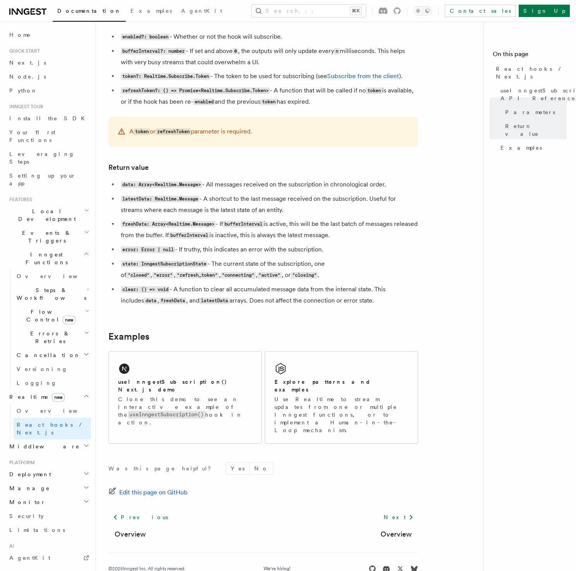
click at [271, 246] on ul "data: Array<Realtime.Message> - All messages received on the subscription in ch…" at bounding box center [263, 242] width 310 height 127
drag, startPoint x: 362, startPoint y: 302, endPoint x: 111, endPoint y: 290, distance: 251.9
click at [111, 290] on ul "data: Array<Realtime.Message> - All messages received on the subscription in ch…" at bounding box center [263, 242] width 310 height 127
click at [374, 305] on li "clear: () => void - A function to clear all accumulated message data from the i…" at bounding box center [268, 295] width 300 height 22
click at [358, 302] on li "clear: () => void - A function to clear all accumulated message data from the i…" at bounding box center [268, 295] width 300 height 22
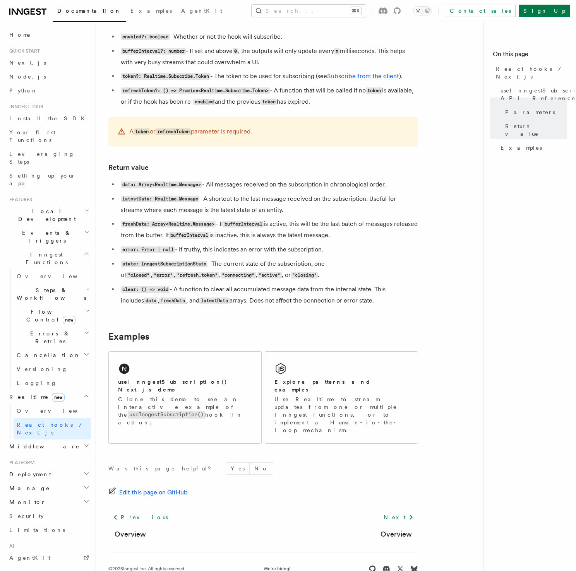
drag, startPoint x: 365, startPoint y: 302, endPoint x: 120, endPoint y: 266, distance: 247.6
click at [120, 266] on ul "data: Array<Realtime.Message> - All messages received on the subscription in ch…" at bounding box center [263, 242] width 310 height 127
click at [287, 275] on li "state: InngestSubscriptionState - The current state of the subscription, one of…" at bounding box center [268, 270] width 300 height 22
click at [406, 190] on li "data: Array<Realtime.Message> - All messages received on the subscription in ch…" at bounding box center [268, 184] width 300 height 11
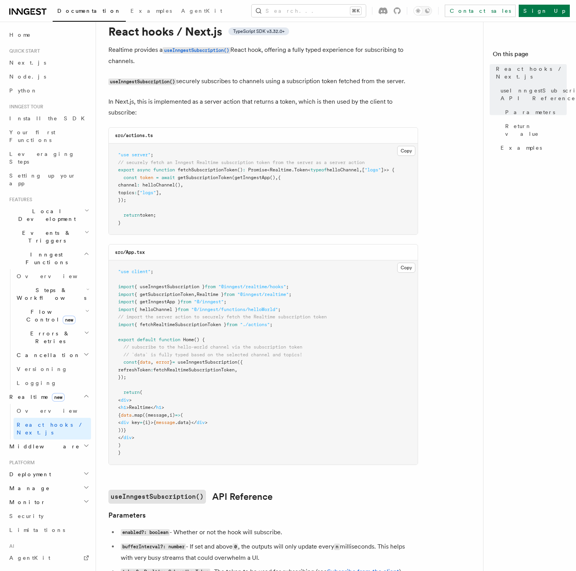
scroll to position [0, 0]
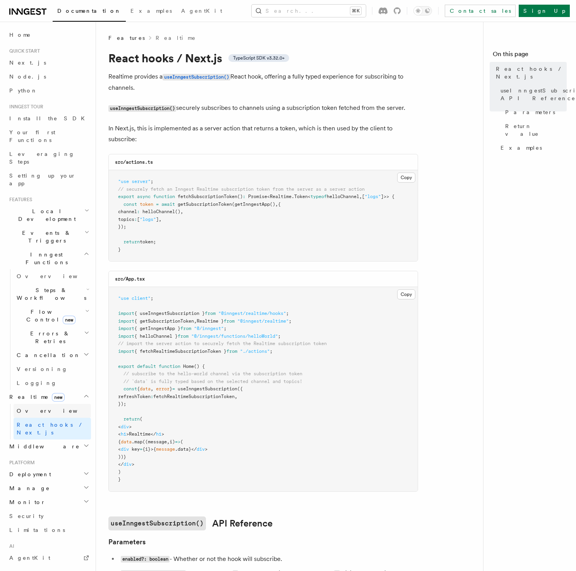
click at [52, 404] on link "Overview" at bounding box center [52, 411] width 77 height 14
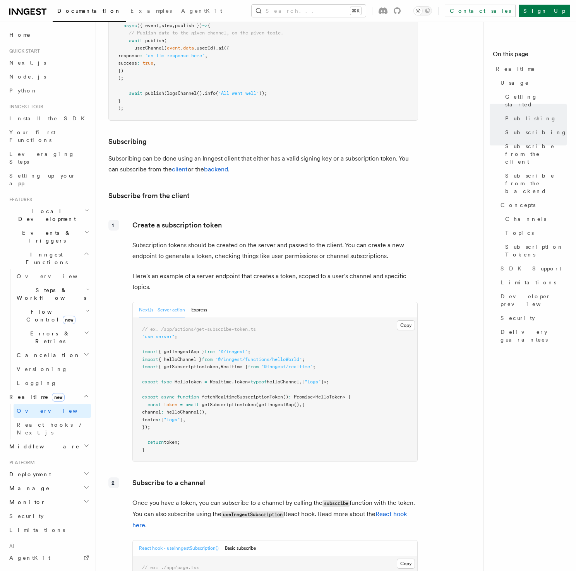
scroll to position [770, 0]
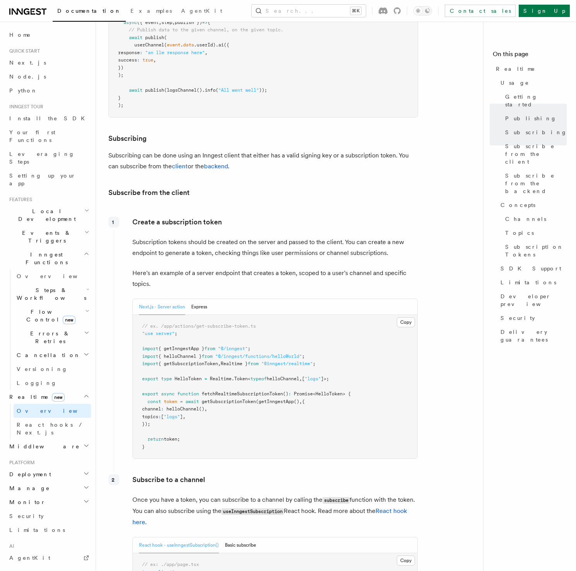
click at [269, 187] on h3 "Subscribe from the client" at bounding box center [263, 192] width 310 height 11
click at [265, 217] on p "Create a subscription token" at bounding box center [274, 222] width 285 height 11
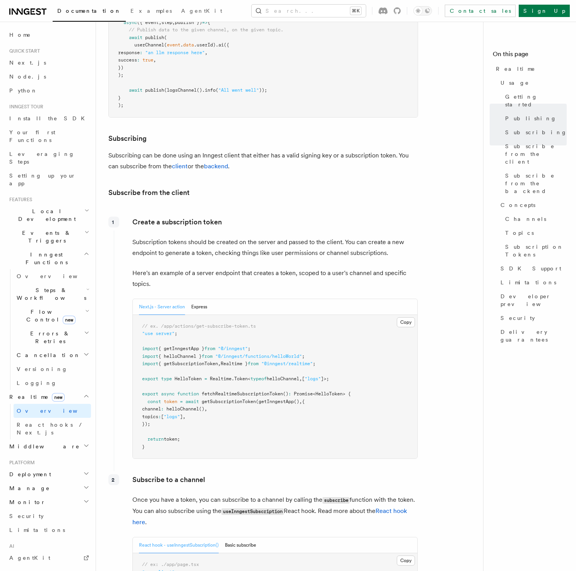
click at [255, 187] on h3 "Subscribe from the client" at bounding box center [263, 192] width 310 height 11
click at [254, 214] on div "Create a subscription token Subscription tokens should be created on the server…" at bounding box center [266, 341] width 304 height 255
click at [254, 217] on p "Create a subscription token" at bounding box center [274, 222] width 285 height 11
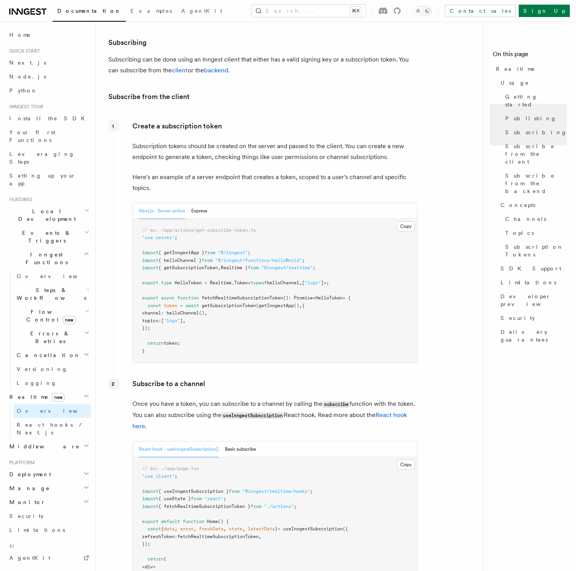
scroll to position [869, 0]
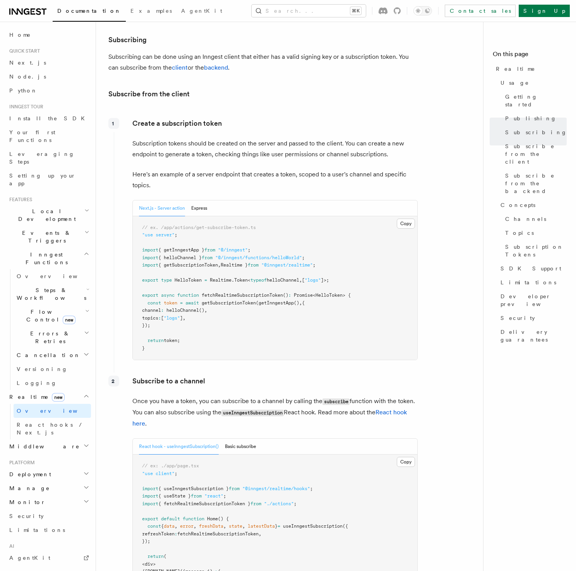
click at [241, 169] on p "Here's an example of a server endpoint that creates a token, scoped to a user's…" at bounding box center [274, 180] width 285 height 22
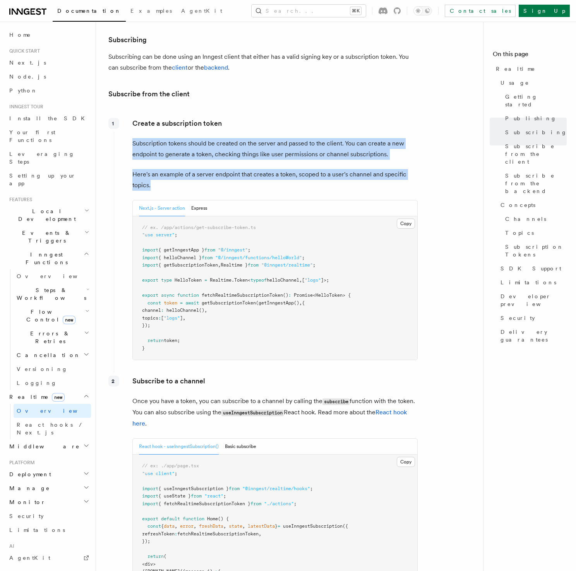
drag, startPoint x: 240, startPoint y: 163, endPoint x: 130, endPoint y: 120, distance: 118.7
click at [125, 120] on div "Create a subscription token Subscription tokens should be created on the server…" at bounding box center [266, 242] width 304 height 255
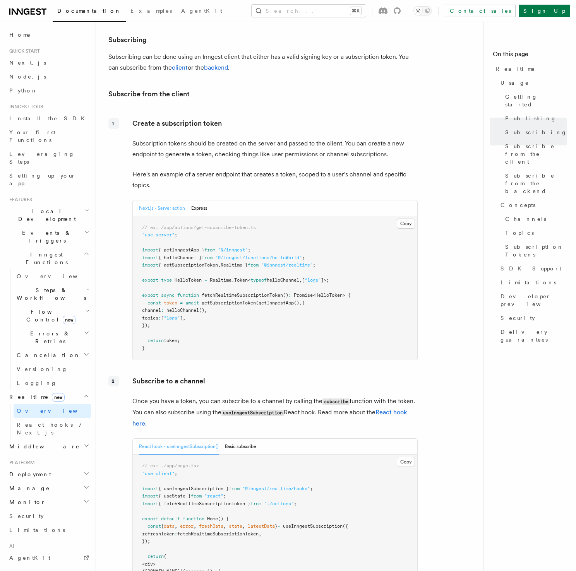
click at [320, 118] on p "Create a subscription token" at bounding box center [274, 123] width 285 height 11
click at [276, 118] on p "Create a subscription token" at bounding box center [274, 123] width 285 height 11
click at [273, 118] on p "Create a subscription token" at bounding box center [274, 123] width 285 height 11
click at [271, 115] on div "Create a subscription token Subscription tokens should be created on the server…" at bounding box center [266, 242] width 304 height 255
click at [269, 118] on p "Create a subscription token" at bounding box center [274, 123] width 285 height 11
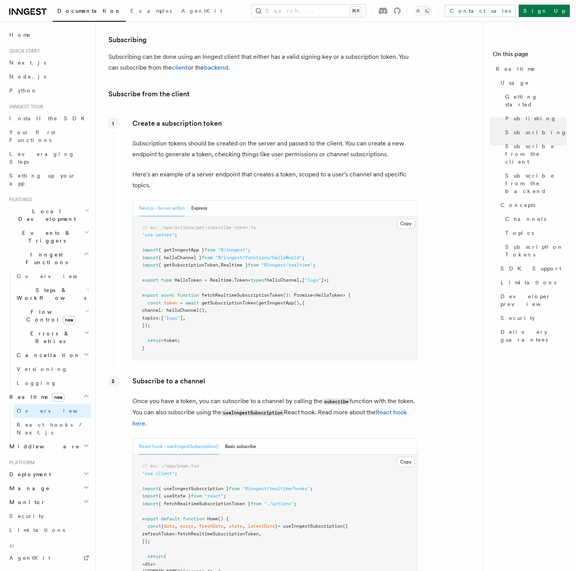
click at [266, 118] on p "Create a subscription token" at bounding box center [274, 123] width 285 height 11
click at [262, 169] on p "Here's an example of a server endpoint that creates a token, scoped to a user's…" at bounding box center [274, 180] width 285 height 22
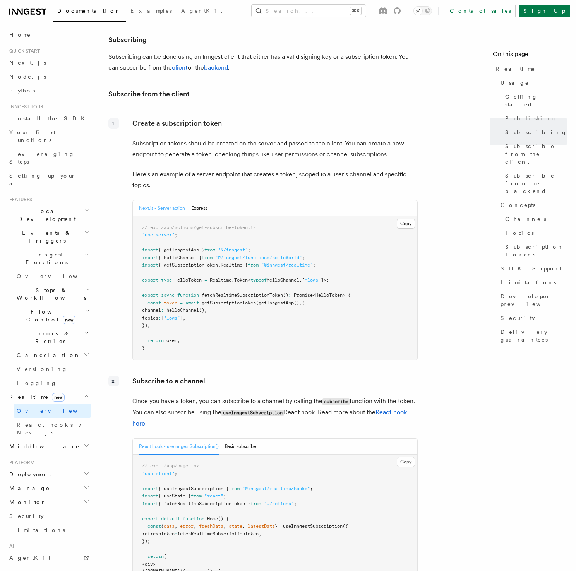
click at [262, 169] on p "Here's an example of a server endpoint that creates a token, scoped to a user's…" at bounding box center [274, 180] width 285 height 22
click at [263, 169] on p "Here's an example of a server endpoint that creates a token, scoped to a user's…" at bounding box center [274, 180] width 285 height 22
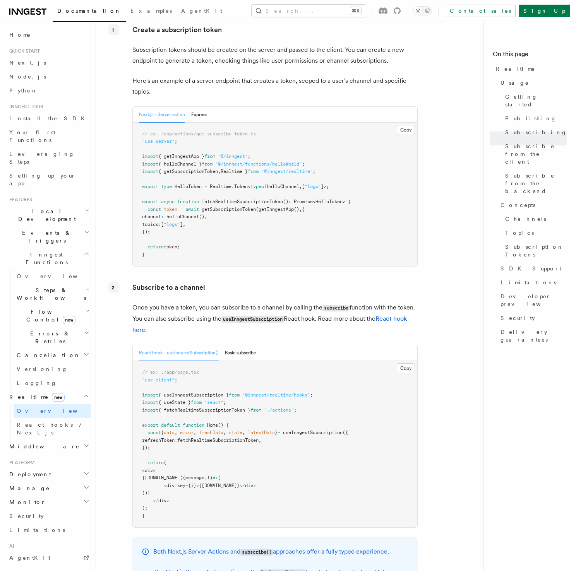
scroll to position [963, 0]
click at [453, 202] on article "Features Realtime TypeScript SDK v3.32.0+ Go SDK v0.9.0+ Realtime is currently …" at bounding box center [292, 539] width 369 height 2937
click at [437, 201] on article "Features Realtime TypeScript SDK v3.32.0+ Go SDK v0.9.0+ Realtime is currently …" at bounding box center [292, 539] width 369 height 2937
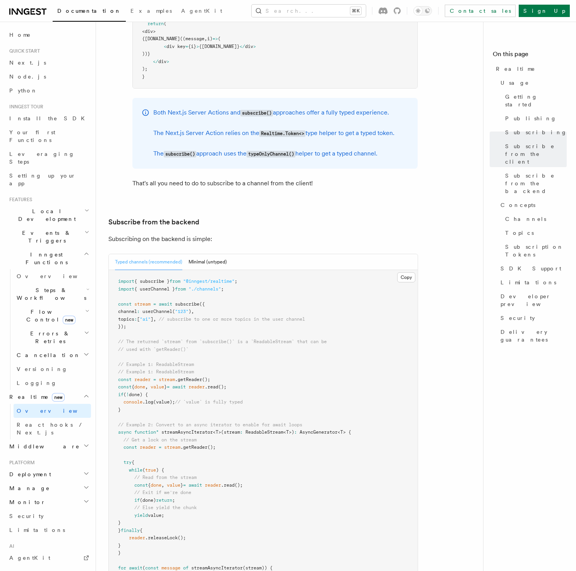
scroll to position [1438, 0]
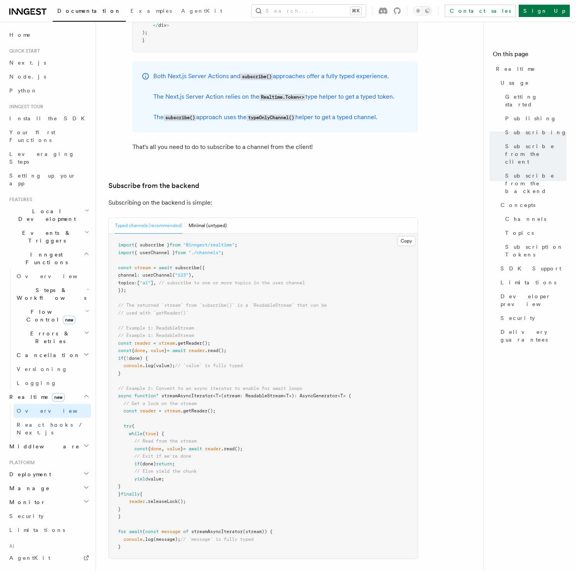
click at [458, 216] on article "Features Realtime TypeScript SDK v3.32.0+ Go SDK v0.9.0+ Realtime is currently …" at bounding box center [292, 64] width 369 height 2937
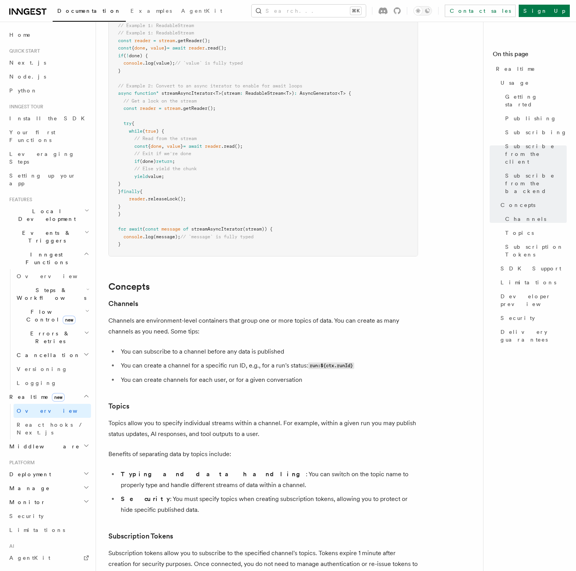
scroll to position [1750, 0]
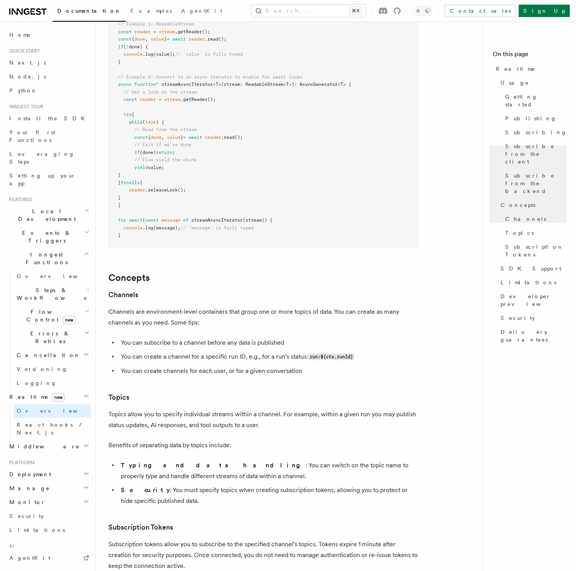
click at [279, 307] on p "Channels are environment-level containers that group one or more topics of data…" at bounding box center [263, 318] width 310 height 22
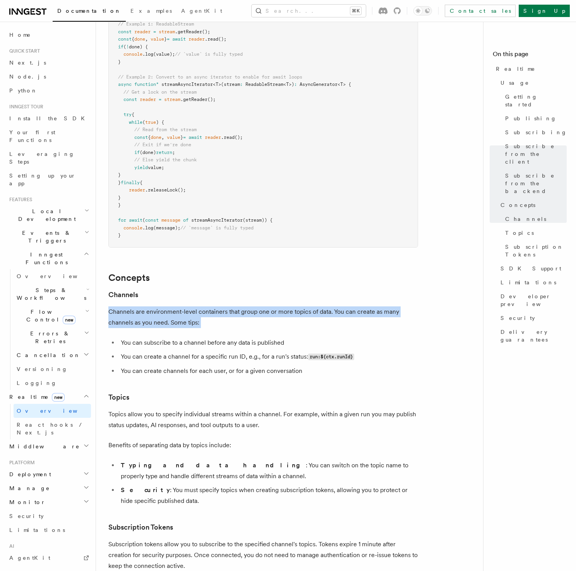
click at [279, 307] on p "Channels are environment-level containers that group one or more topics of data…" at bounding box center [263, 318] width 310 height 22
click at [266, 307] on p "Channels are environment-level containers that group one or more topics of data…" at bounding box center [263, 318] width 310 height 22
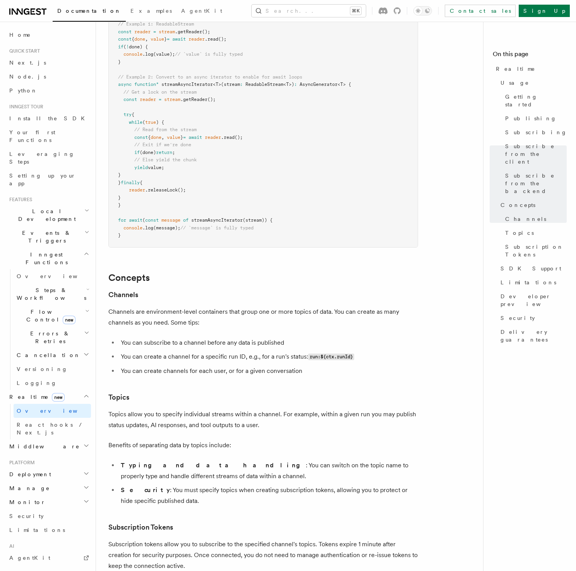
click at [302, 338] on li "You can subscribe to a channel before any data is published" at bounding box center [268, 343] width 300 height 11
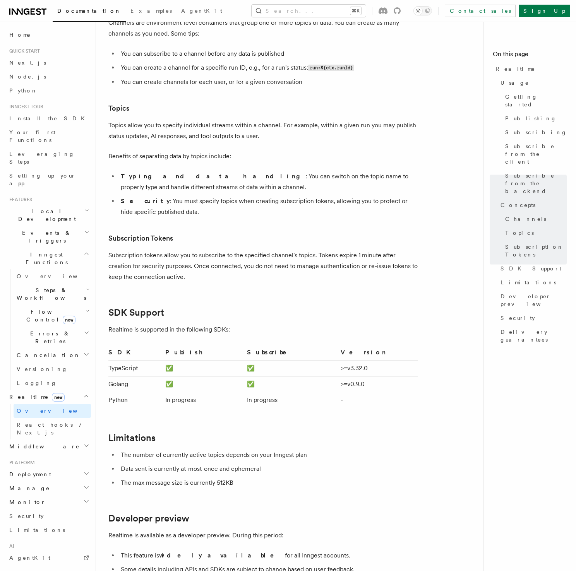
scroll to position [2047, 0]
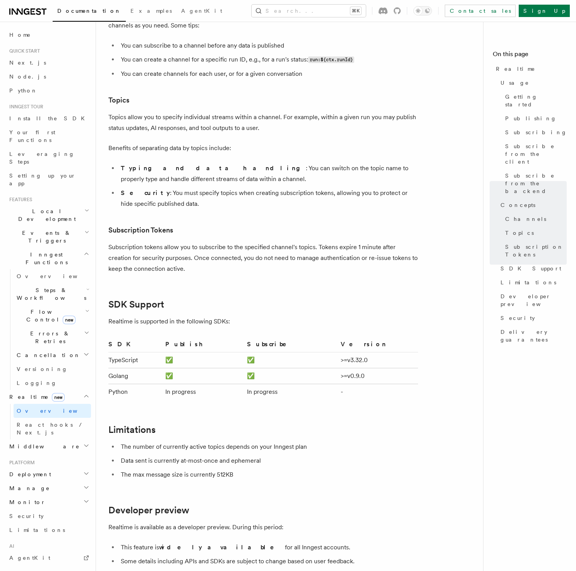
click at [265, 299] on h2 "SDK Support" at bounding box center [263, 304] width 310 height 11
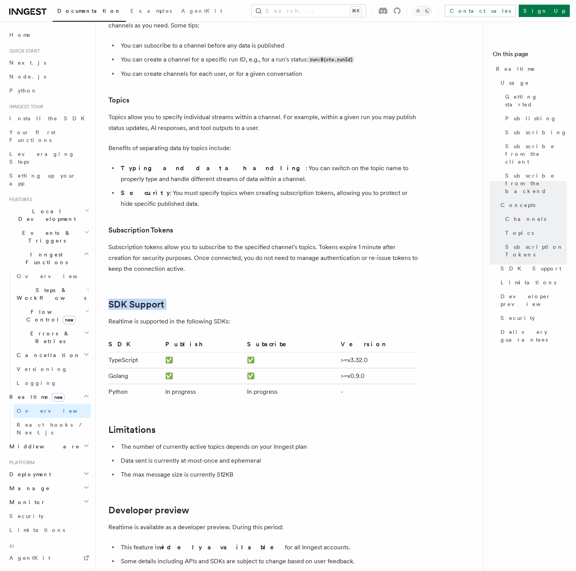
click at [265, 299] on h2 "SDK Support" at bounding box center [263, 304] width 310 height 11
click at [267, 316] on p "Realtime is supported in the following SDKs:" at bounding box center [263, 321] width 310 height 11
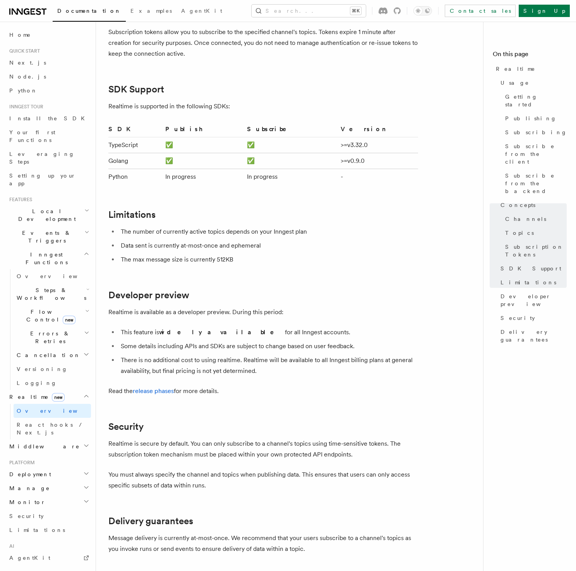
scroll to position [2277, 0]
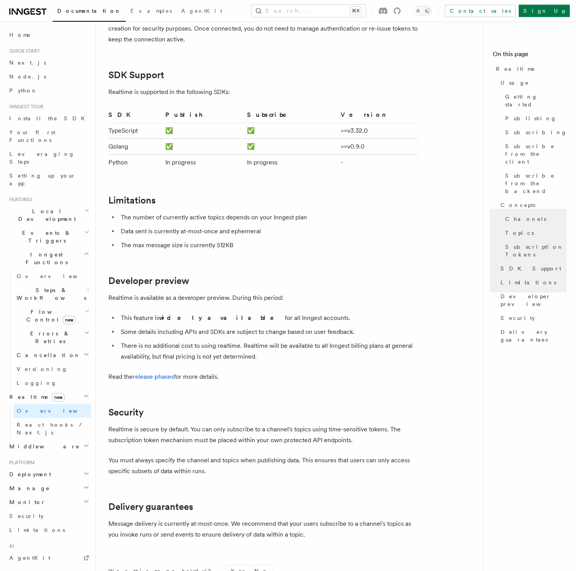
click at [288, 313] on li "This feature is widely available for all Inngest accounts." at bounding box center [268, 318] width 300 height 11
click at [295, 276] on h2 "Developer preview" at bounding box center [263, 281] width 310 height 11
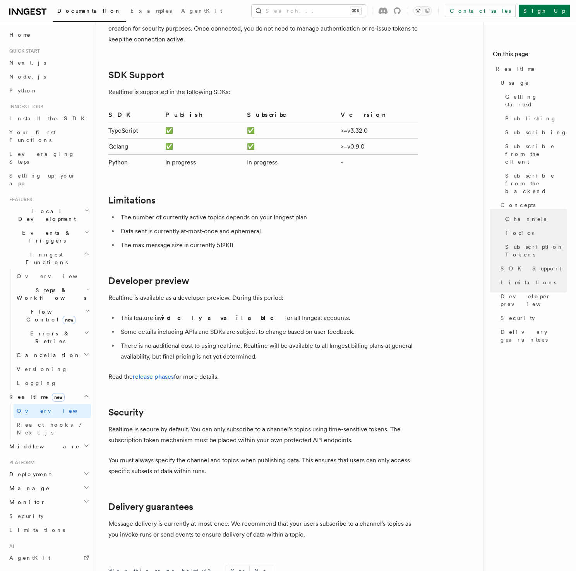
click at [292, 276] on h2 "Developer preview" at bounding box center [263, 281] width 310 height 11
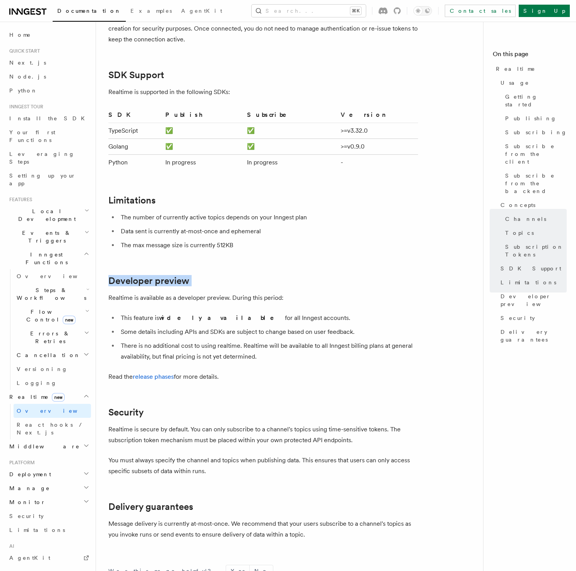
click at [292, 276] on h2 "Developer preview" at bounding box center [263, 281] width 310 height 11
click at [301, 293] on p "Realtime is available as a developer preview. During this period:" at bounding box center [263, 298] width 310 height 11
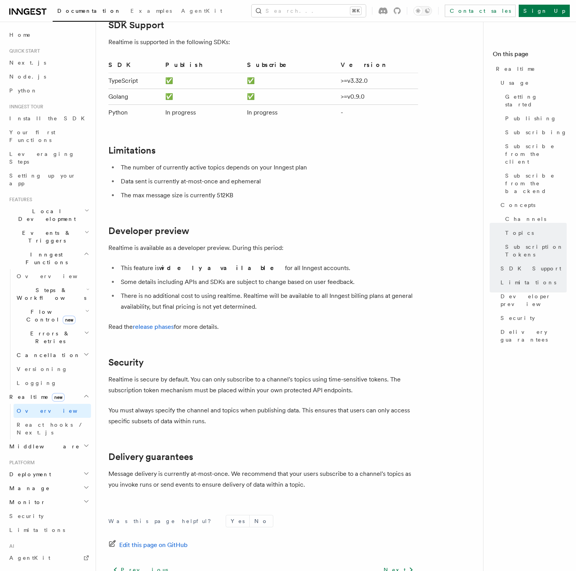
scroll to position [2358, 0]
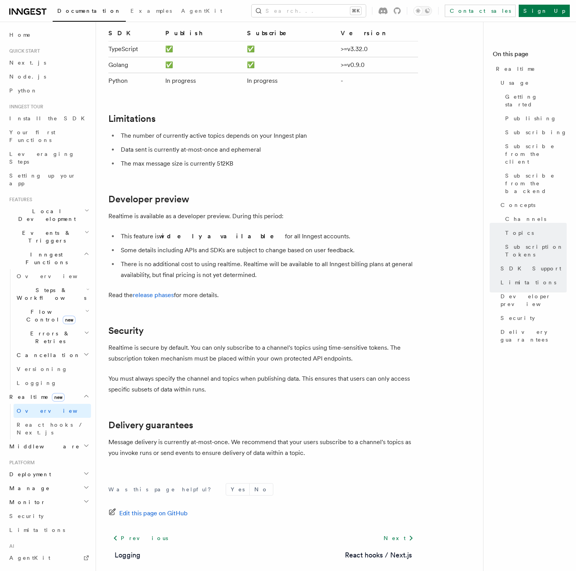
click at [276, 420] on h2 "Delivery guarantees" at bounding box center [263, 425] width 310 height 11
click at [264, 420] on h2 "Delivery guarantees" at bounding box center [263, 425] width 310 height 11
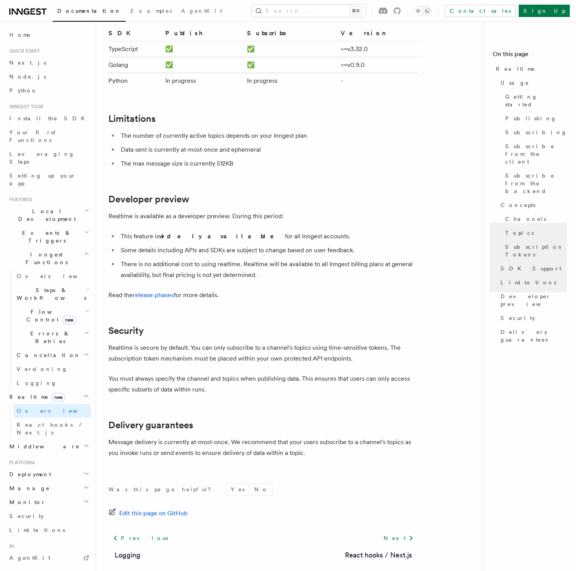
click at [264, 420] on h2 "Delivery guarantees" at bounding box center [263, 425] width 310 height 11
click at [261, 420] on h2 "Delivery guarantees" at bounding box center [263, 425] width 310 height 11
click at [258, 420] on h2 "Delivery guarantees" at bounding box center [263, 425] width 310 height 11
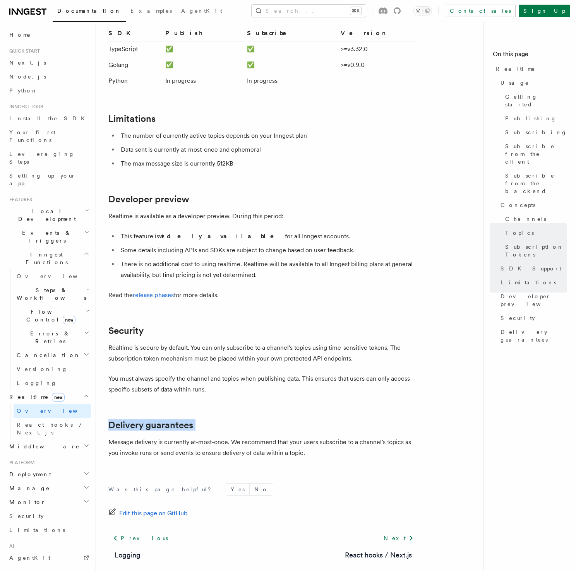
click at [258, 420] on h2 "Delivery guarantees" at bounding box center [263, 425] width 310 height 11
click at [244, 420] on h2 "Delivery guarantees" at bounding box center [263, 425] width 310 height 11
click at [245, 420] on h2 "Delivery guarantees" at bounding box center [263, 425] width 310 height 11
click at [246, 420] on h2 "Delivery guarantees" at bounding box center [263, 425] width 310 height 11
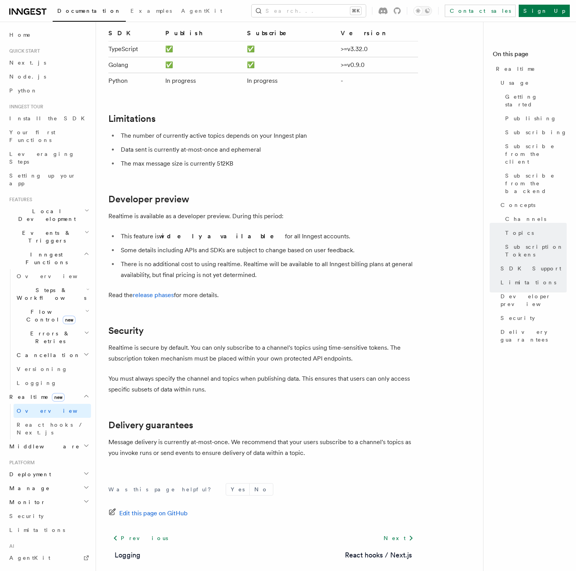
click at [246, 158] on li "The max message size is currently 512KB" at bounding box center [268, 163] width 300 height 11
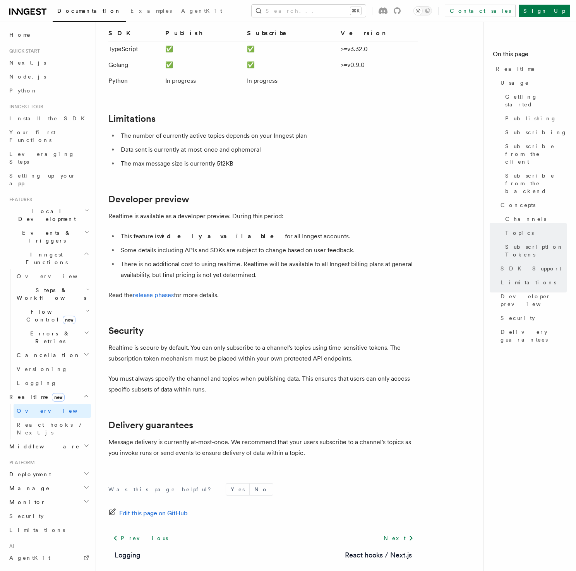
click at [272, 144] on li "Data sent is currently at-most-once and ephemeral" at bounding box center [268, 149] width 300 height 11
click at [271, 141] on ul "The number of currently active topics depends on your Inngest plan Data sent is…" at bounding box center [263, 149] width 310 height 39
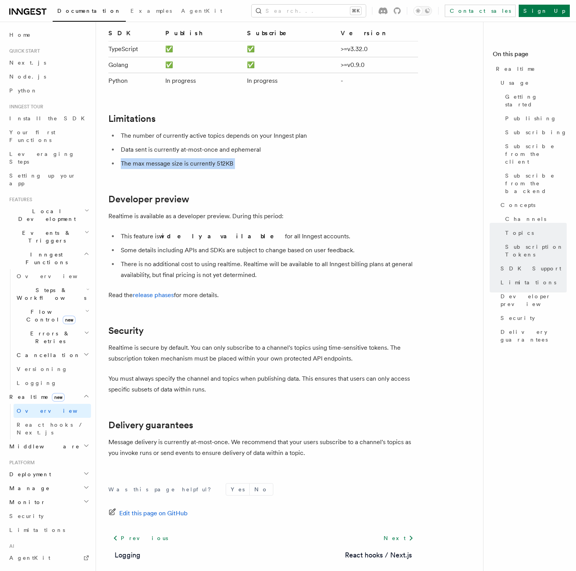
click at [271, 141] on ul "The number of currently active topics depends on your Inngest plan Data sent is…" at bounding box center [263, 149] width 310 height 39
click at [269, 158] on li "The max message size is currently 512KB" at bounding box center [268, 163] width 300 height 11
click at [284, 158] on li "The max message size is currently 512KB" at bounding box center [268, 163] width 300 height 11
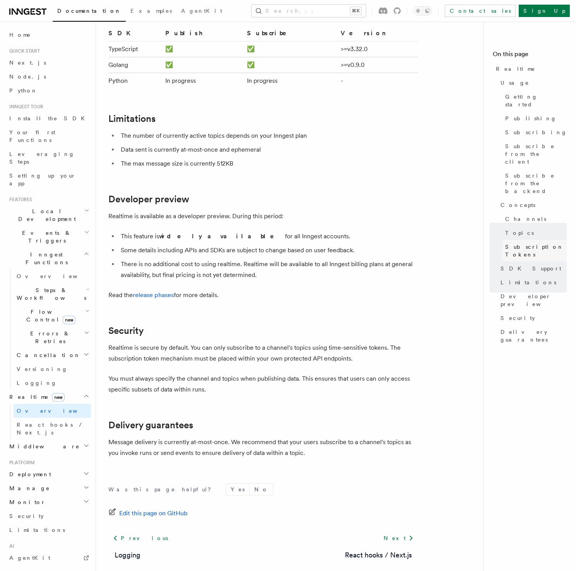
click at [535, 243] on span "Subscription Tokens" at bounding box center [536, 250] width 62 height 15
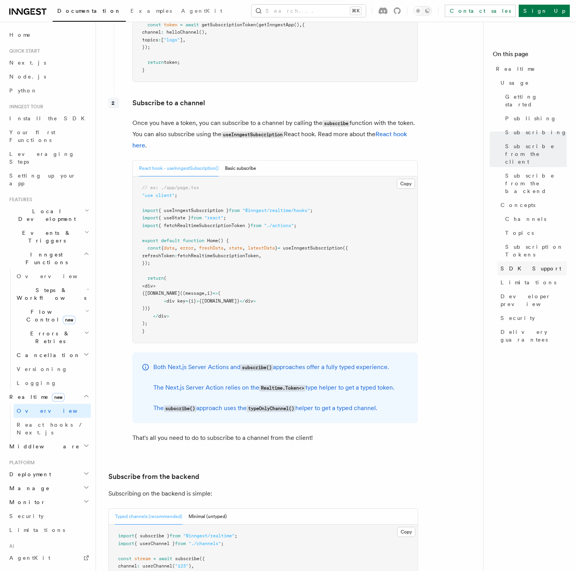
click at [529, 265] on span "SDK Support" at bounding box center [531, 269] width 61 height 8
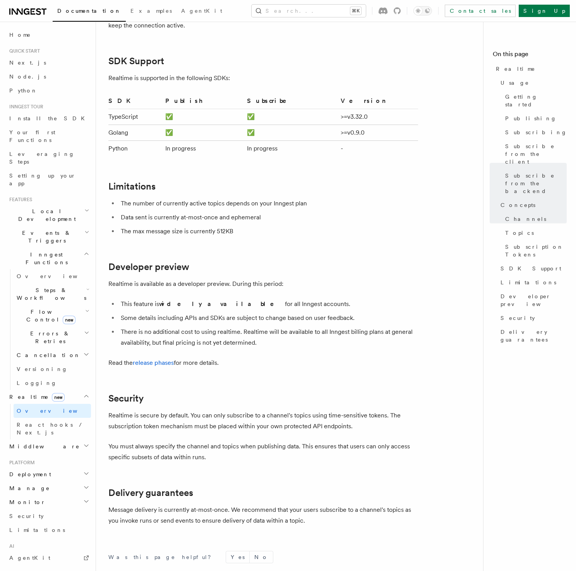
scroll to position [2293, 0]
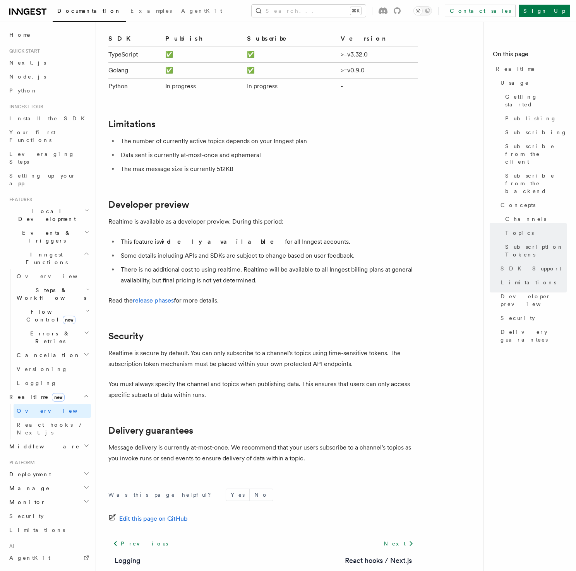
scroll to position [2356, 0]
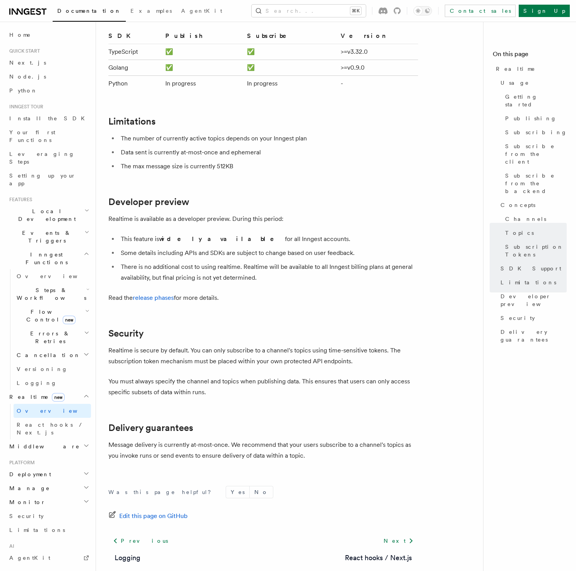
click at [286, 197] on h2 "Developer preview" at bounding box center [263, 202] width 310 height 11
click at [324, 234] on li "This feature is widely available for all Inngest accounts." at bounding box center [268, 239] width 300 height 11
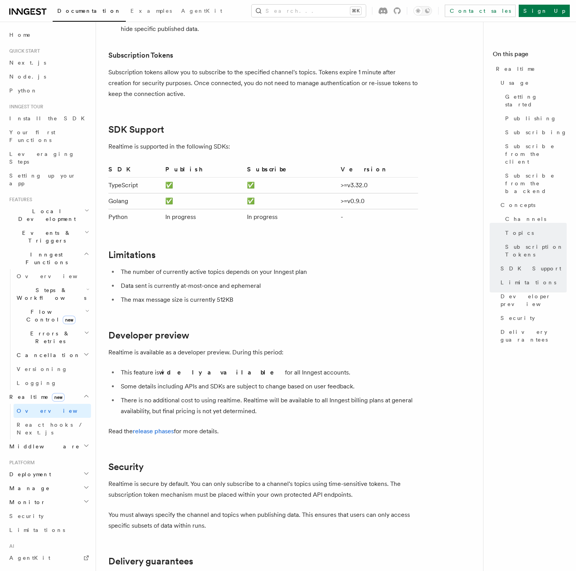
scroll to position [2200, 0]
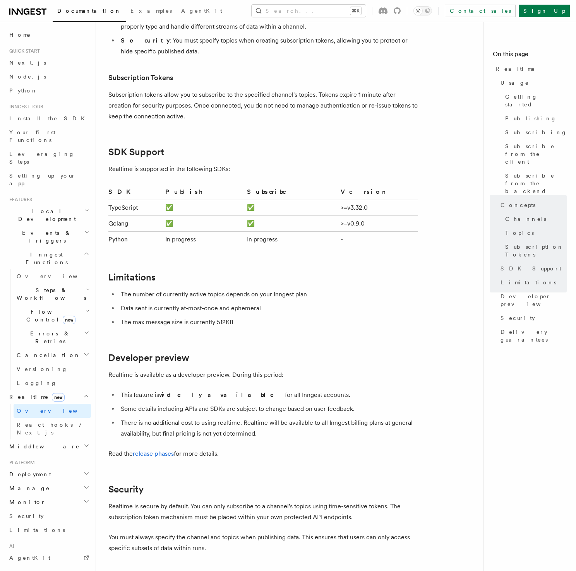
click at [402, 200] on td ">=v3.32.0" at bounding box center [378, 208] width 81 height 16
click at [398, 187] on th "Version" at bounding box center [378, 193] width 81 height 13
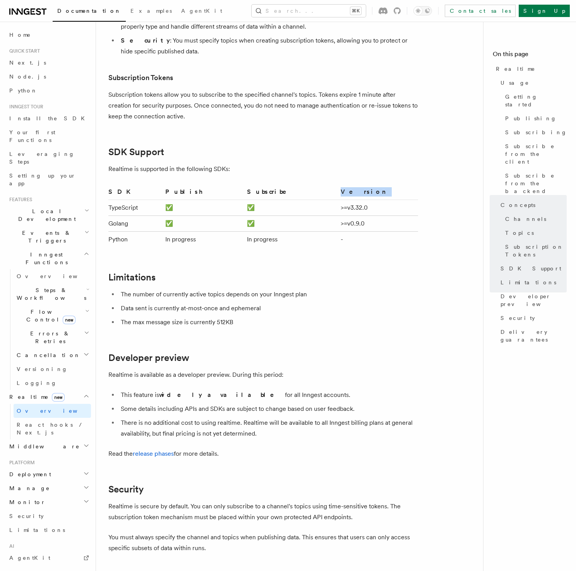
click at [398, 187] on th "Version" at bounding box center [378, 193] width 81 height 13
click at [409, 200] on td ">=v3.32.0" at bounding box center [378, 208] width 81 height 16
click at [410, 200] on td ">=v3.32.0" at bounding box center [378, 208] width 81 height 16
click at [411, 200] on td ">=v3.32.0" at bounding box center [378, 208] width 81 height 16
click at [239, 164] on p "Realtime is supported in the following SDKs:" at bounding box center [263, 169] width 310 height 11
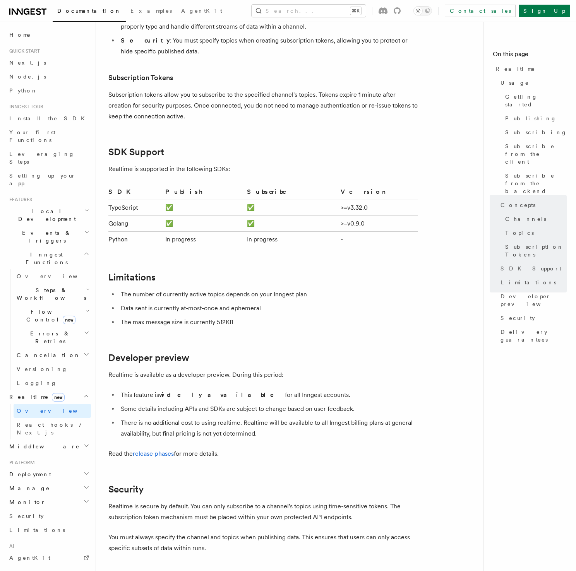
click at [239, 164] on p "Realtime is supported in the following SDKs:" at bounding box center [263, 169] width 310 height 11
click at [240, 164] on p "Realtime is supported in the following SDKs:" at bounding box center [263, 169] width 310 height 11
click at [294, 164] on p "Realtime is supported in the following SDKs:" at bounding box center [263, 169] width 310 height 11
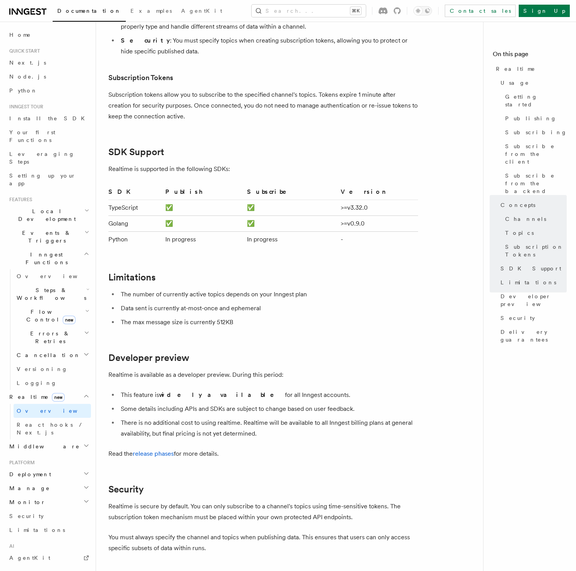
click at [391, 200] on td ">=v3.32.0" at bounding box center [378, 208] width 81 height 16
click at [389, 187] on th "Version" at bounding box center [378, 193] width 81 height 13
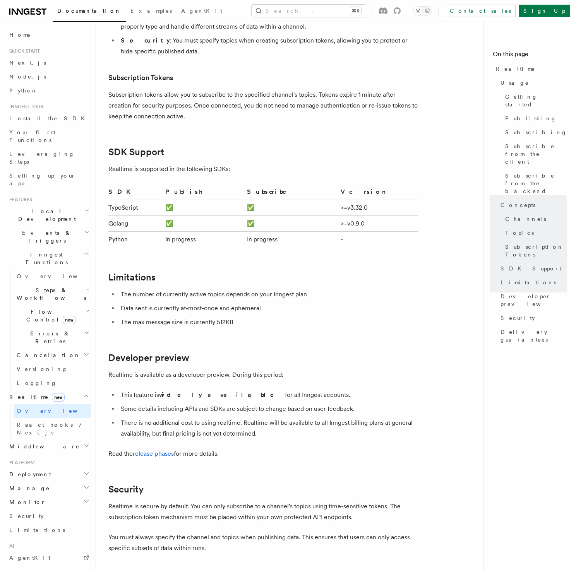
click at [386, 187] on th "Version" at bounding box center [378, 193] width 81 height 13
click at [410, 200] on td ">=v3.32.0" at bounding box center [378, 208] width 81 height 16
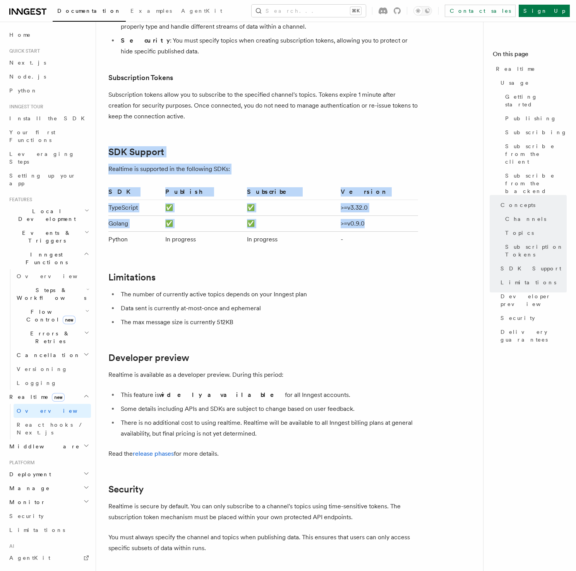
drag, startPoint x: 407, startPoint y: 207, endPoint x: 104, endPoint y: 130, distance: 312.5
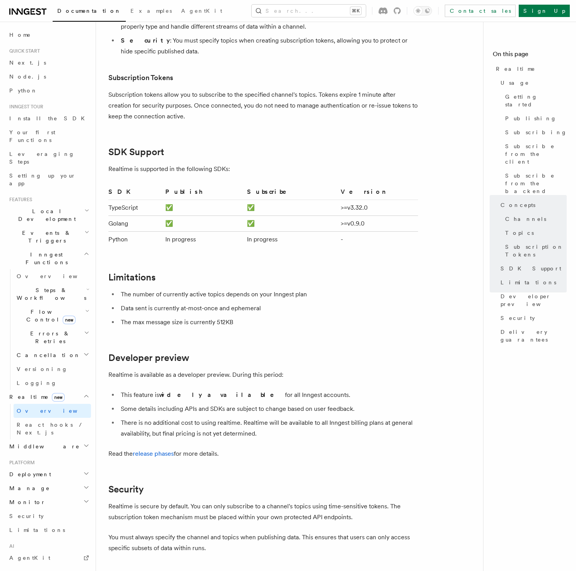
click at [375, 164] on p "Realtime is supported in the following SDKs:" at bounding box center [263, 169] width 310 height 11
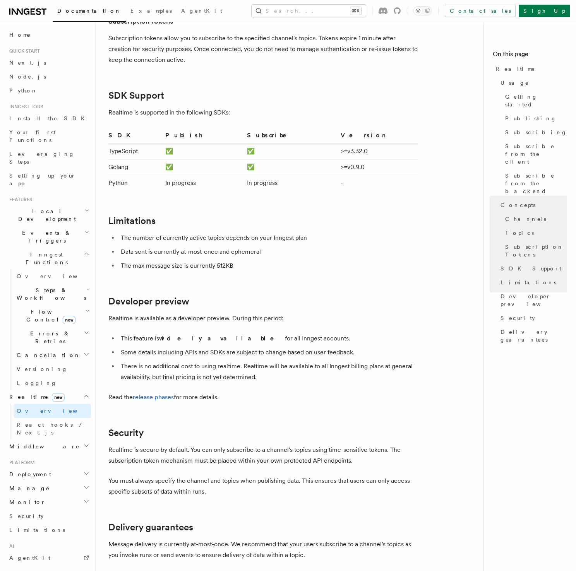
scroll to position [2263, 0]
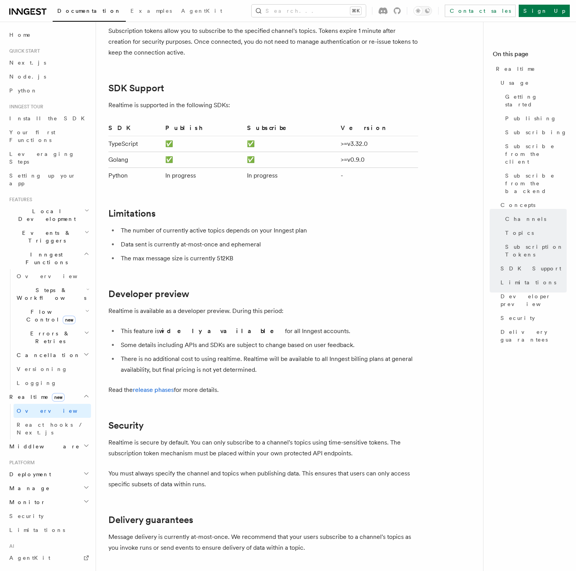
drag, startPoint x: 331, startPoint y: 273, endPoint x: 264, endPoint y: 279, distance: 66.6
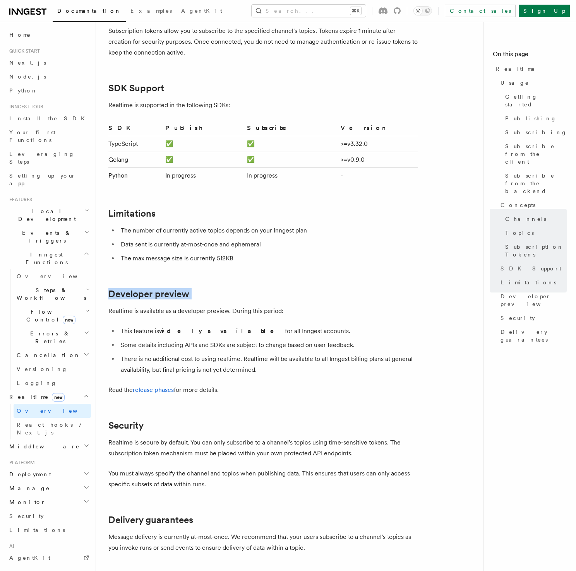
click at [262, 289] on h2 "Developer preview" at bounding box center [263, 294] width 310 height 11
click at [219, 289] on h2 "Developer preview" at bounding box center [263, 294] width 310 height 11
click at [240, 289] on h2 "Developer preview" at bounding box center [263, 294] width 310 height 11
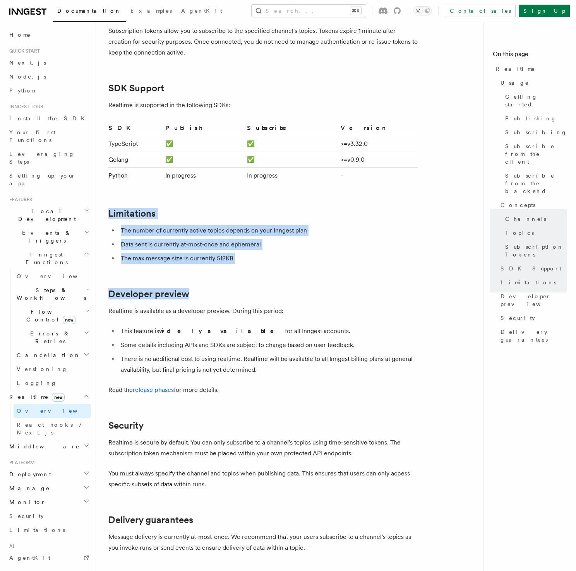
drag, startPoint x: 228, startPoint y: 275, endPoint x: 110, endPoint y: 190, distance: 145.7
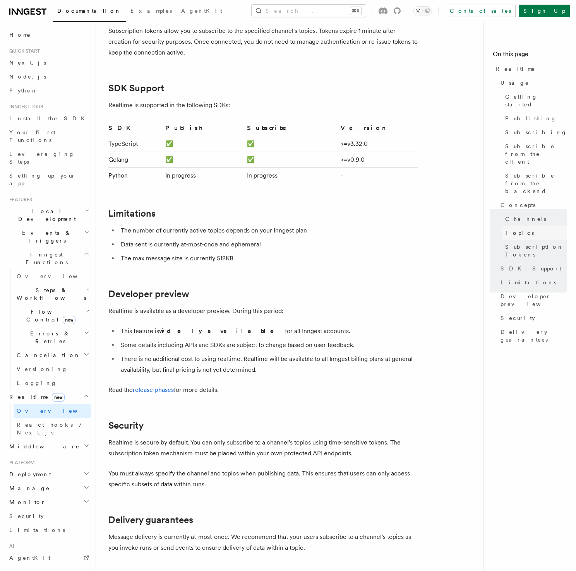
drag, startPoint x: 320, startPoint y: 197, endPoint x: 560, endPoint y: 203, distance: 240.1
click at [321, 208] on h2 "Limitations" at bounding box center [263, 213] width 310 height 11
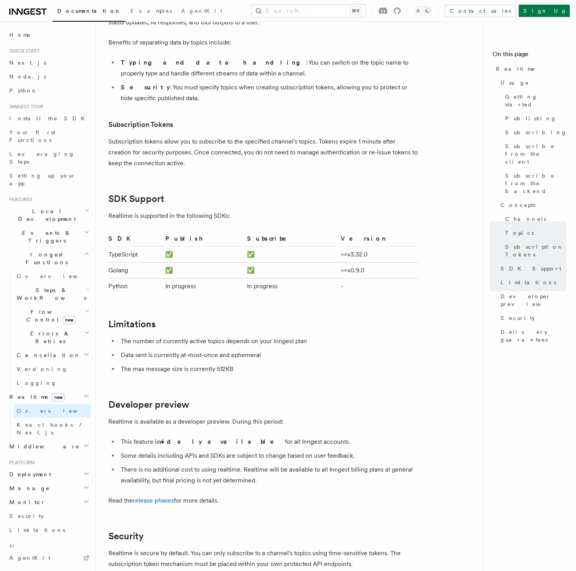
scroll to position [0, 0]
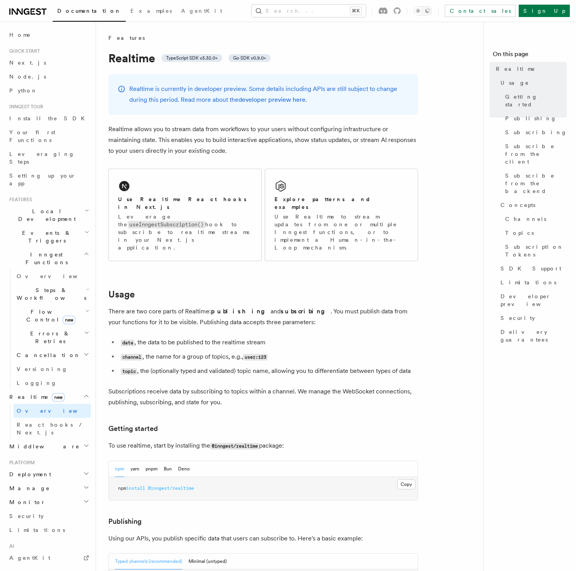
click at [357, 289] on h2 "Usage" at bounding box center [263, 294] width 310 height 11
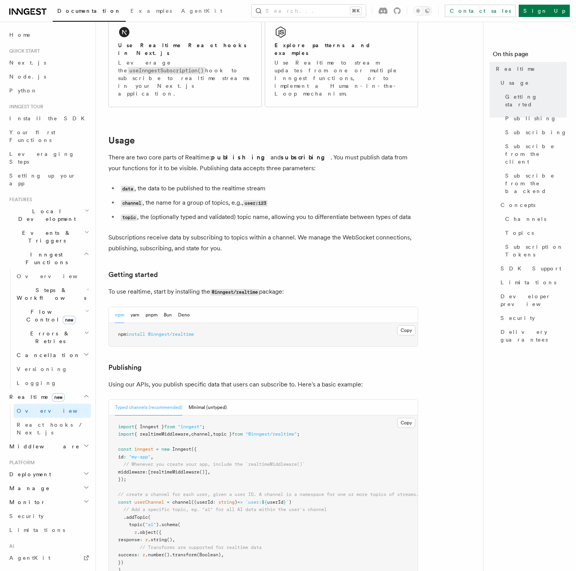
scroll to position [154, 0]
click at [332, 269] on h3 "Getting started" at bounding box center [263, 274] width 310 height 11
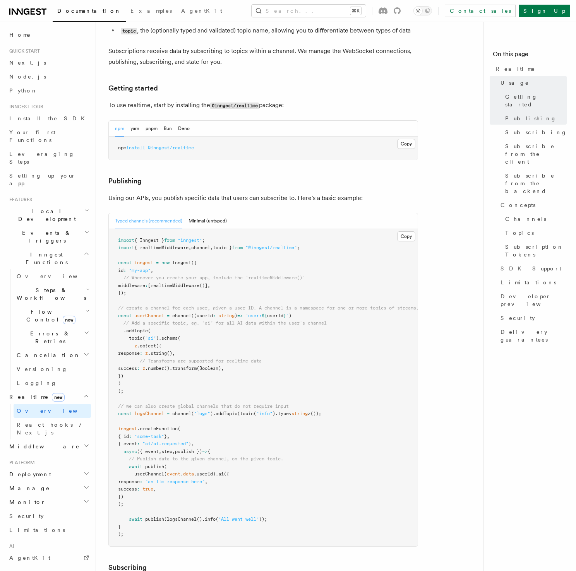
scroll to position [362, 0]
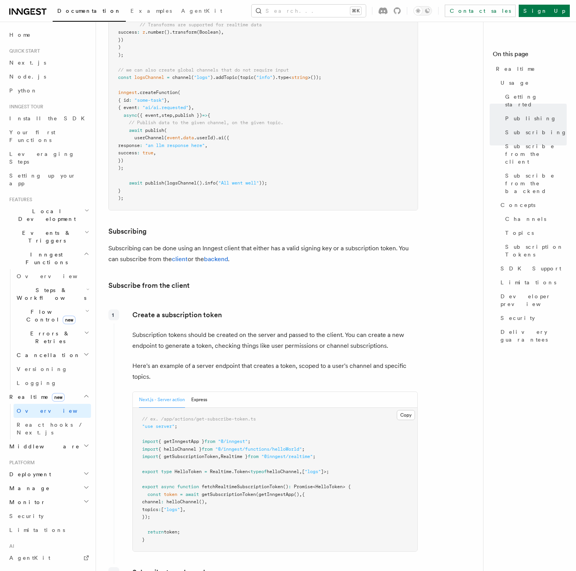
click at [310, 280] on h3 "Subscribe from the client" at bounding box center [263, 285] width 310 height 11
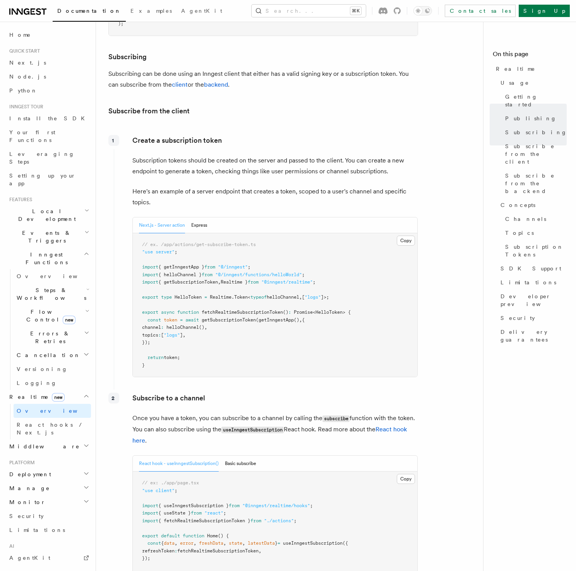
scroll to position [863, 0]
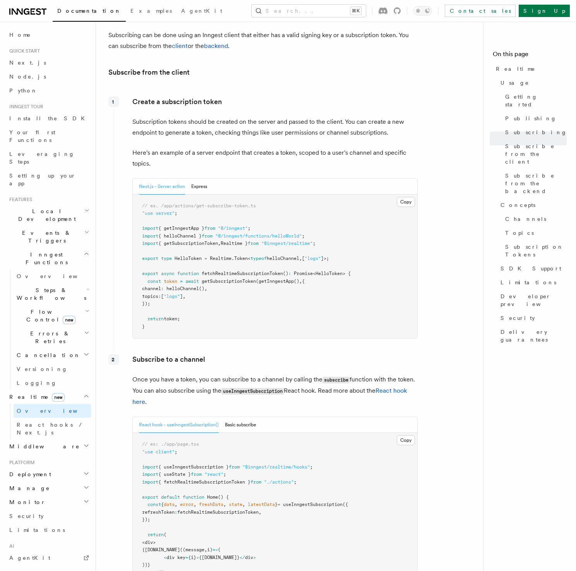
scroll to position [0, 0]
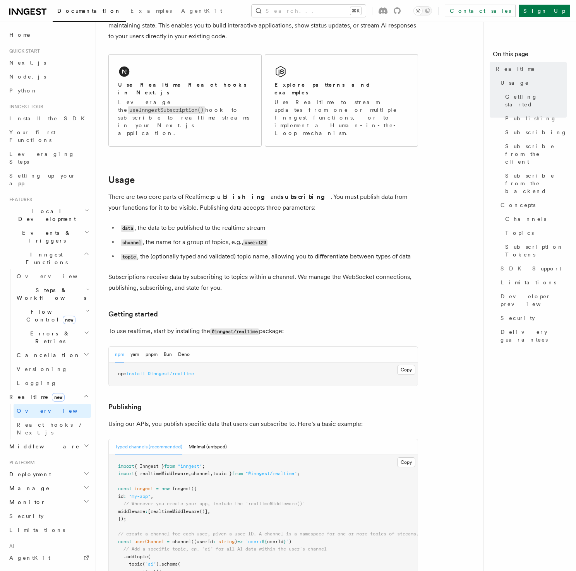
scroll to position [152, 0]
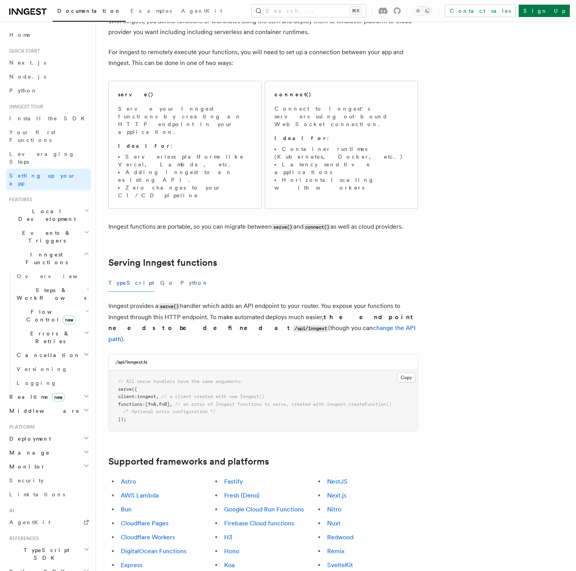
scroll to position [12, 0]
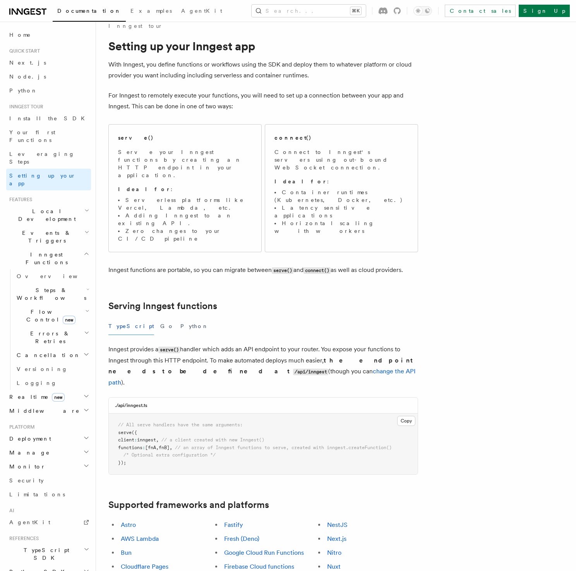
click at [360, 166] on span "Connect to Inngest's servers using out-bound WebSocket connection. Ideal for : …" at bounding box center [341, 191] width 134 height 87
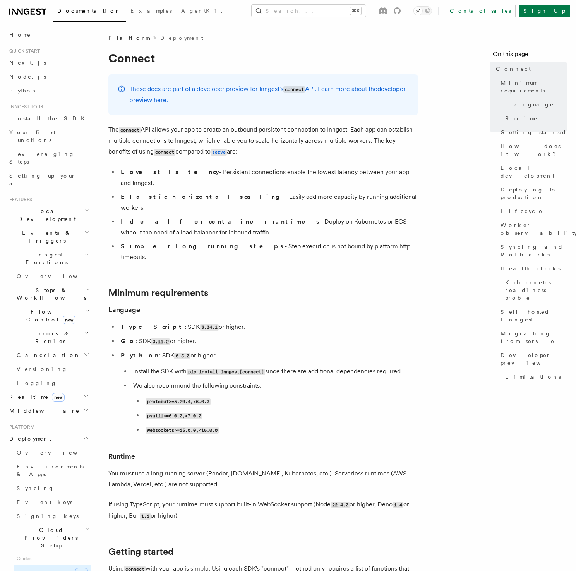
click at [252, 151] on p "The connect API allows your app to create an outbound persistent connection to …" at bounding box center [263, 140] width 310 height 33
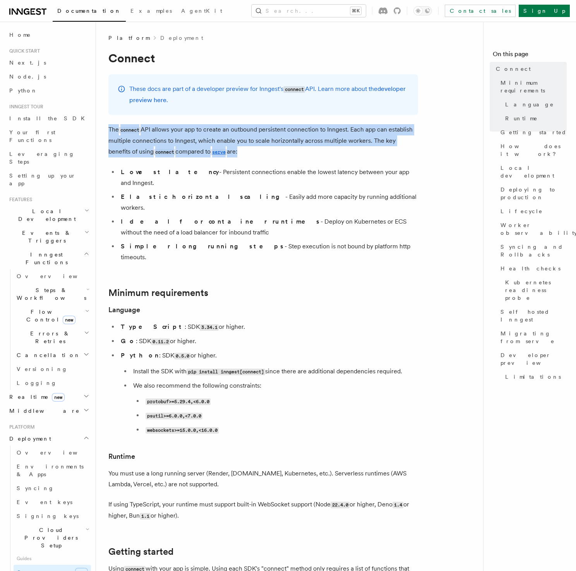
click at [252, 151] on p "The connect API allows your app to create an outbound persistent connection to …" at bounding box center [263, 140] width 310 height 33
click at [262, 150] on p "The connect API allows your app to create an outbound persistent connection to …" at bounding box center [263, 140] width 310 height 33
